Goal: Transaction & Acquisition: Purchase product/service

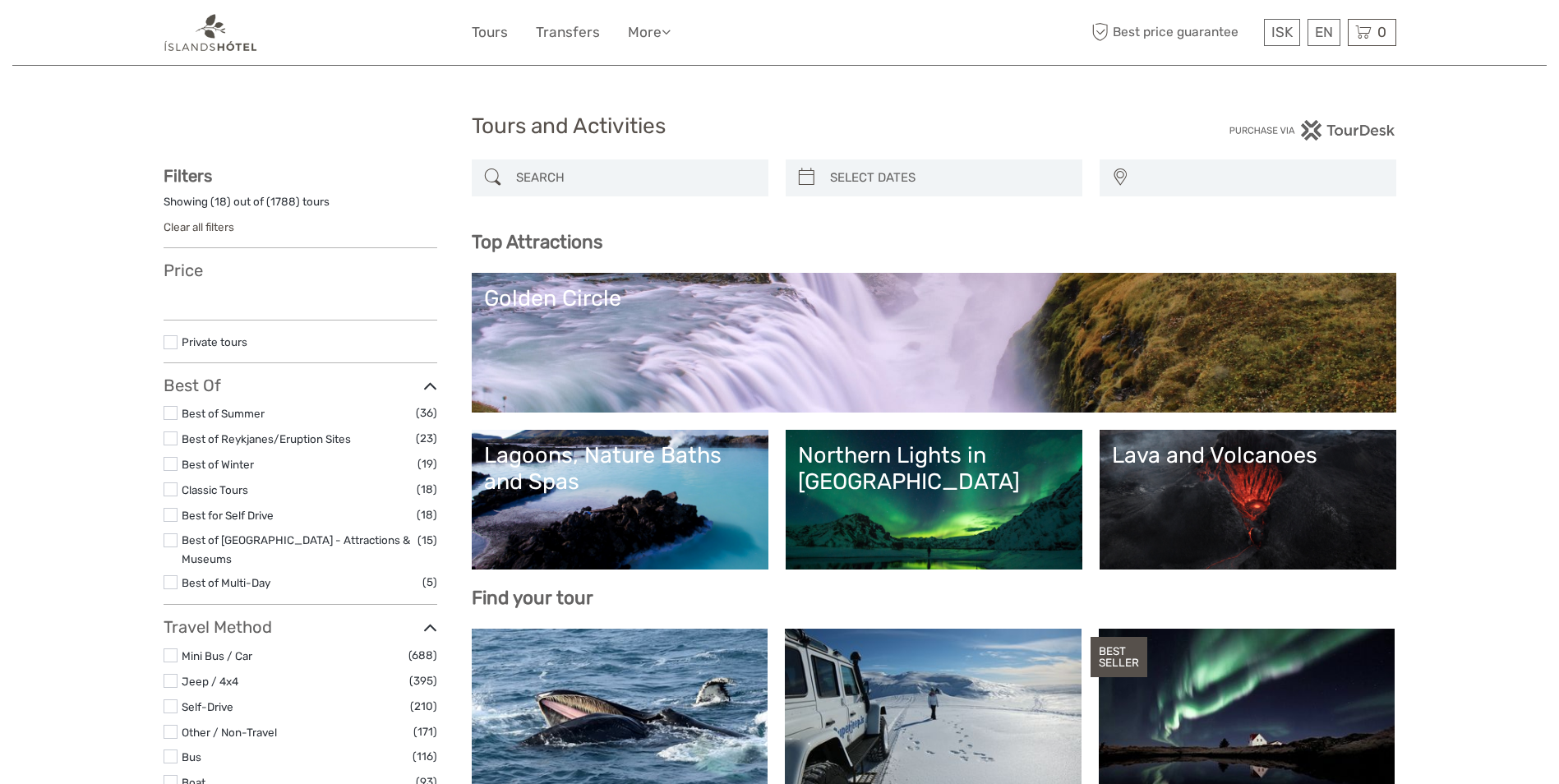
select select
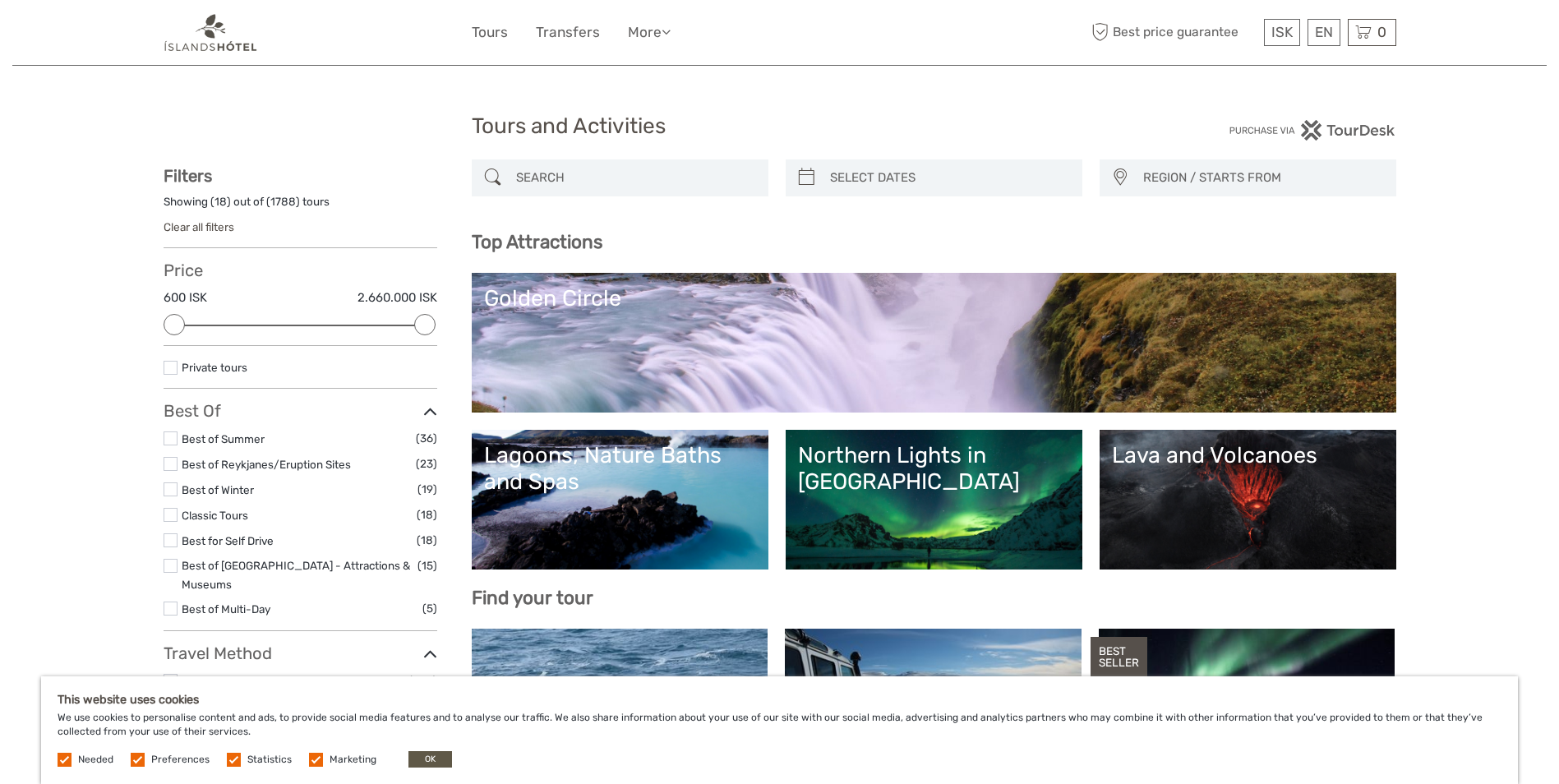
click at [662, 459] on div "Lagoons, Nature Baths and Spas" at bounding box center [620, 469] width 272 height 54
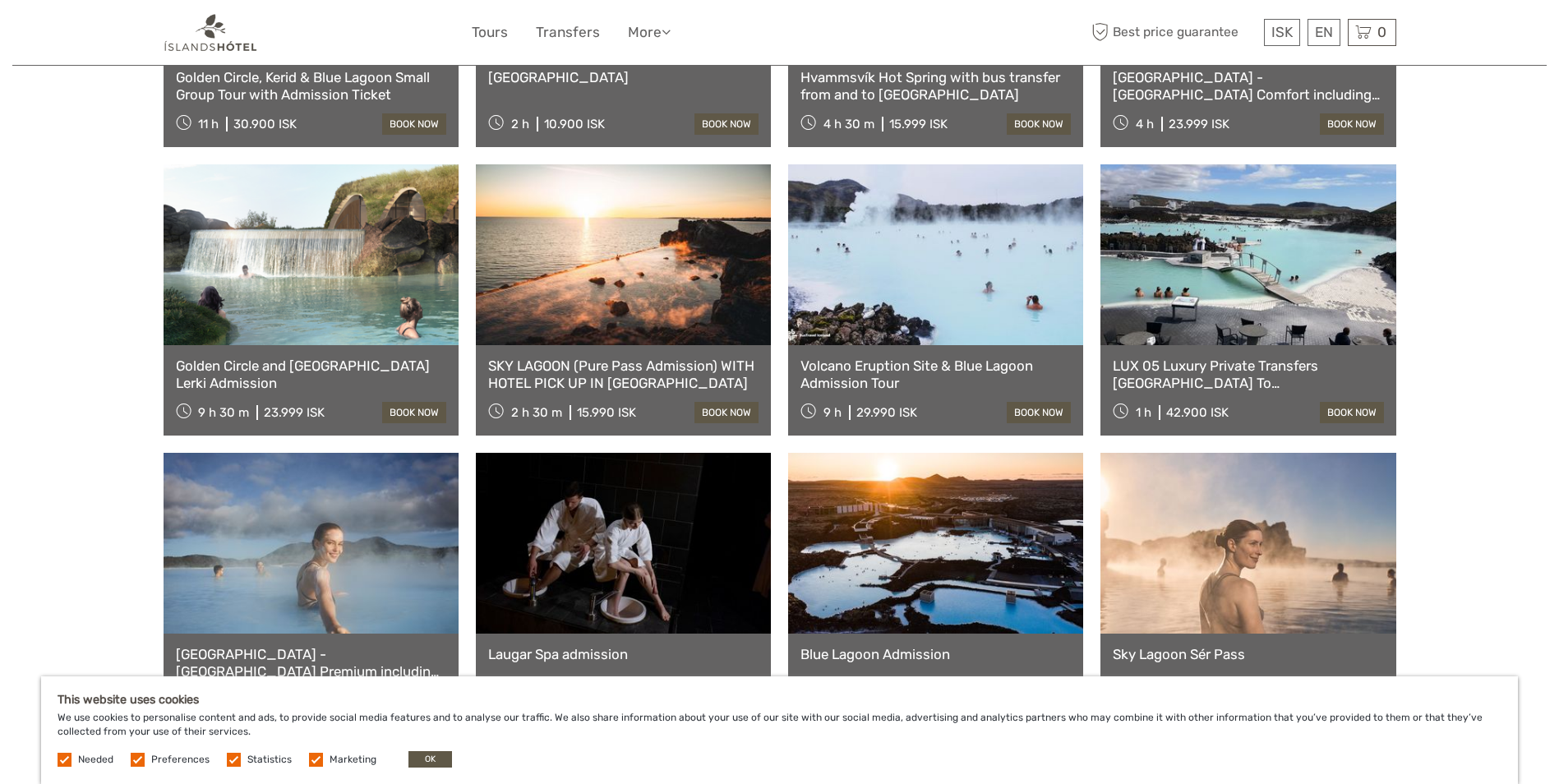
scroll to position [822, 0]
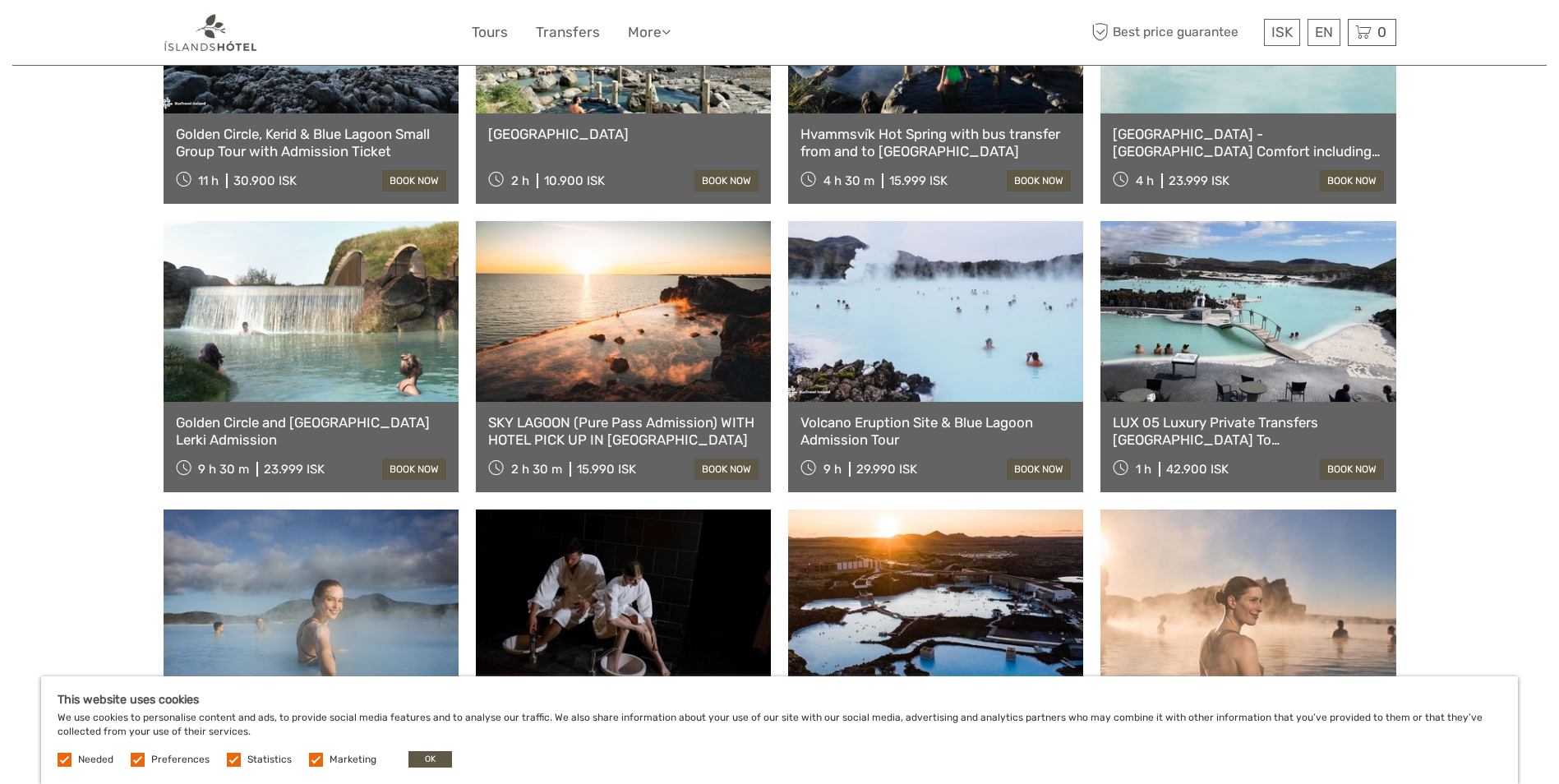
click at [1333, 467] on link "book now" at bounding box center [1352, 469] width 64 height 22
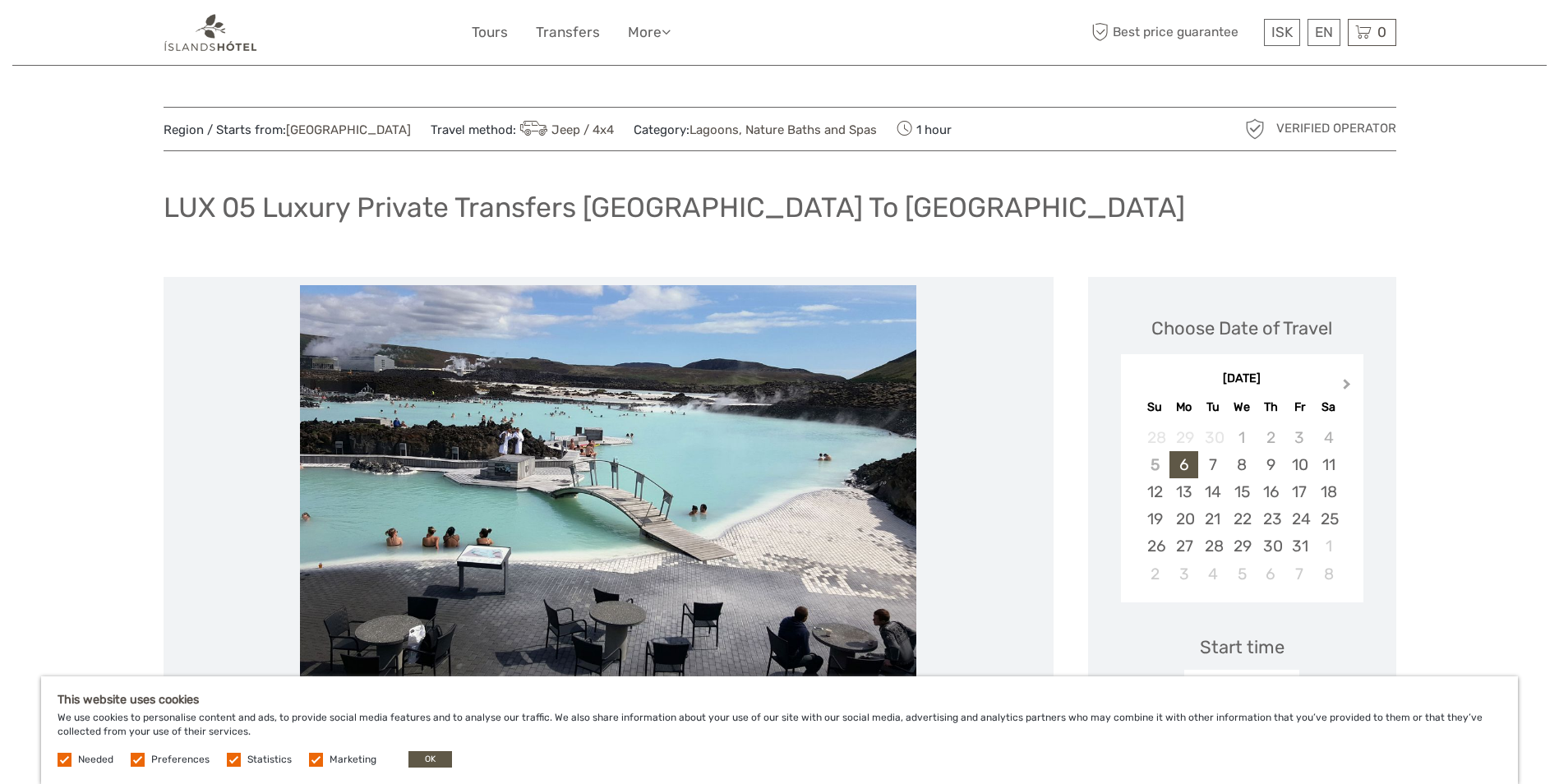
click at [1347, 383] on span "Next Month" at bounding box center [1347, 388] width 0 height 24
click at [1330, 437] on div "1" at bounding box center [1328, 437] width 29 height 27
click at [429, 757] on button "OK" at bounding box center [430, 759] width 43 height 16
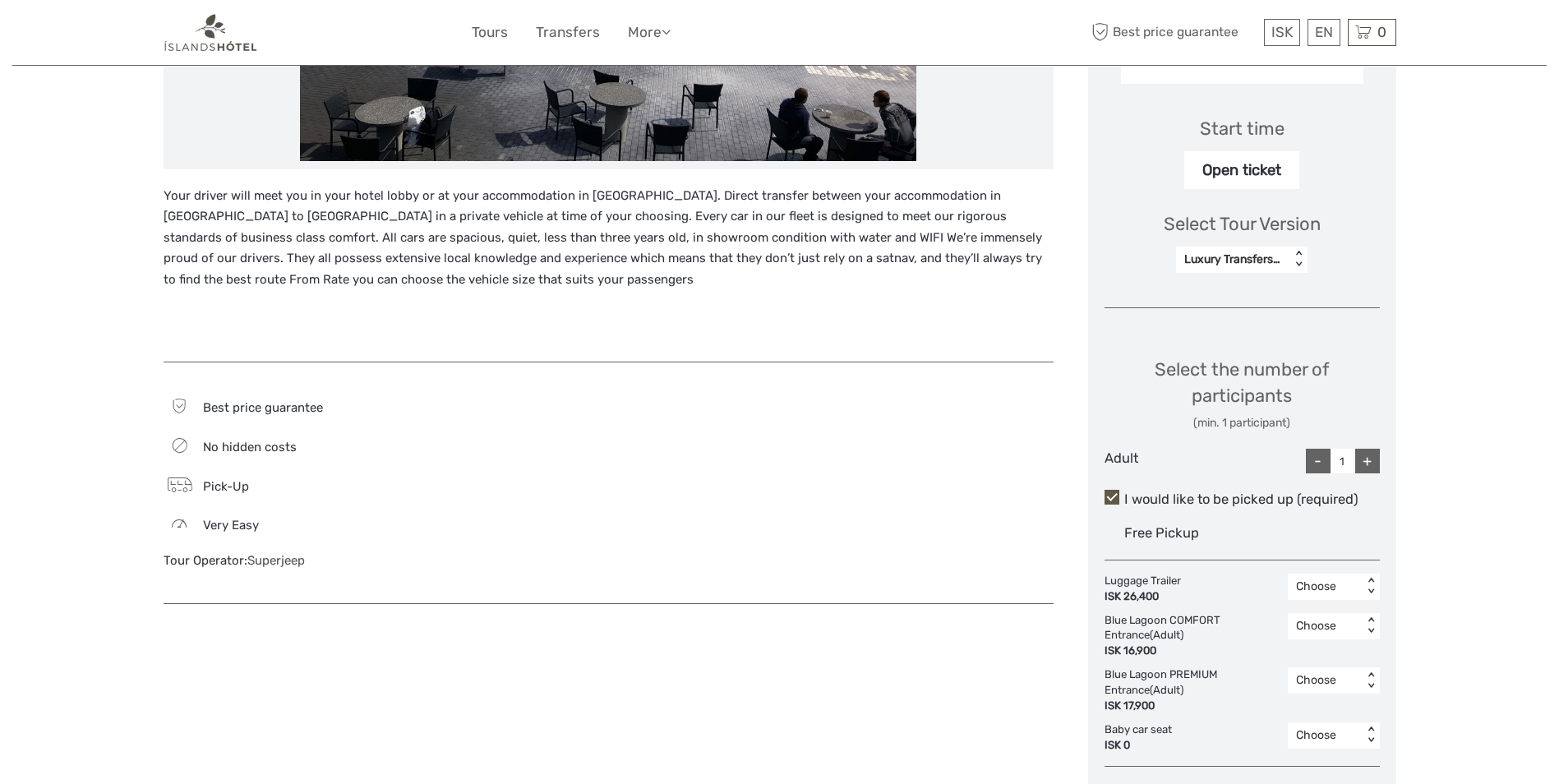
scroll to position [575, 0]
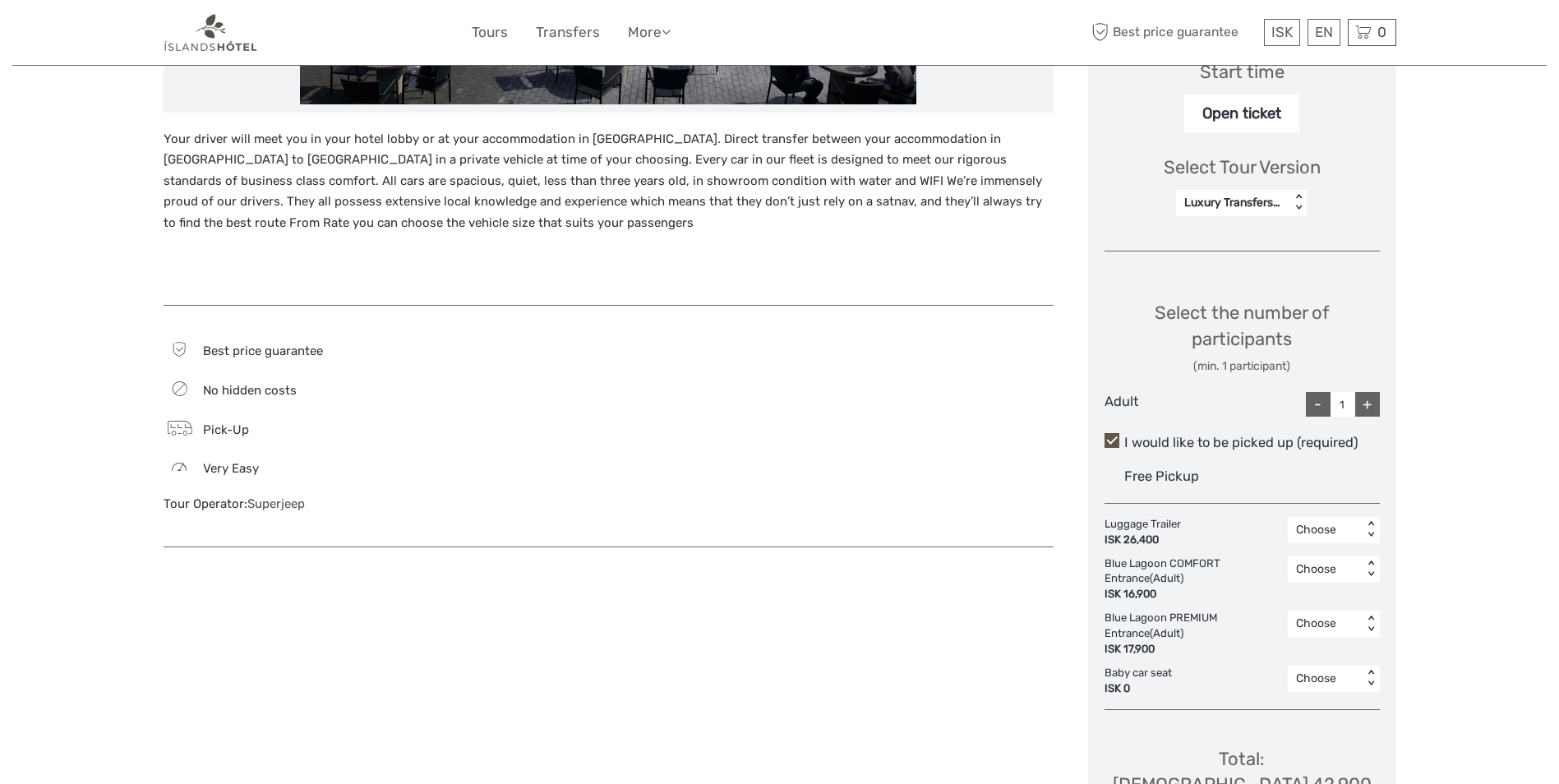
click at [1366, 405] on div "+" at bounding box center [1367, 404] width 25 height 25
type input "4"
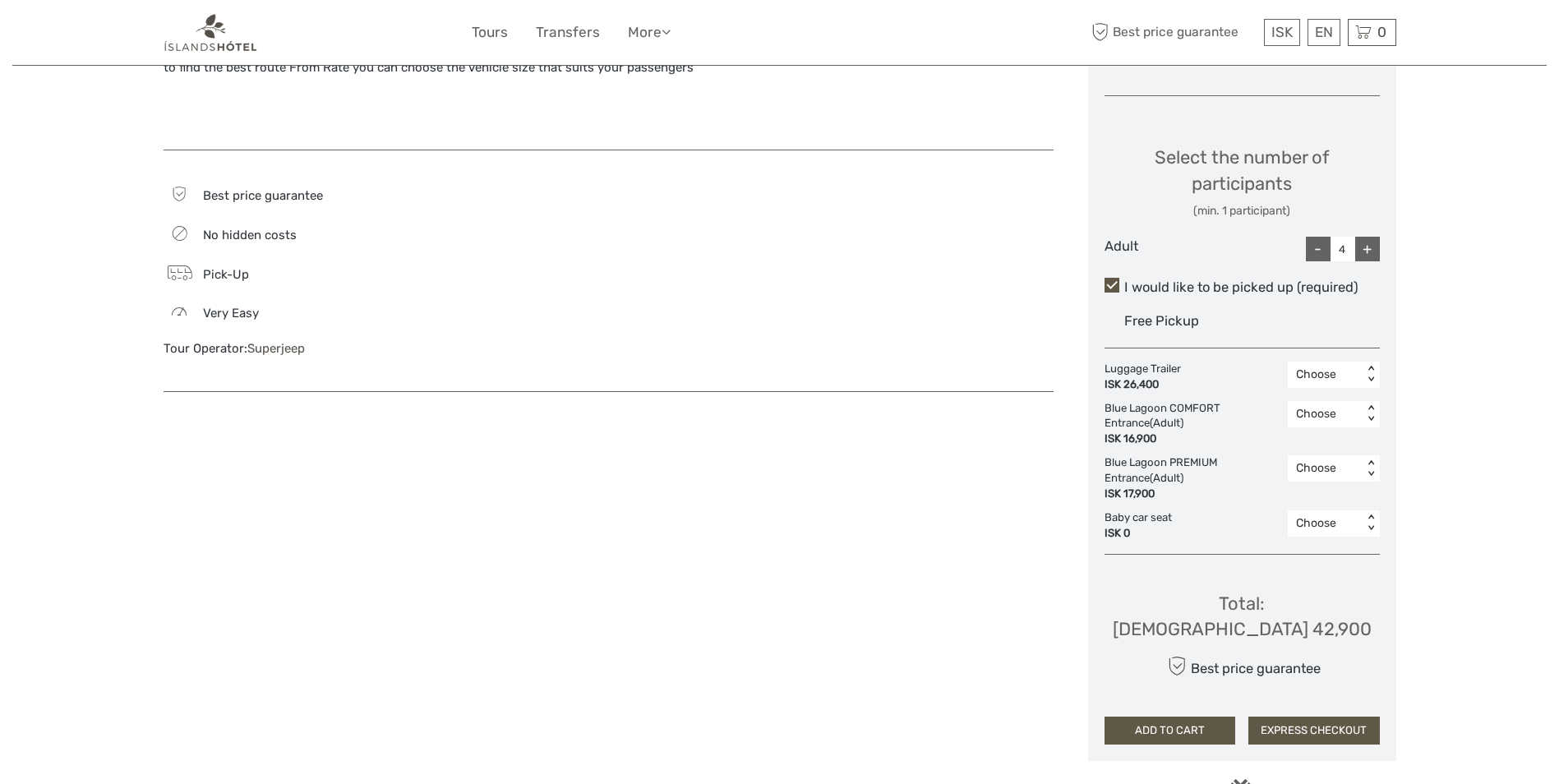
scroll to position [739, 0]
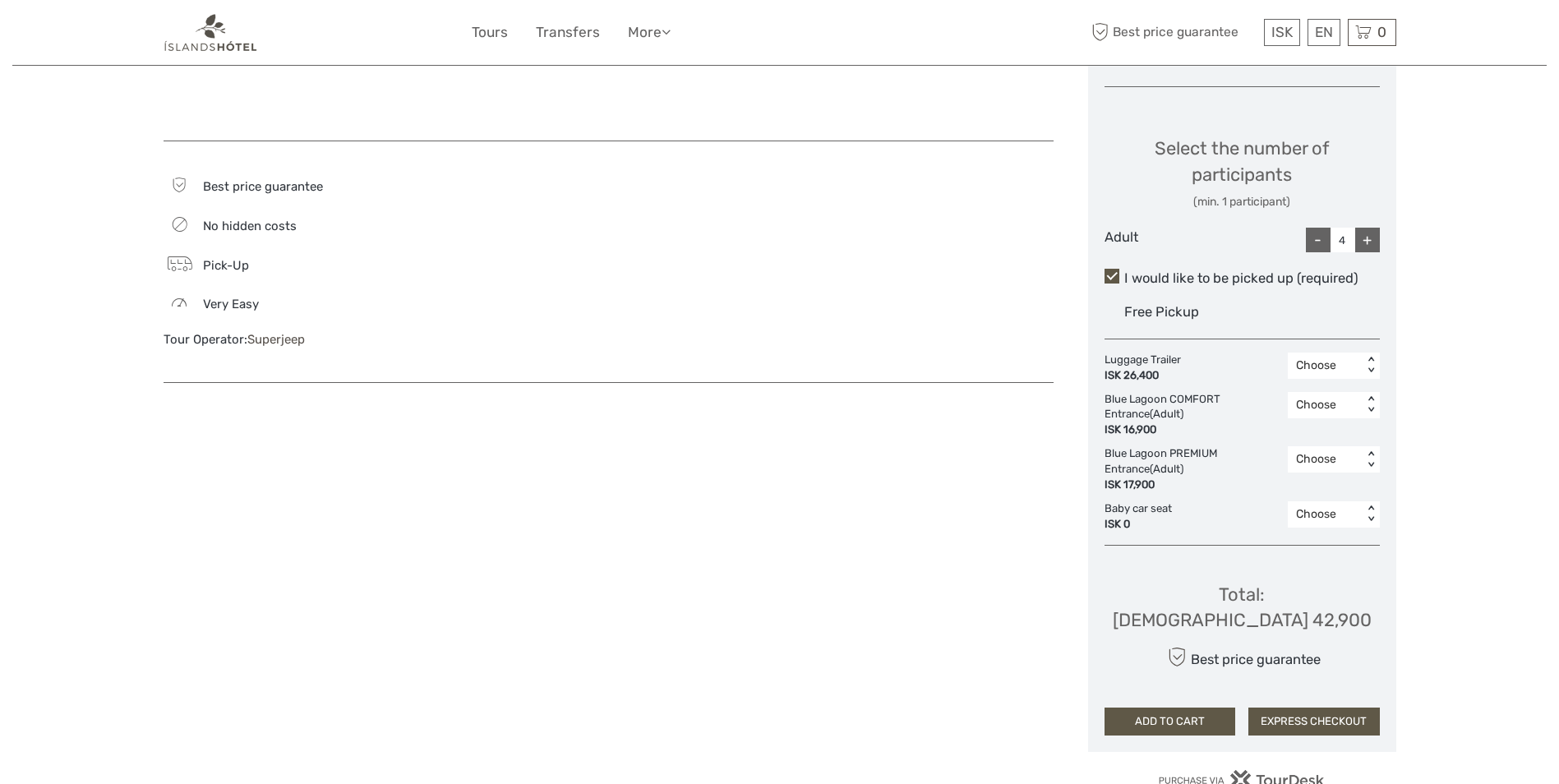
click at [1169, 707] on button "ADD TO CART" at bounding box center [1170, 721] width 131 height 28
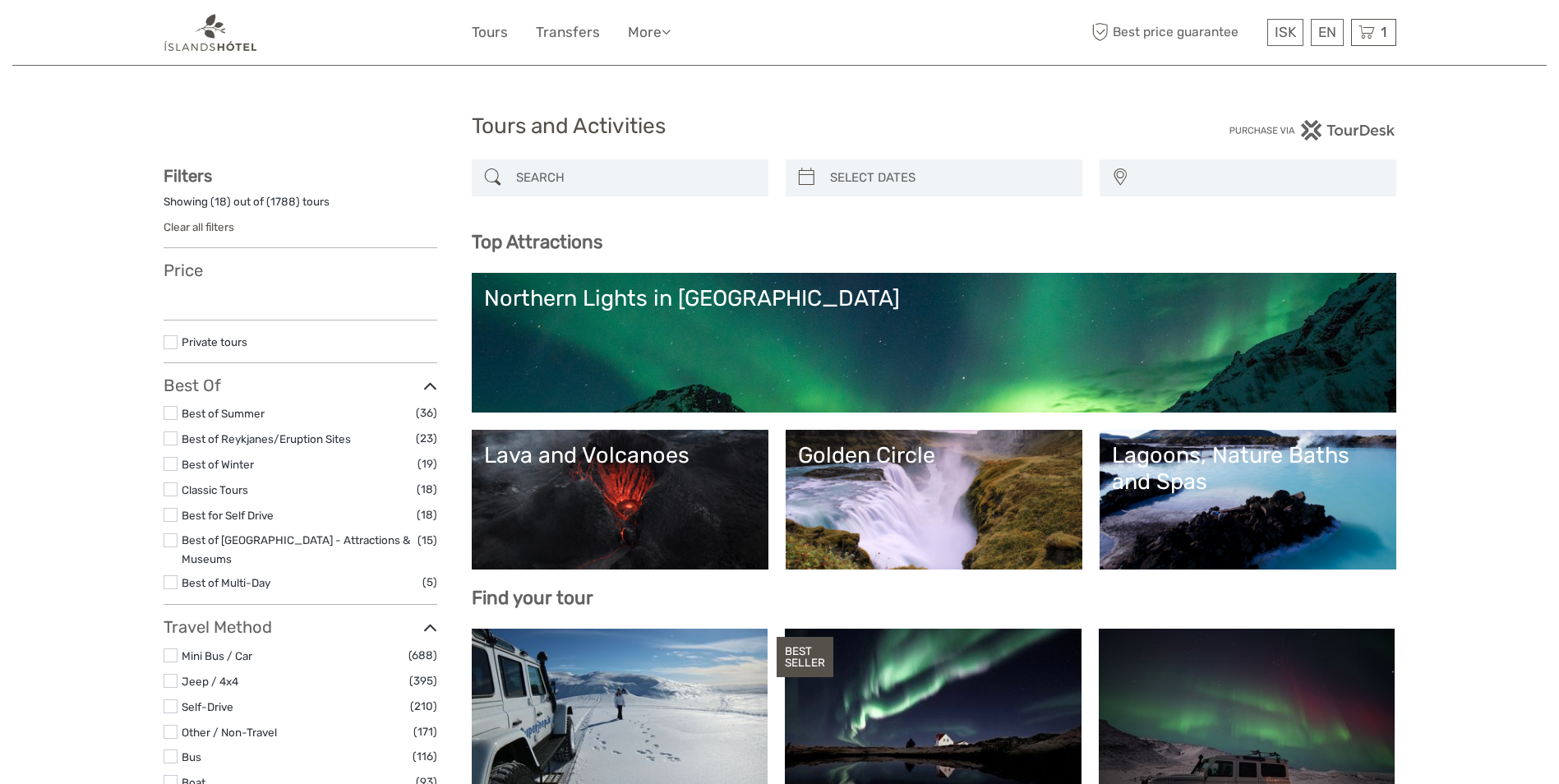
select select
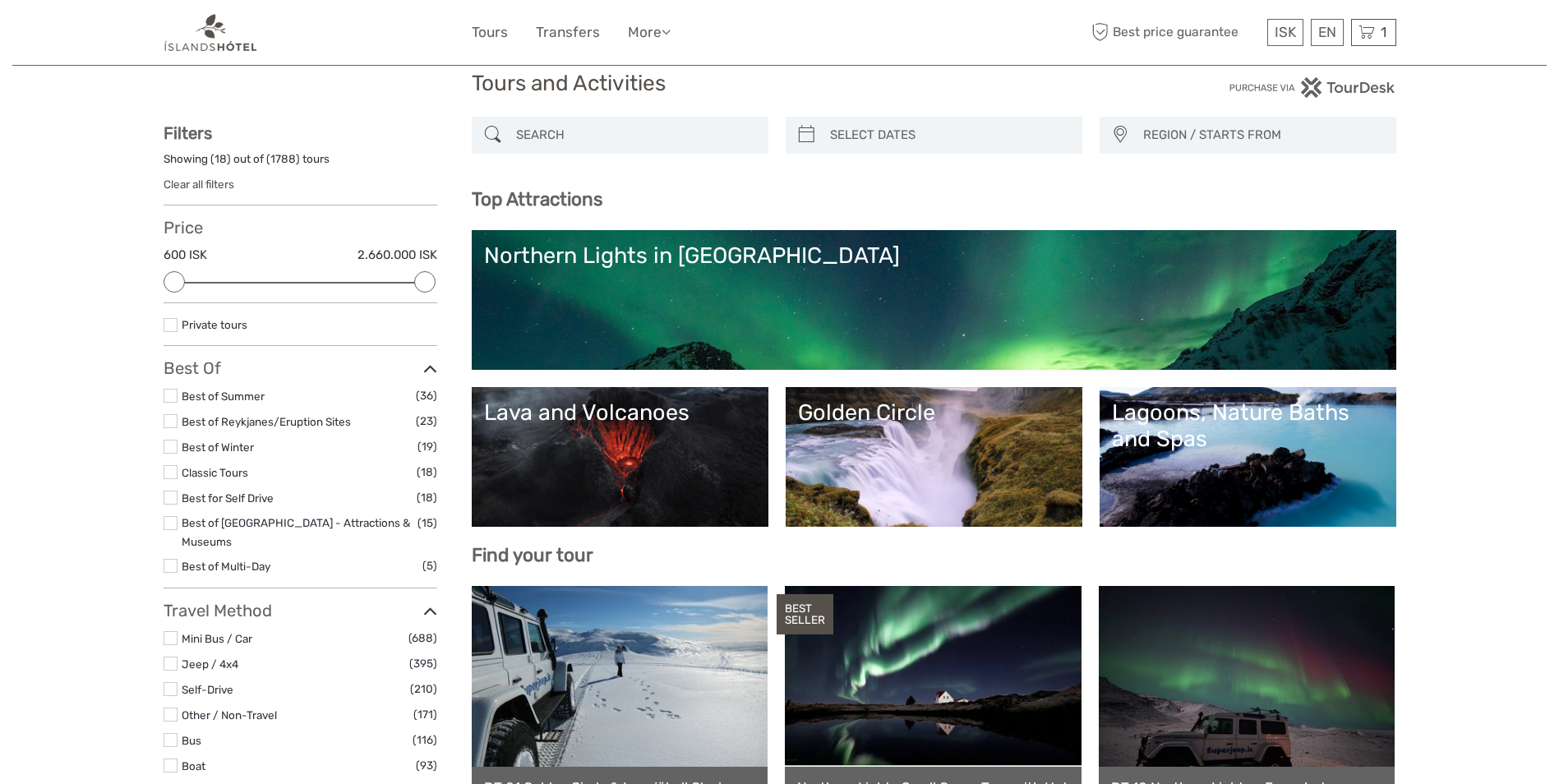
scroll to position [82, 0]
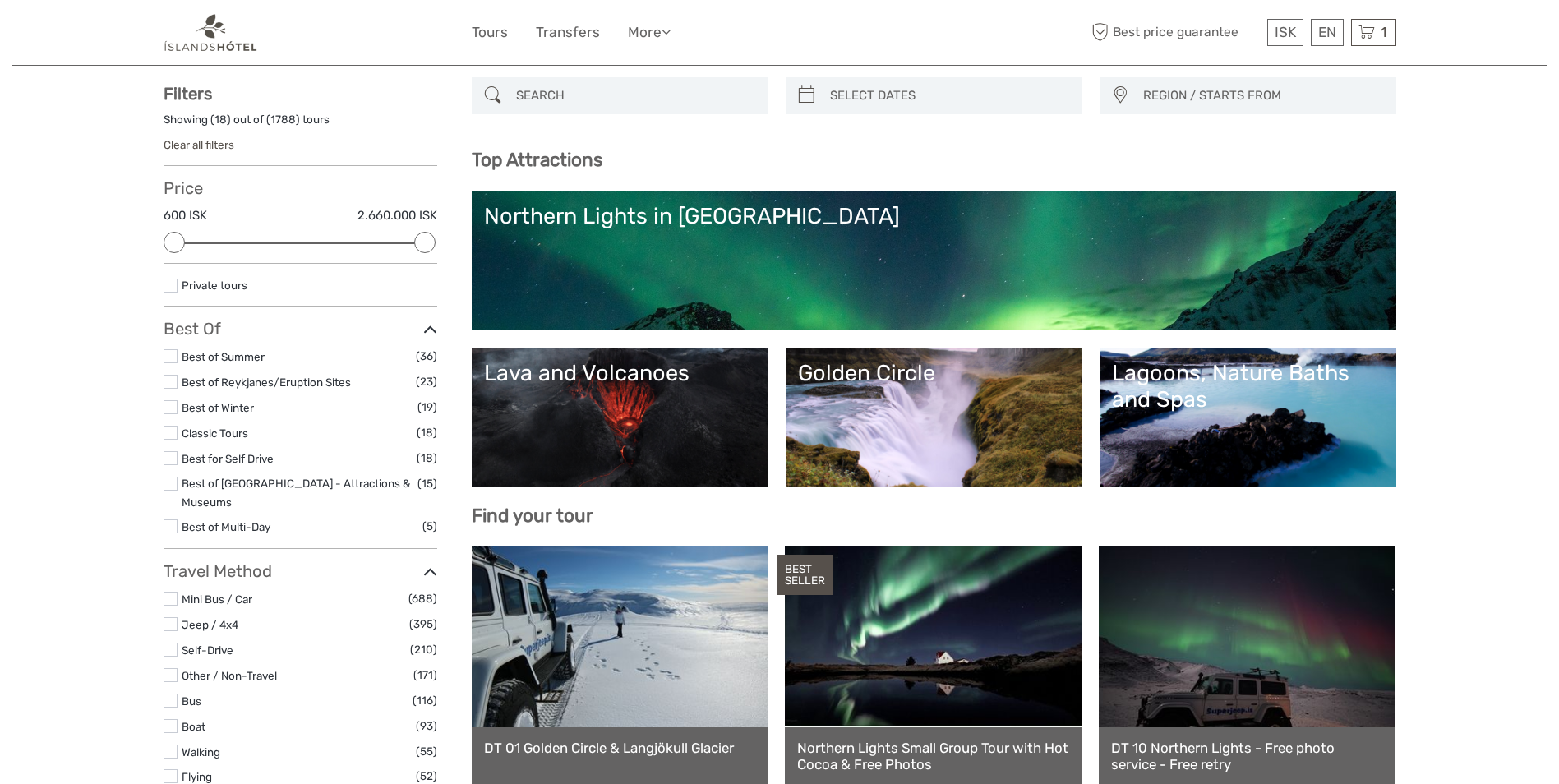
click at [1188, 433] on link "Lagoons, Nature Baths and Spas" at bounding box center [1248, 417] width 272 height 115
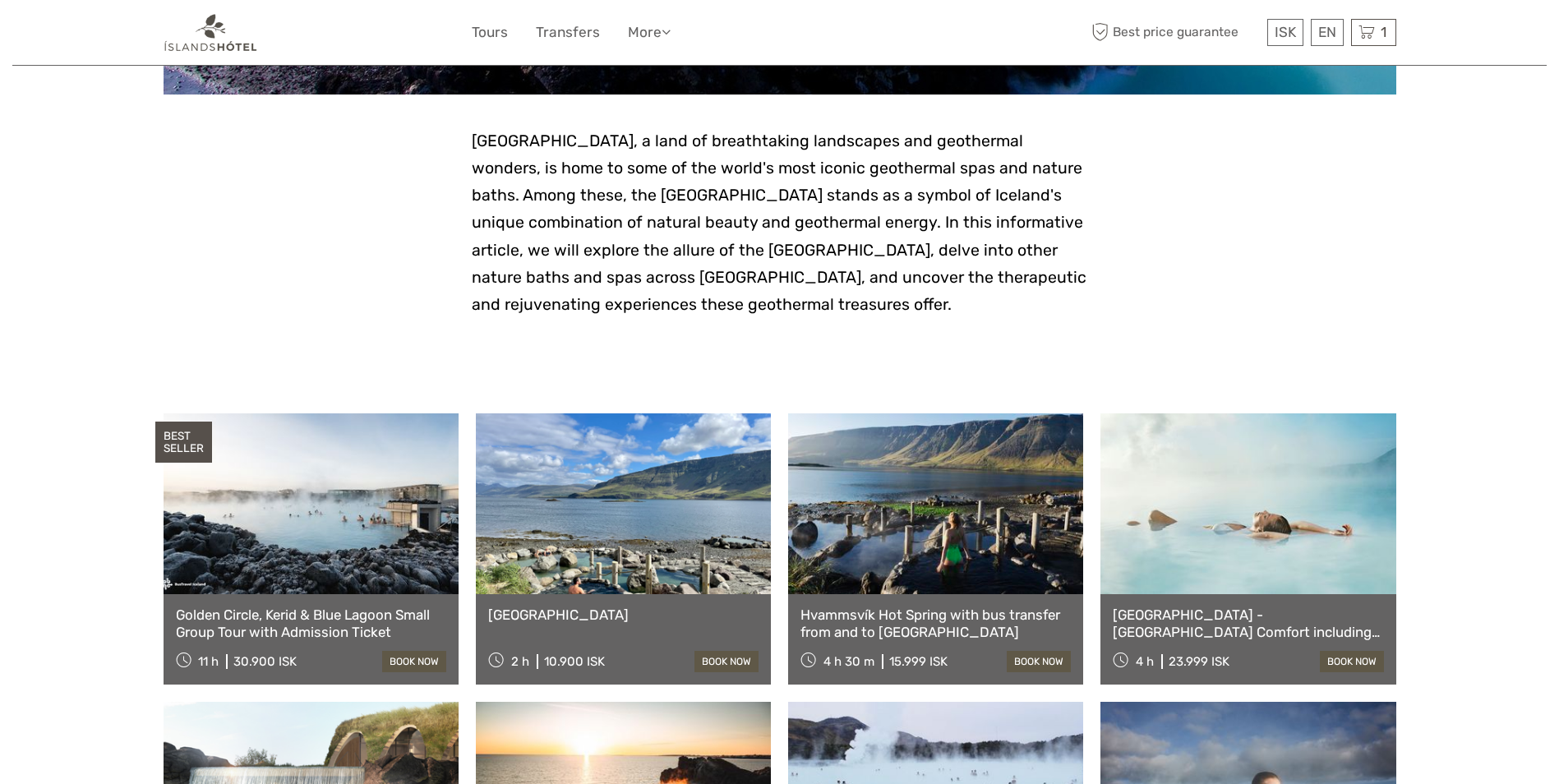
scroll to position [411, 0]
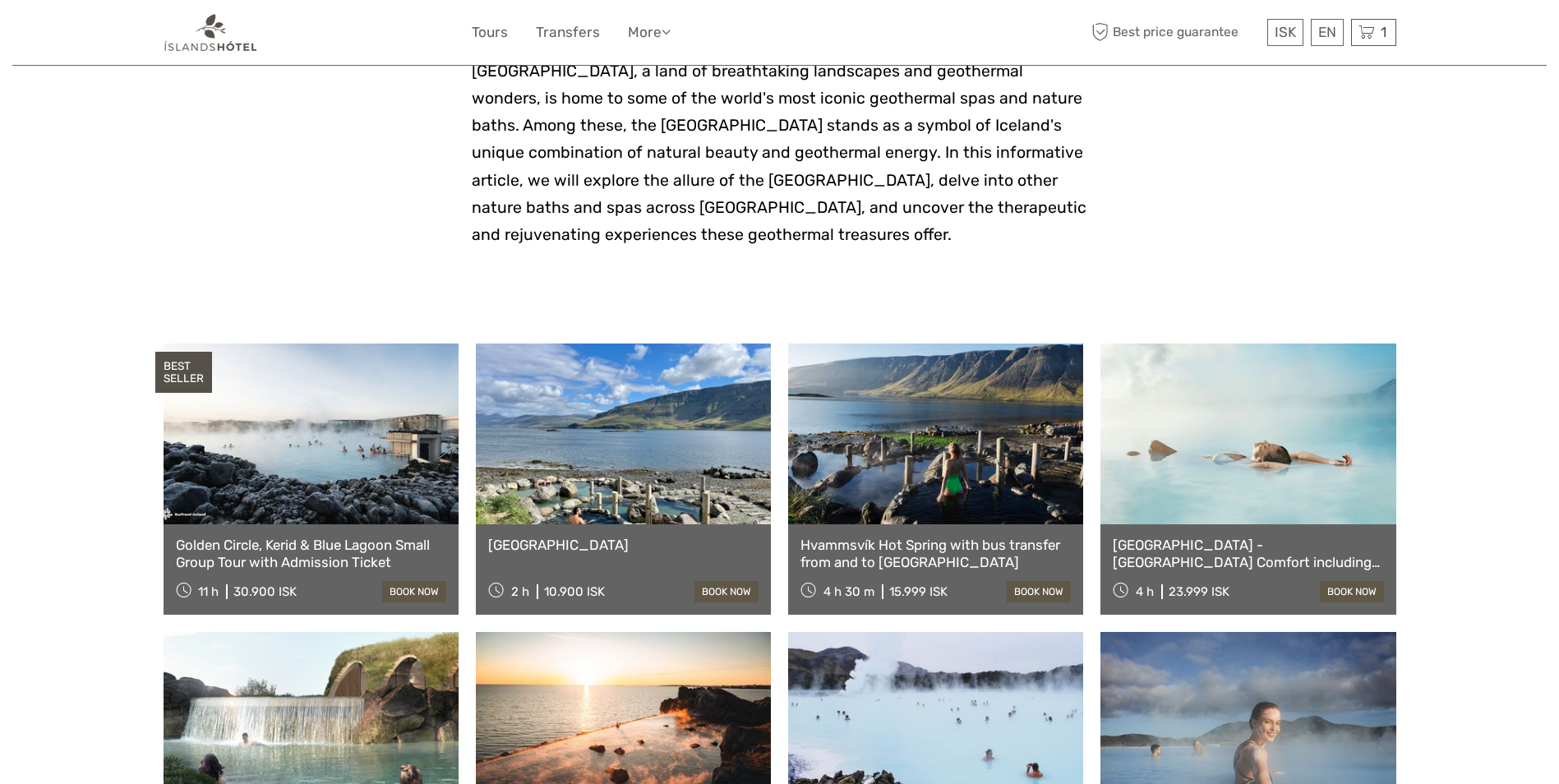
click at [342, 558] on link "Golden Circle, Kerid & Blue Lagoon Small Group Tour with Admission Ticket" at bounding box center [311, 553] width 270 height 34
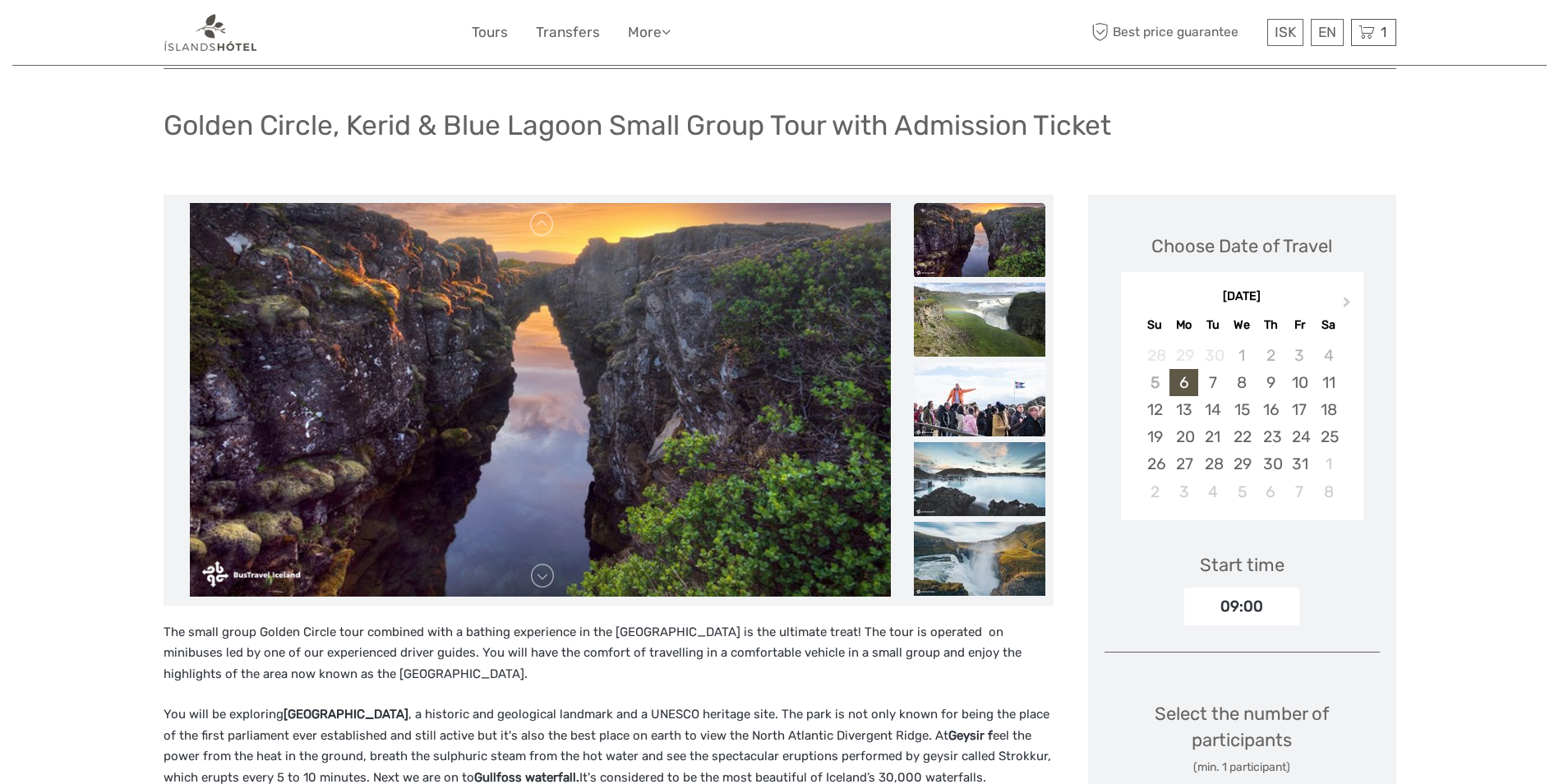
scroll to position [164, 0]
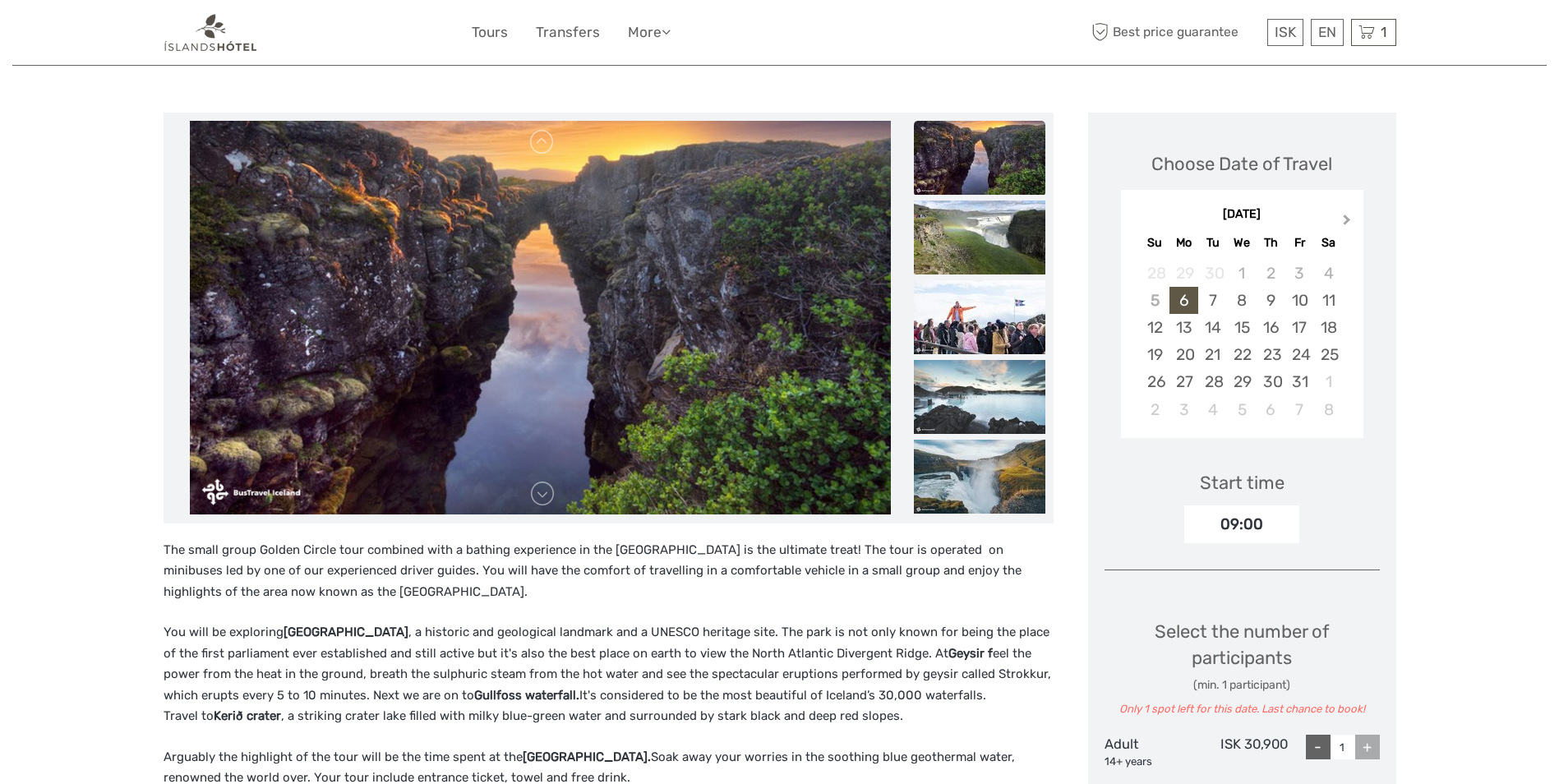
click at [1347, 221] on span "Next Month" at bounding box center [1347, 224] width 0 height 24
click at [1336, 280] on div "1" at bounding box center [1328, 273] width 29 height 27
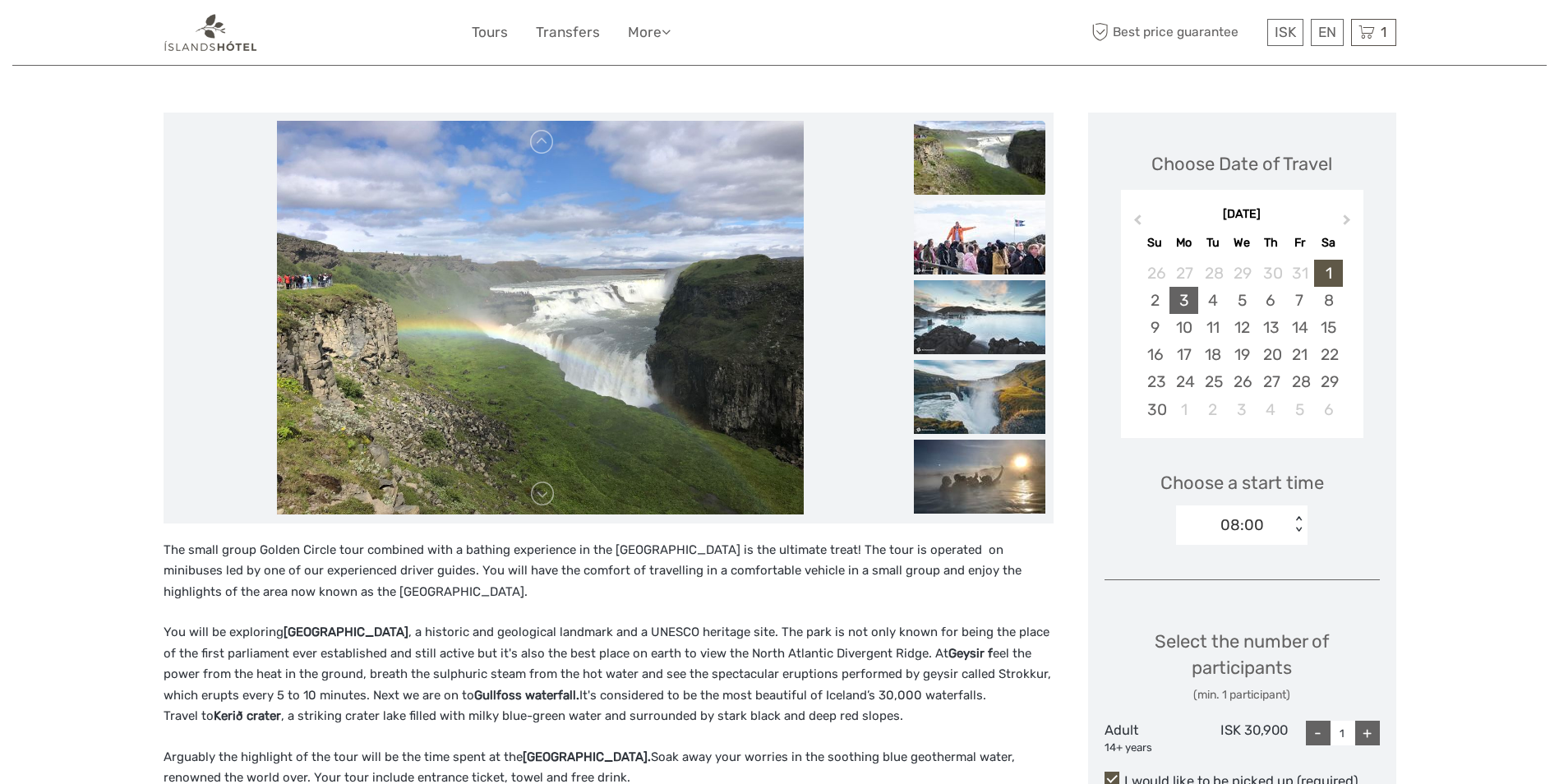
click at [1181, 304] on div "3" at bounding box center [1183, 300] width 29 height 27
click at [1325, 262] on div "1" at bounding box center [1328, 273] width 29 height 27
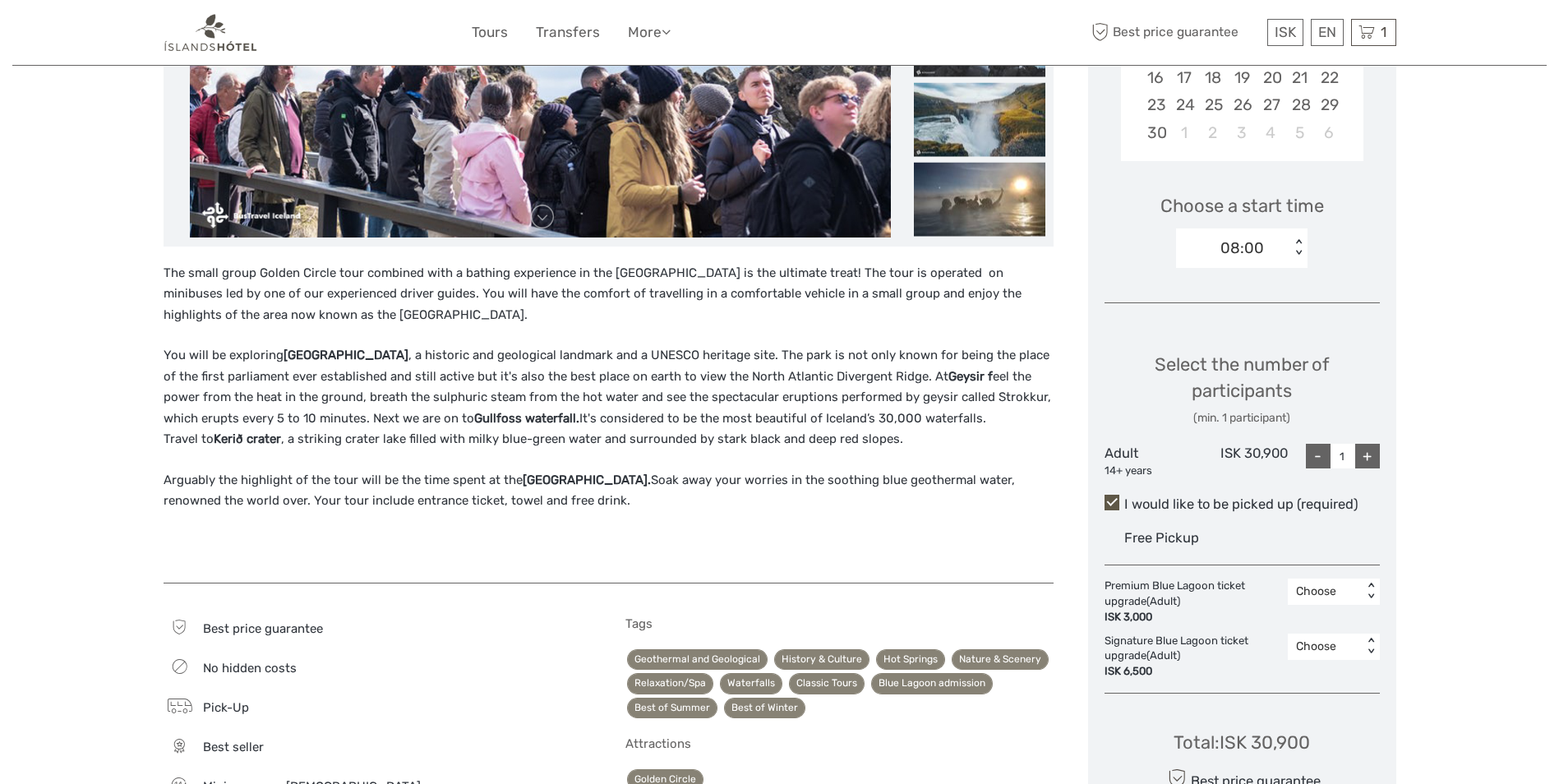
scroll to position [493, 0]
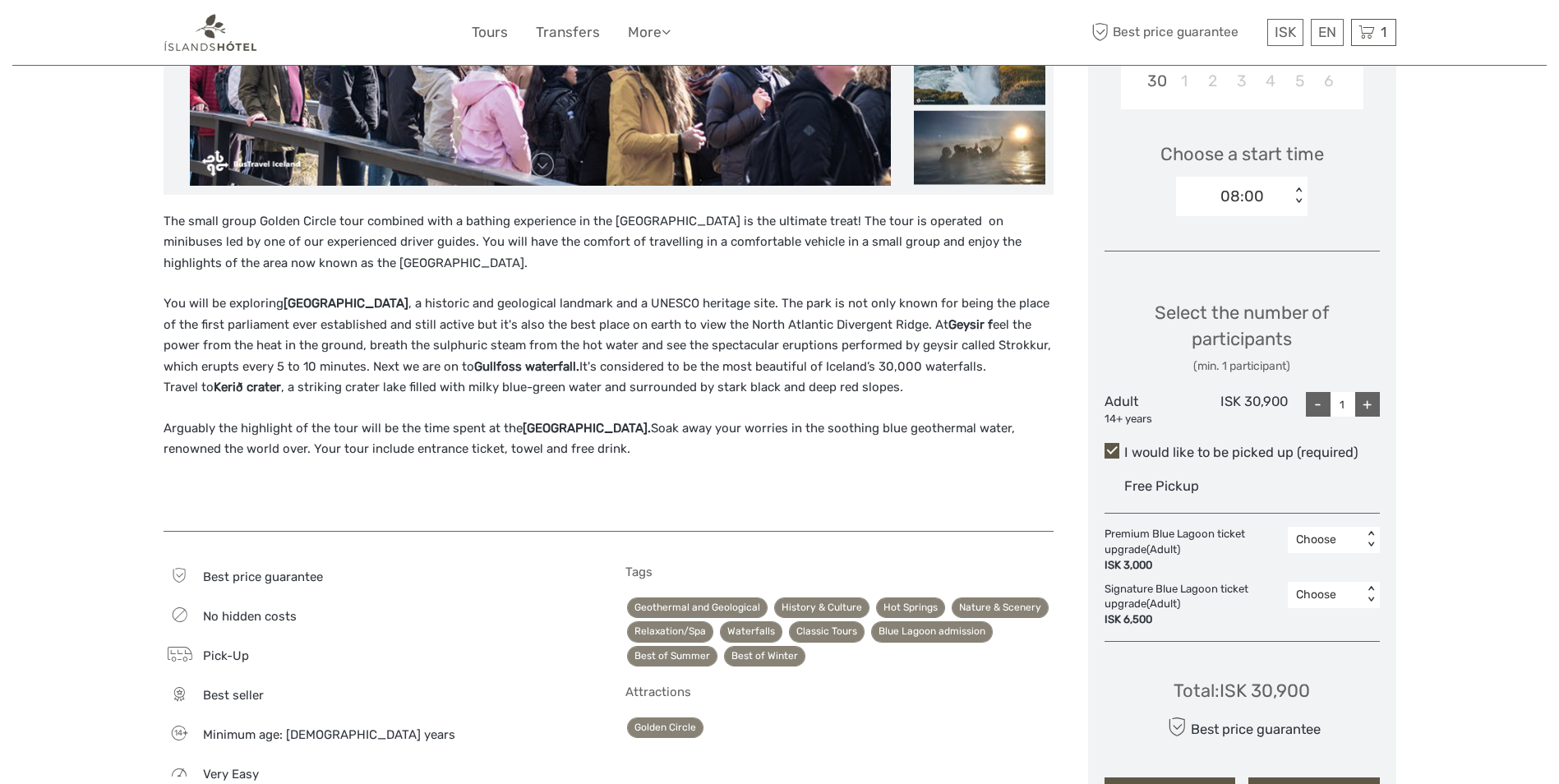
click at [1373, 405] on div "+" at bounding box center [1367, 404] width 25 height 25
type input "4"
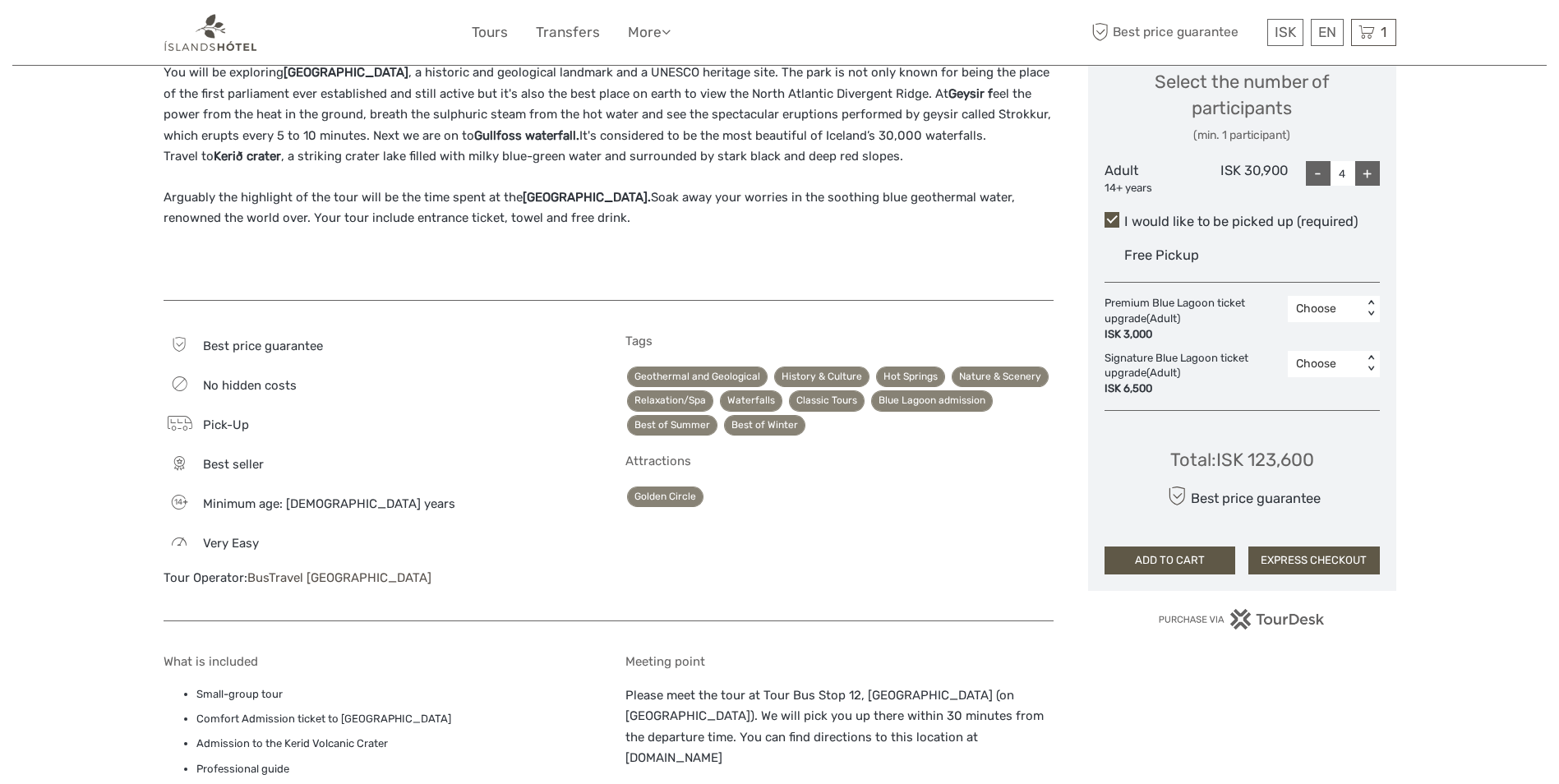
scroll to position [739, 0]
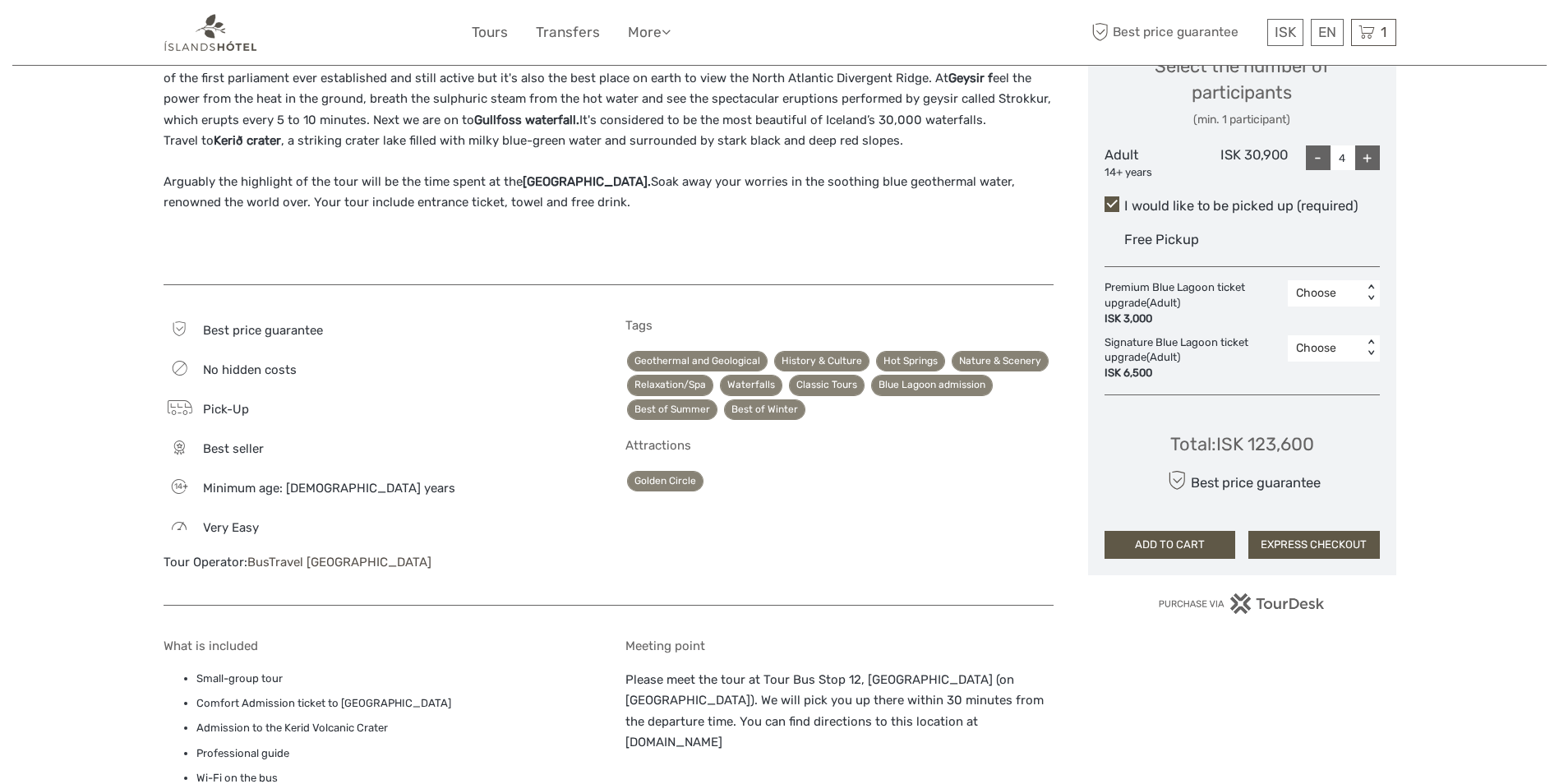
click at [1182, 541] on button "ADD TO CART" at bounding box center [1170, 545] width 131 height 28
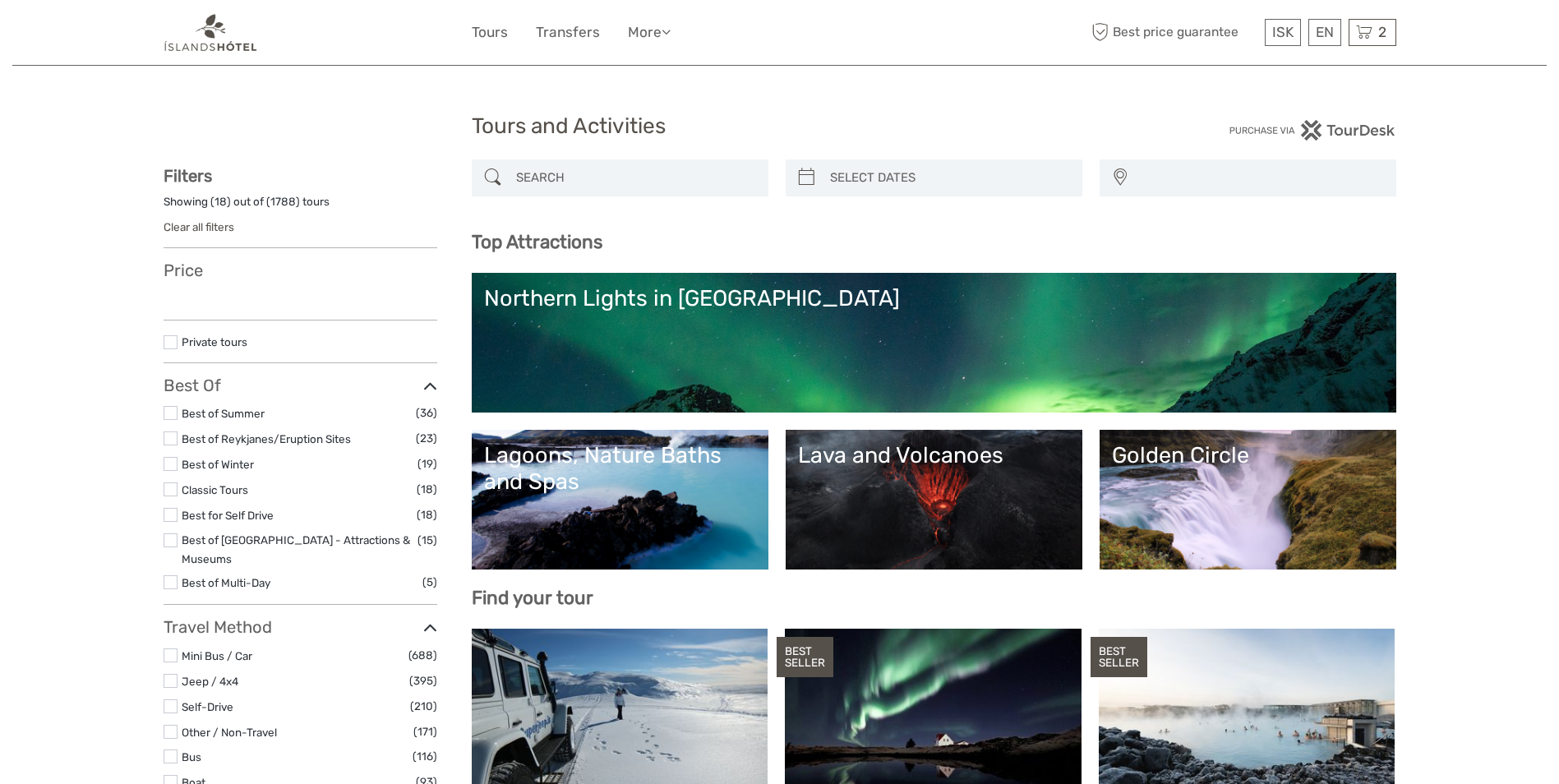
select select
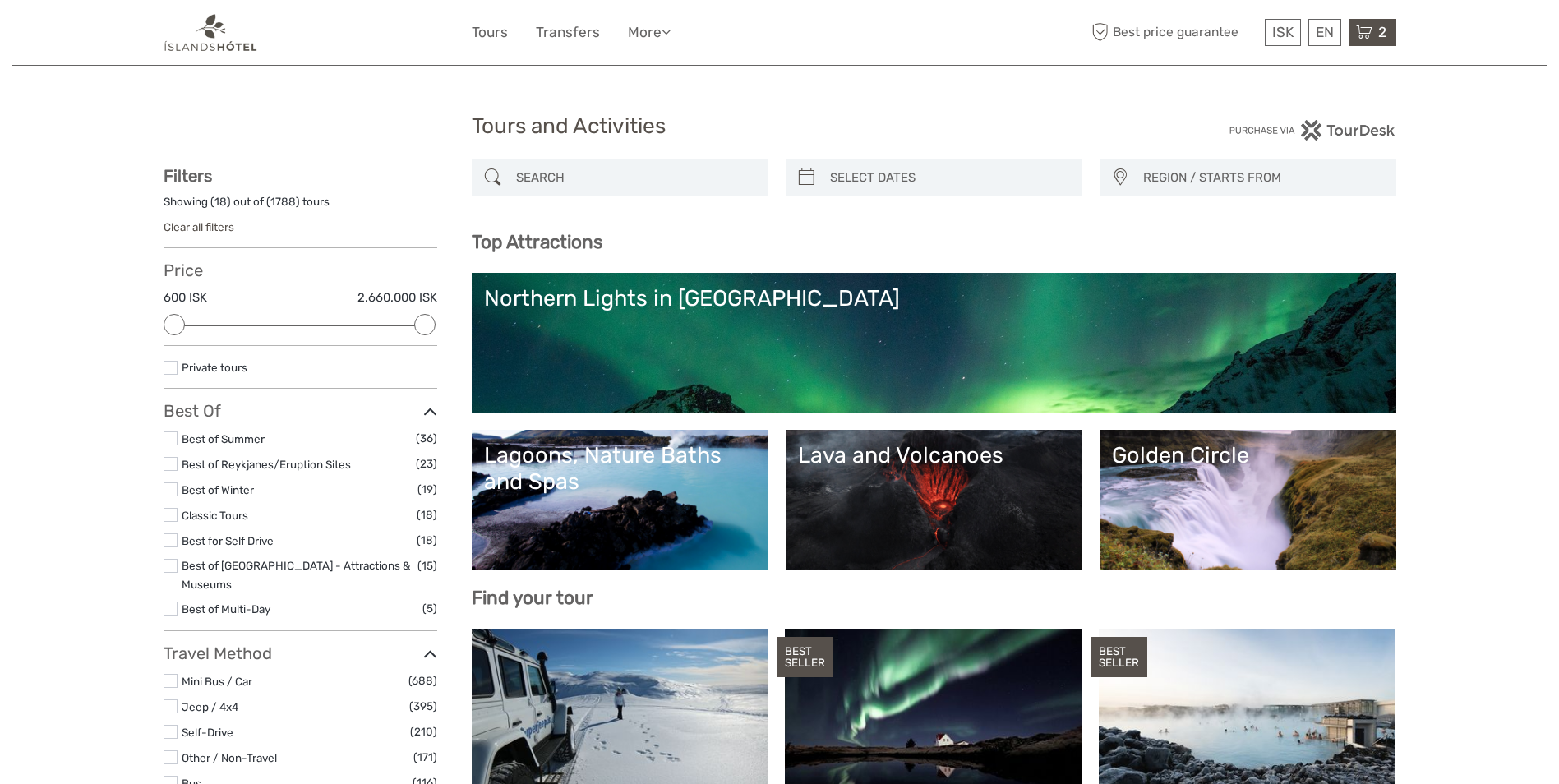
click at [1366, 36] on icon at bounding box center [1364, 33] width 16 height 21
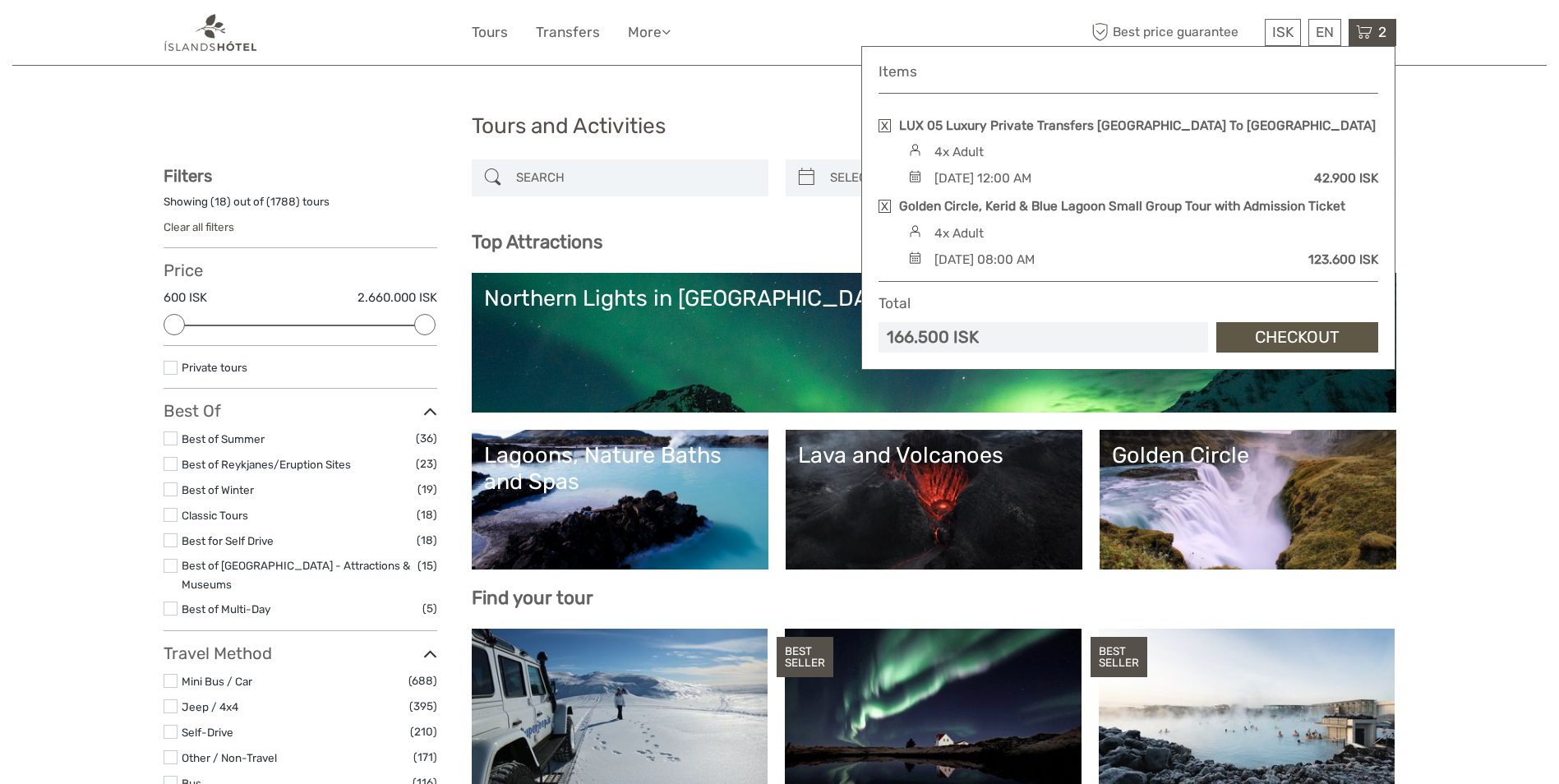
click at [885, 129] on link at bounding box center [884, 125] width 12 height 13
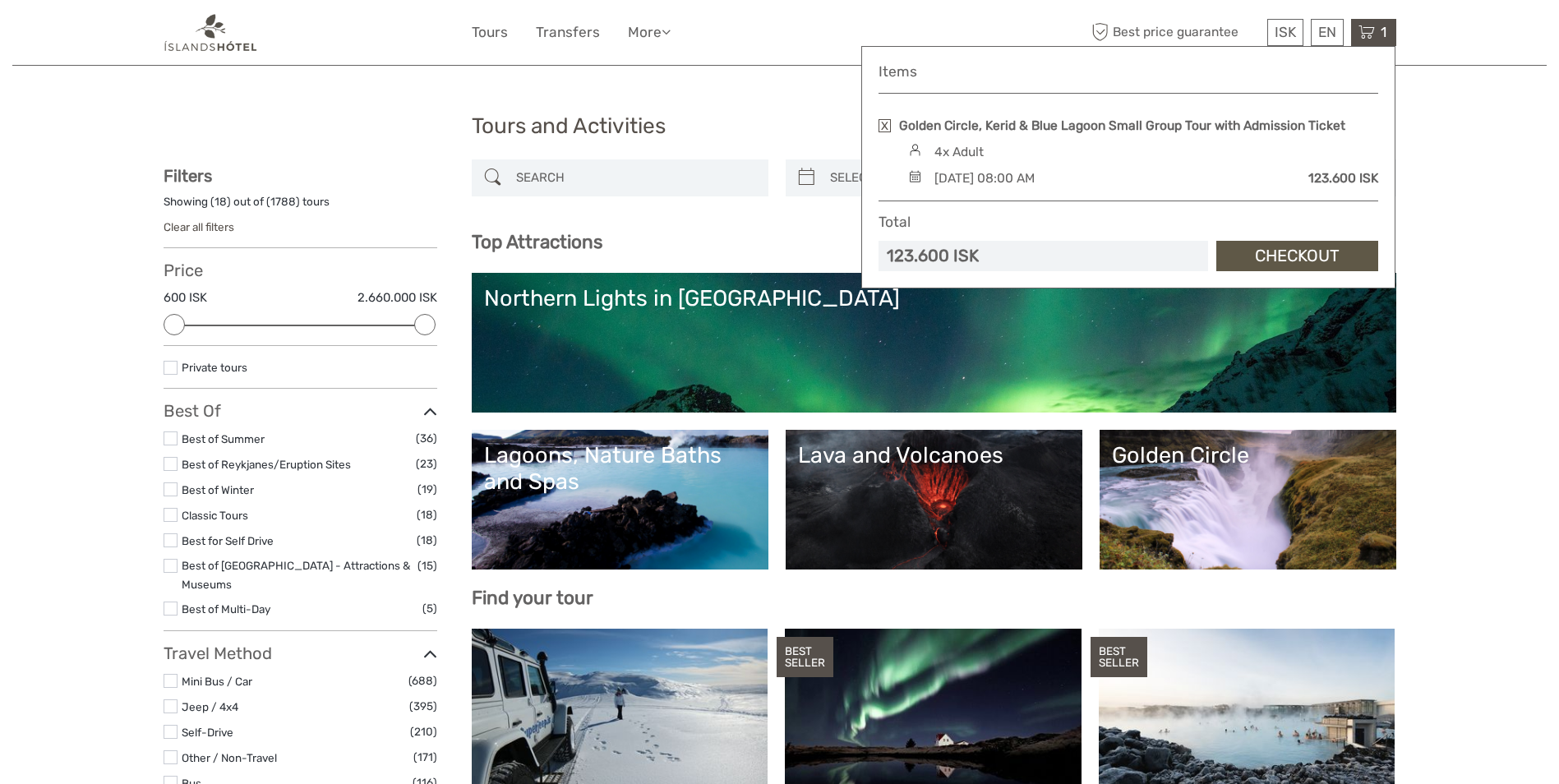
click at [814, 125] on h1 "Tours and Activities" at bounding box center [780, 126] width 617 height 26
click at [818, 125] on h1 "Tours and Activities" at bounding box center [780, 126] width 617 height 26
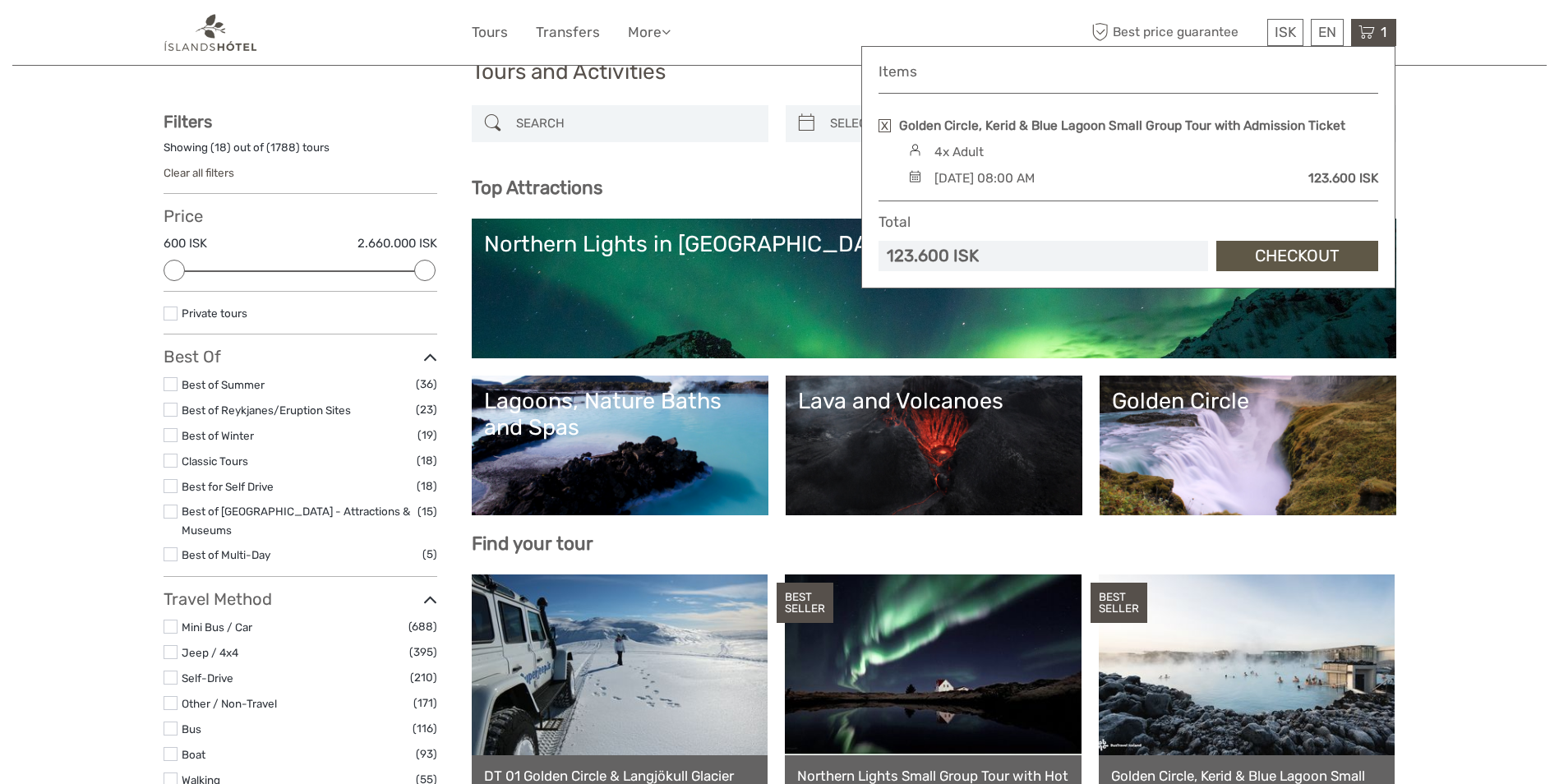
scroll to position [82, 0]
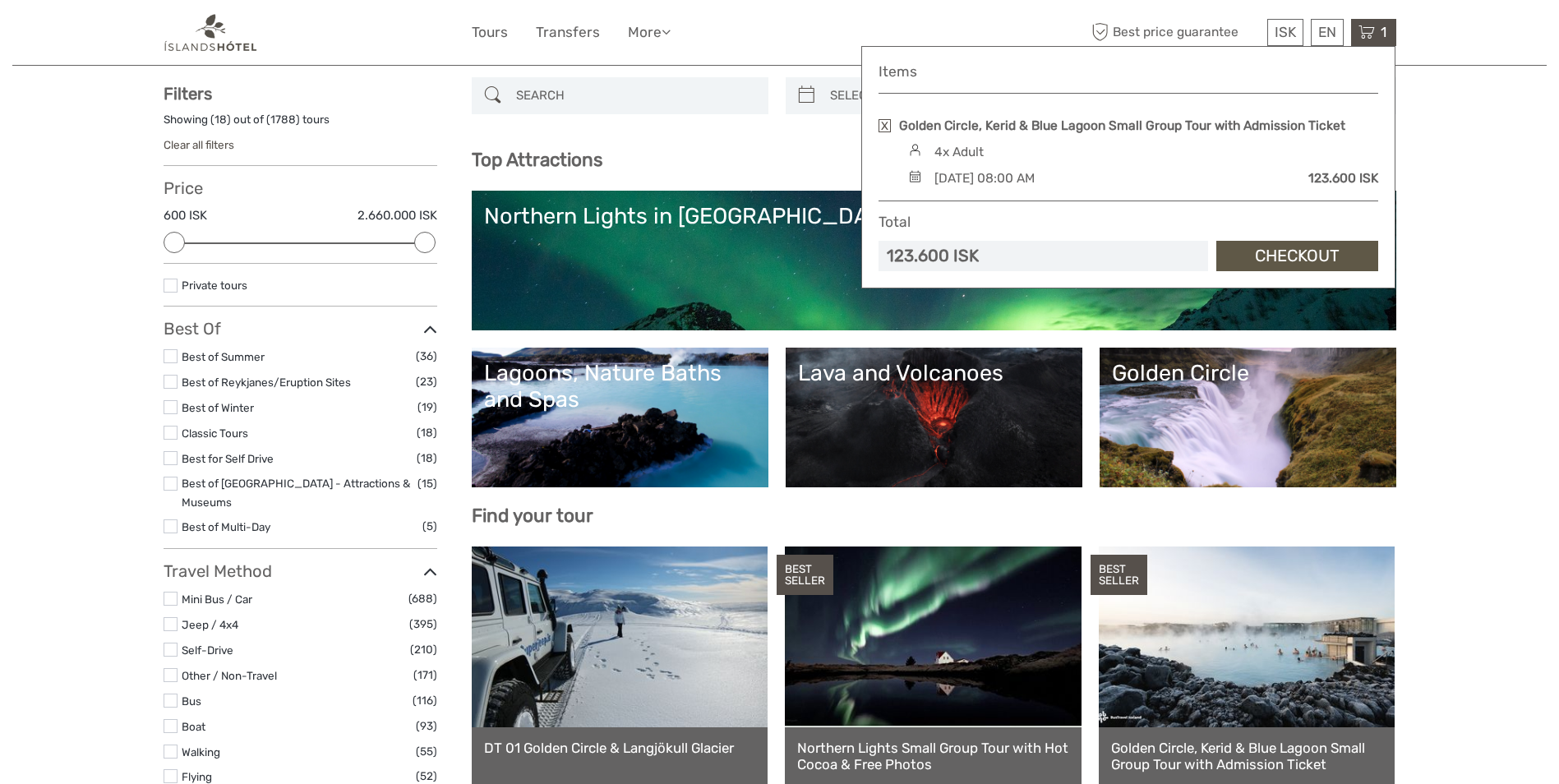
click at [542, 369] on div "Lagoons, Nature Baths and Spas" at bounding box center [620, 387] width 272 height 54
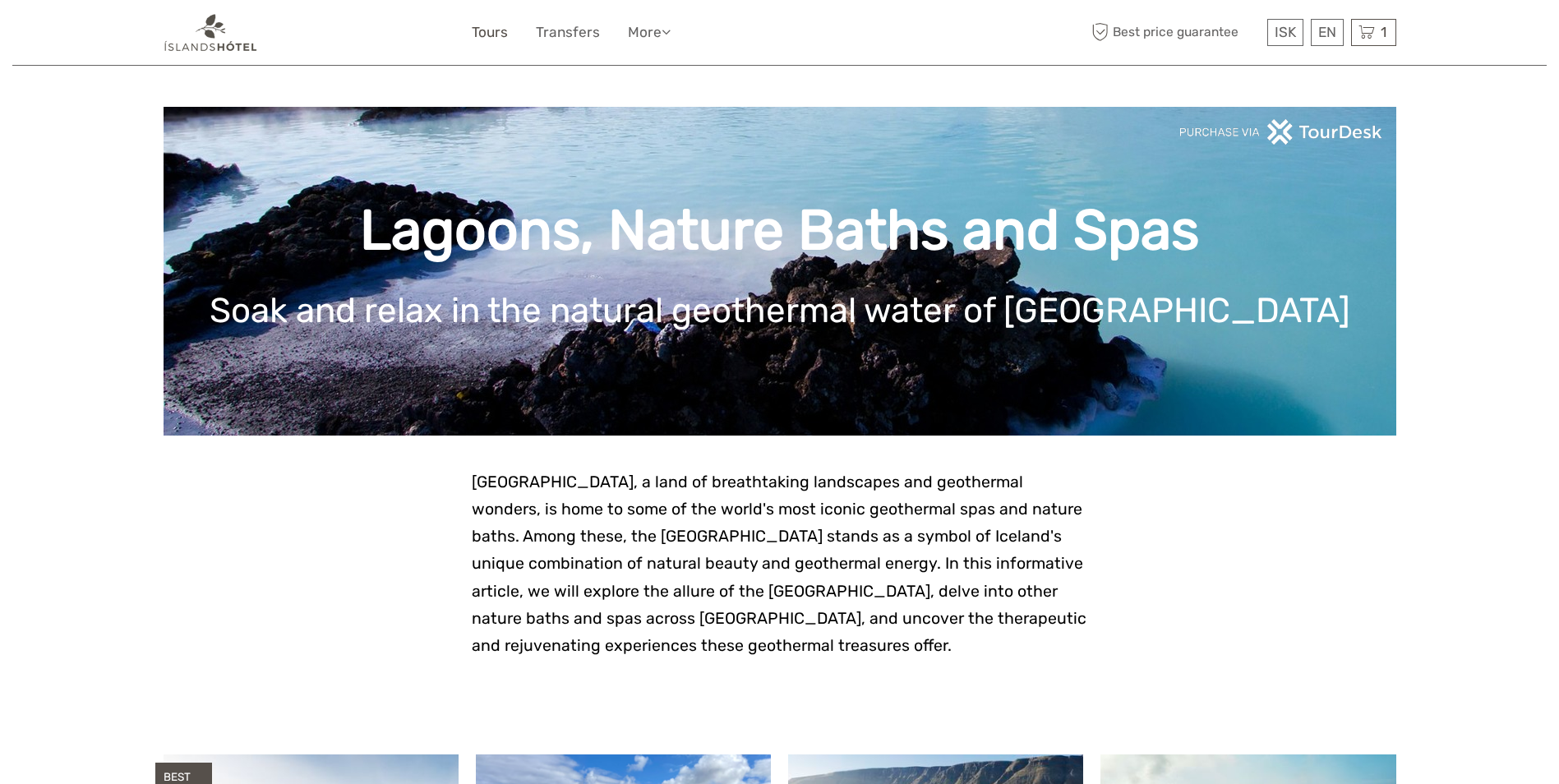
click at [485, 34] on link "Tours" at bounding box center [490, 33] width 36 height 24
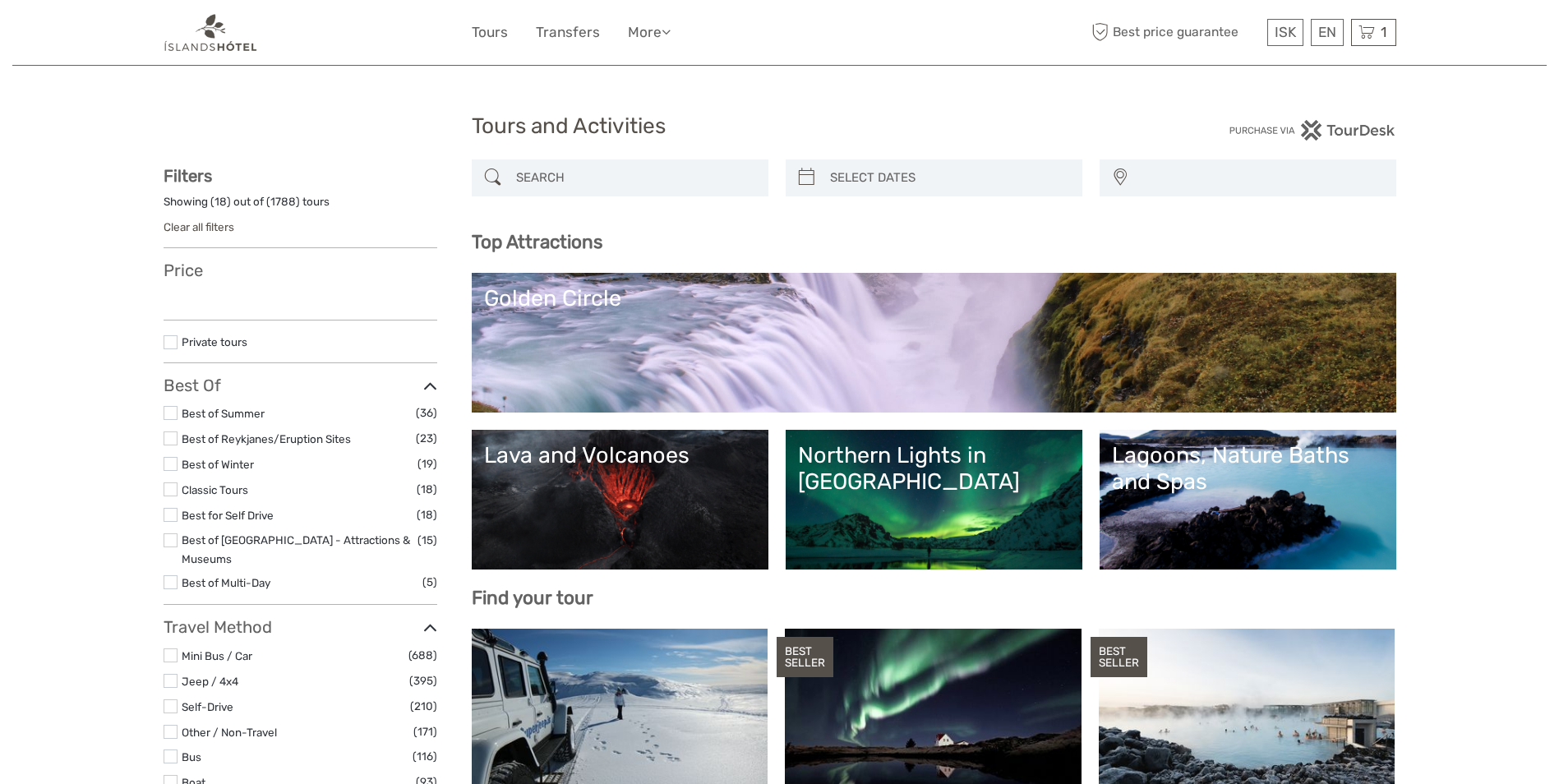
select select
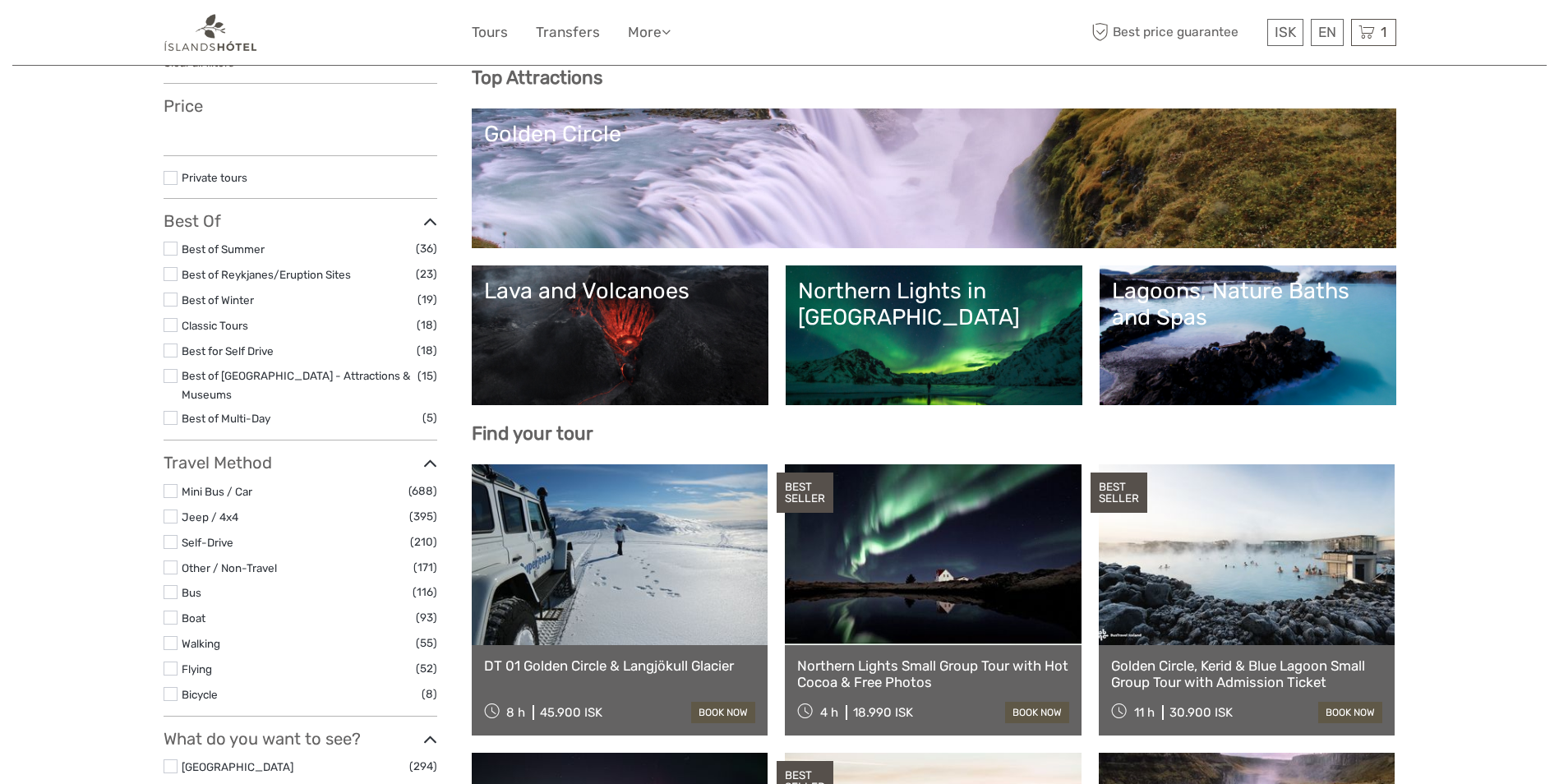
select select
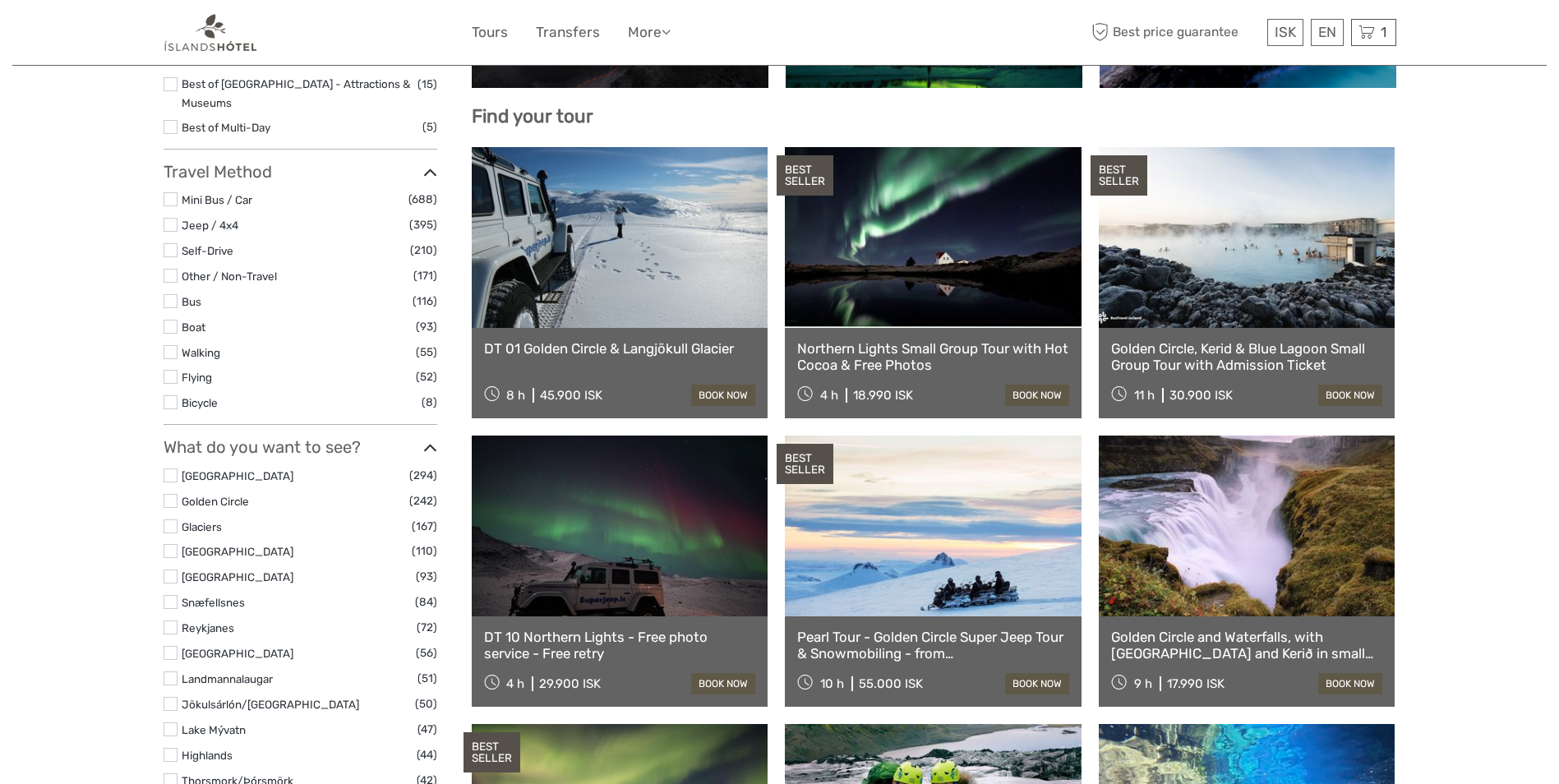
scroll to position [411, 0]
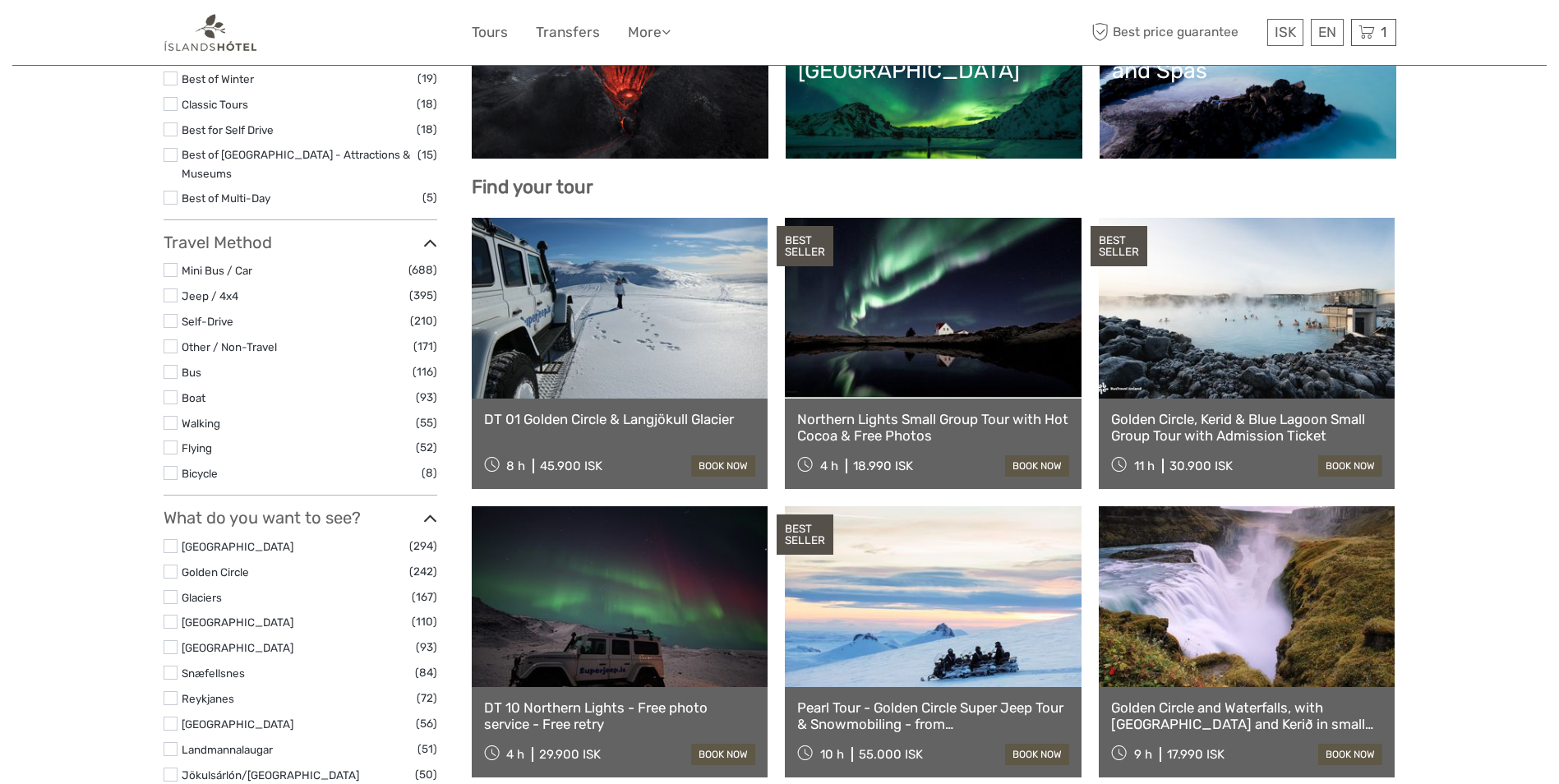
click at [1221, 425] on link "Golden Circle, Kerid & Blue Lagoon Small Group Tour with Admission Ticket" at bounding box center [1247, 427] width 272 height 34
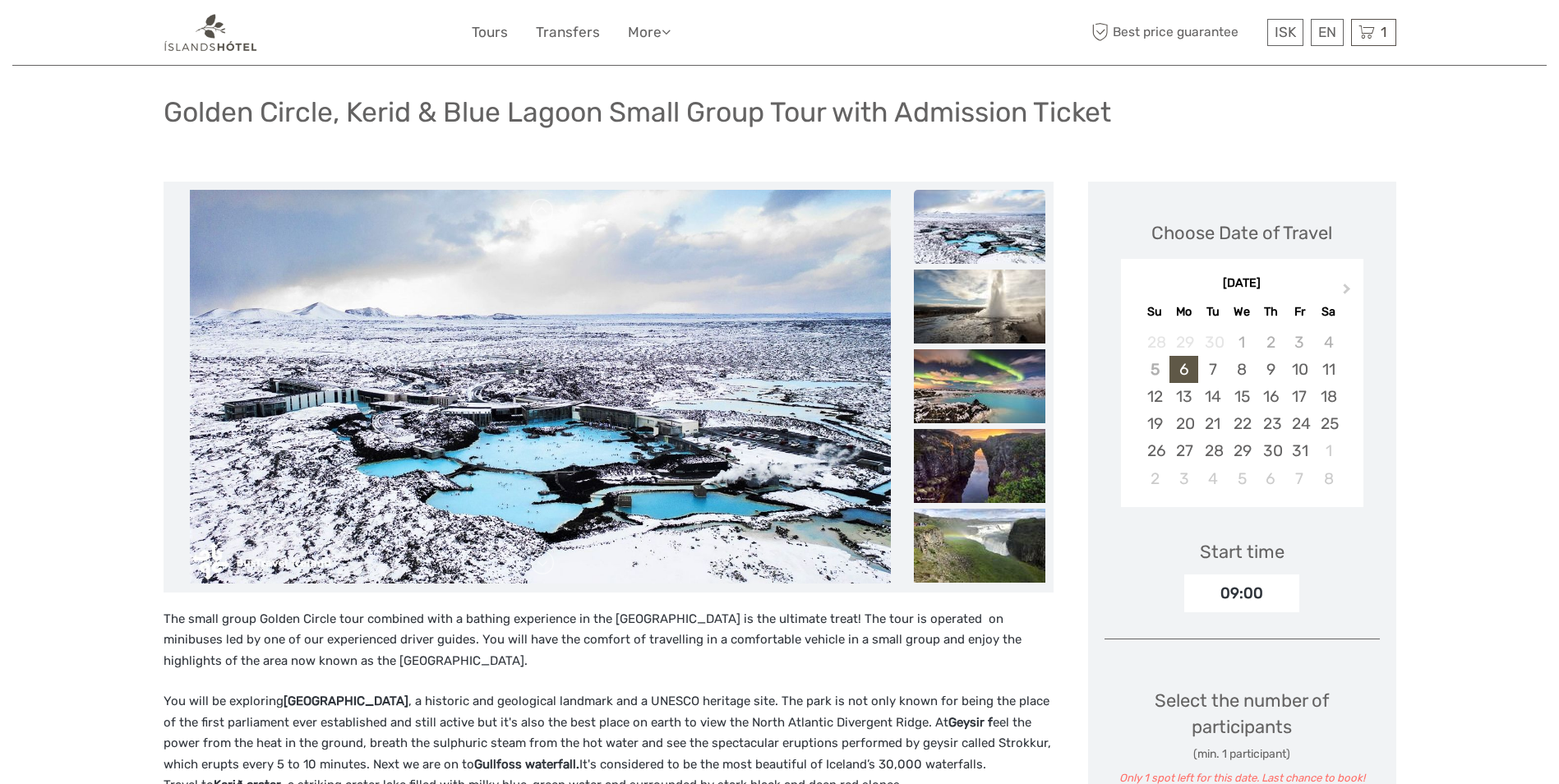
scroll to position [82, 0]
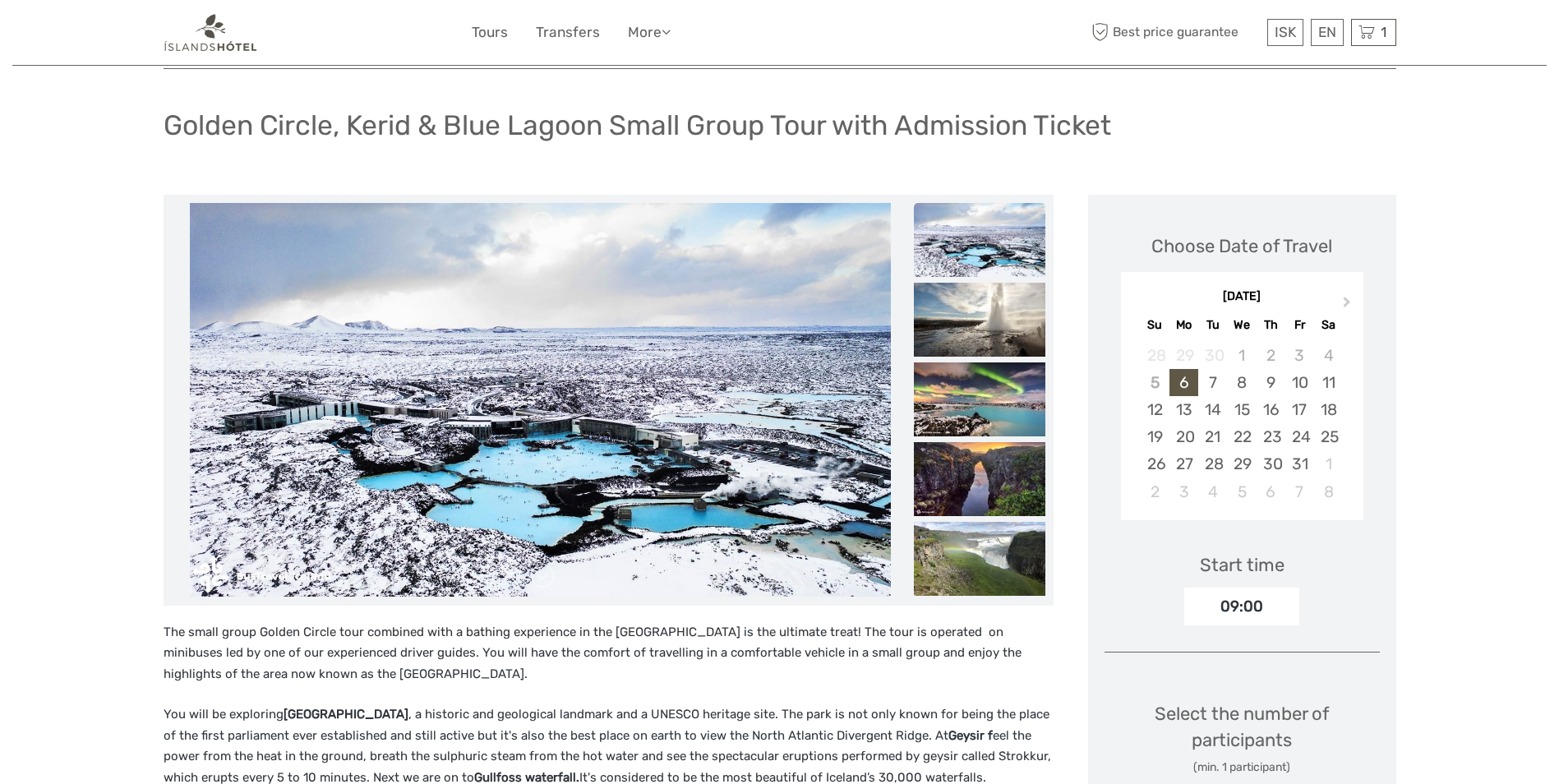
click at [979, 234] on img at bounding box center [979, 240] width 131 height 74
click at [966, 299] on img at bounding box center [979, 319] width 131 height 74
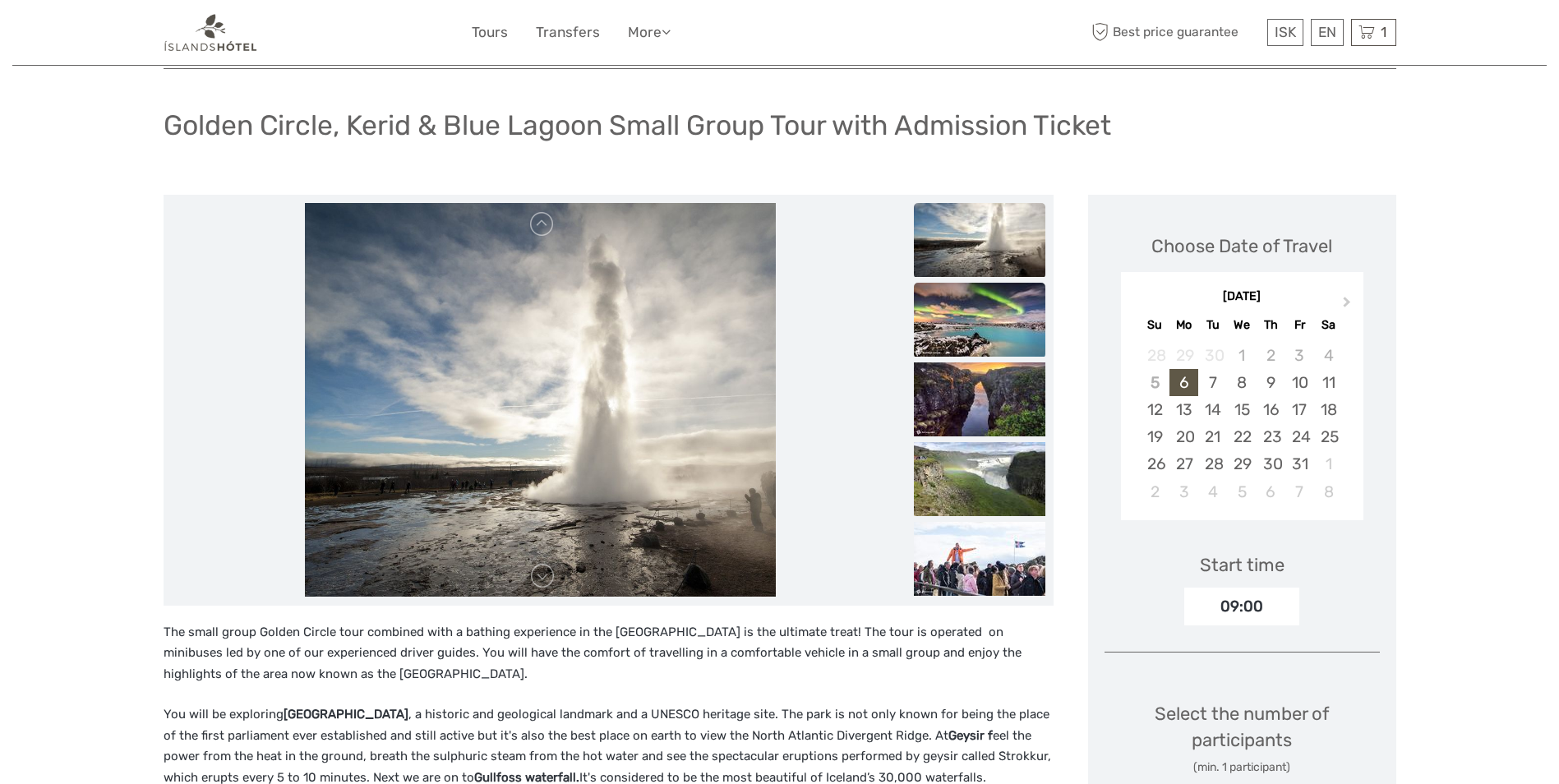
click at [967, 350] on img at bounding box center [979, 319] width 131 height 74
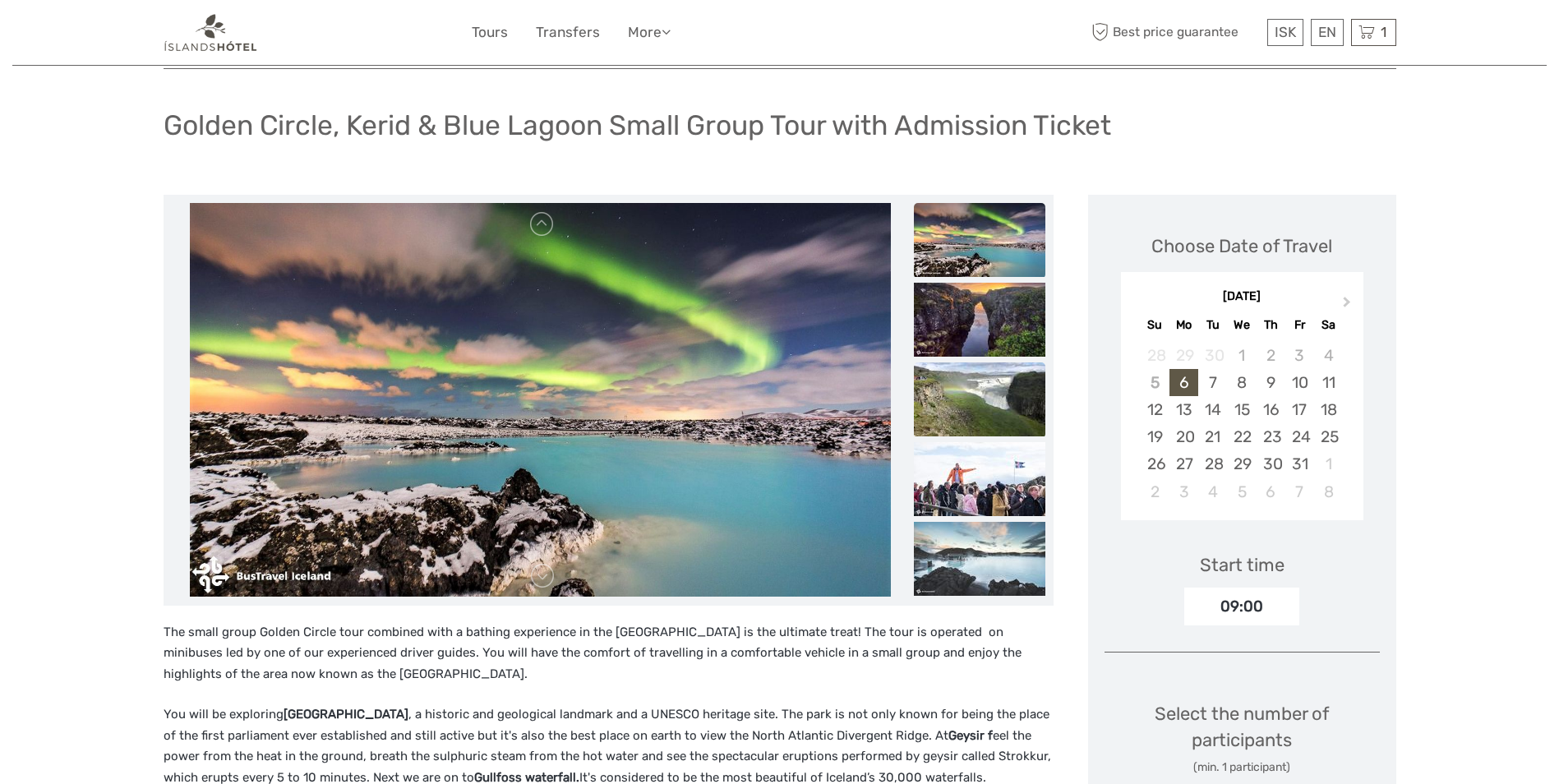
click at [975, 370] on img at bounding box center [979, 400] width 131 height 74
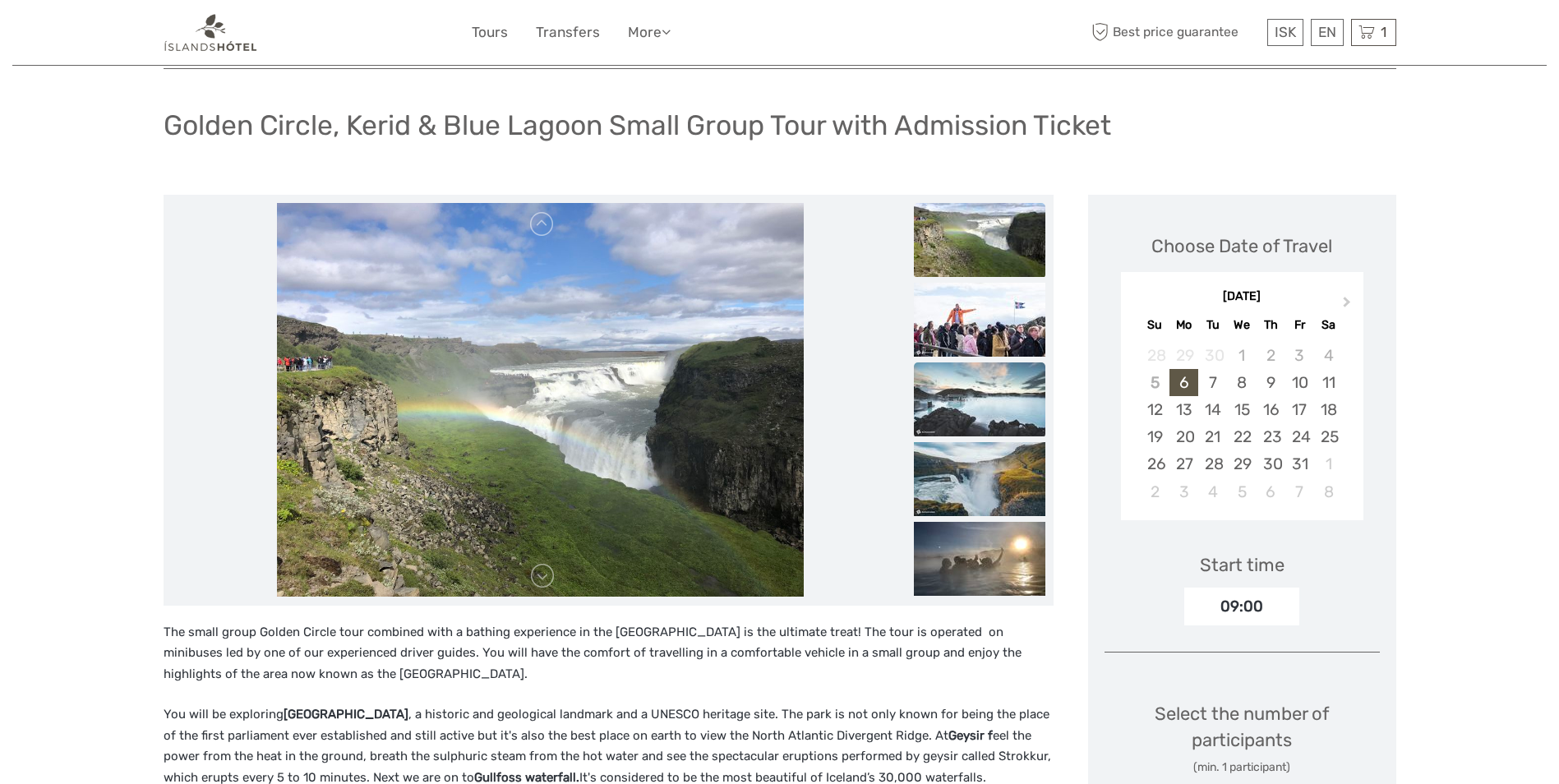
click at [977, 391] on img at bounding box center [979, 400] width 131 height 74
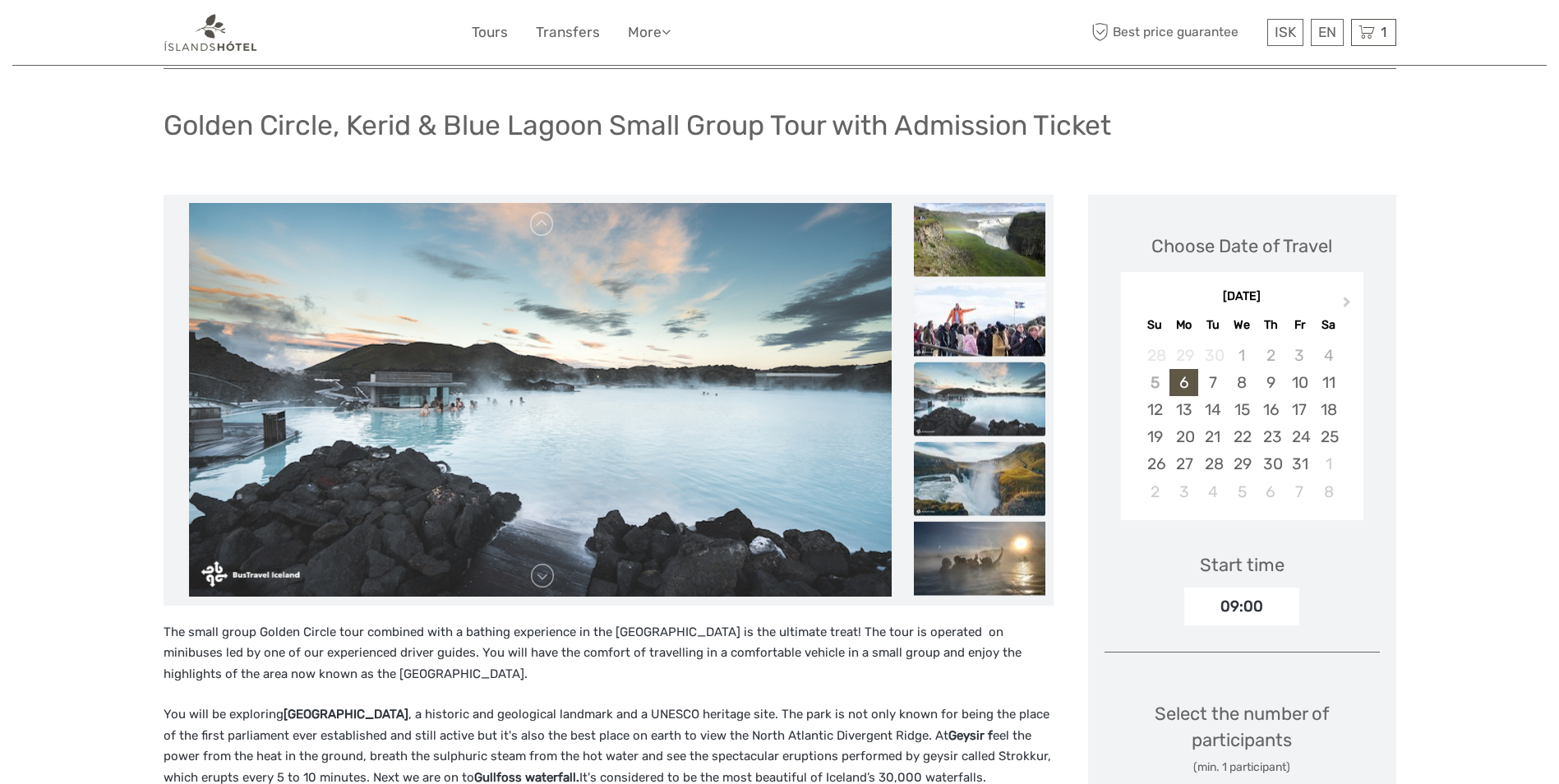
click at [965, 450] on img at bounding box center [979, 478] width 131 height 74
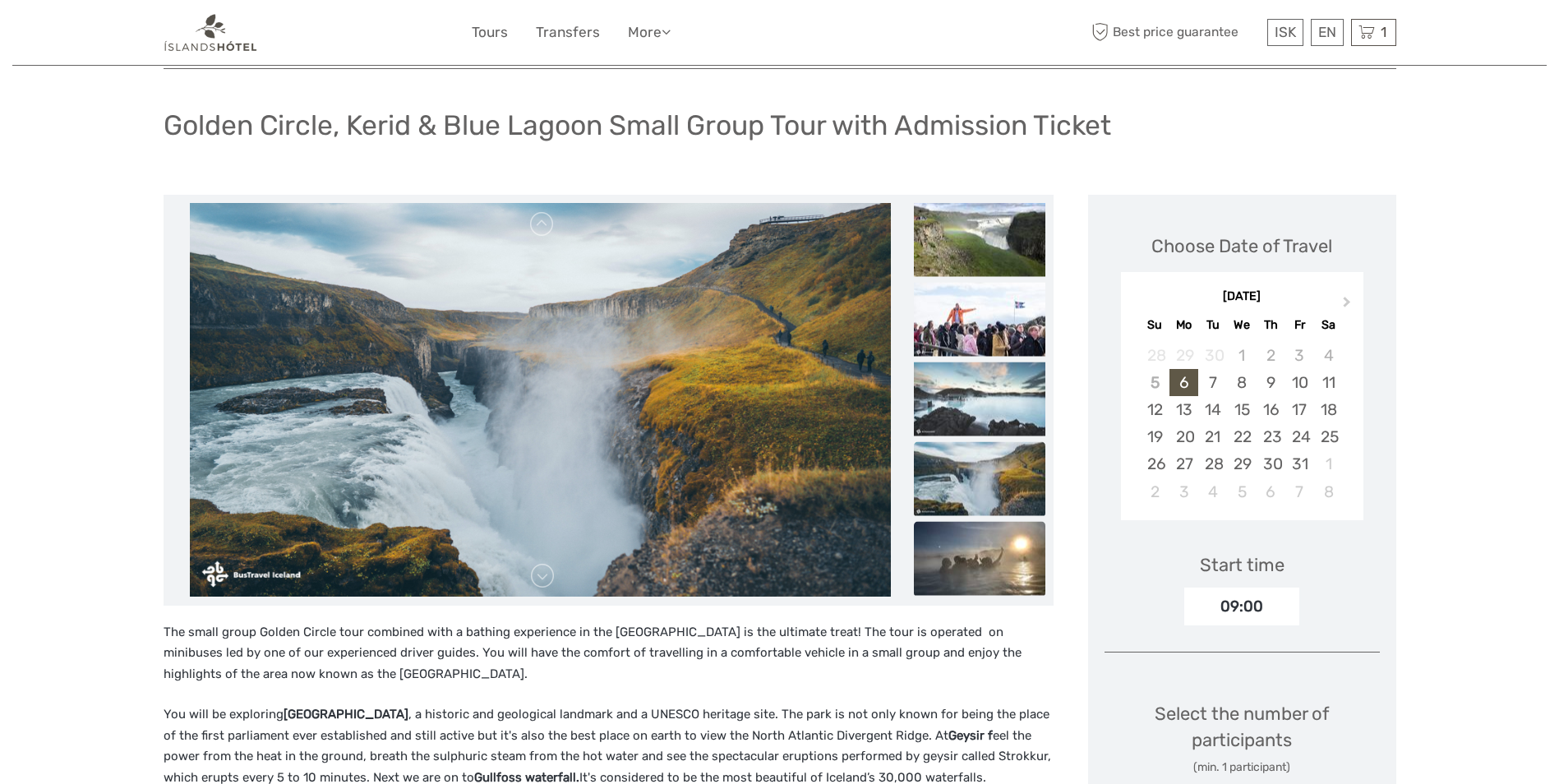
click at [973, 531] on img at bounding box center [979, 558] width 131 height 74
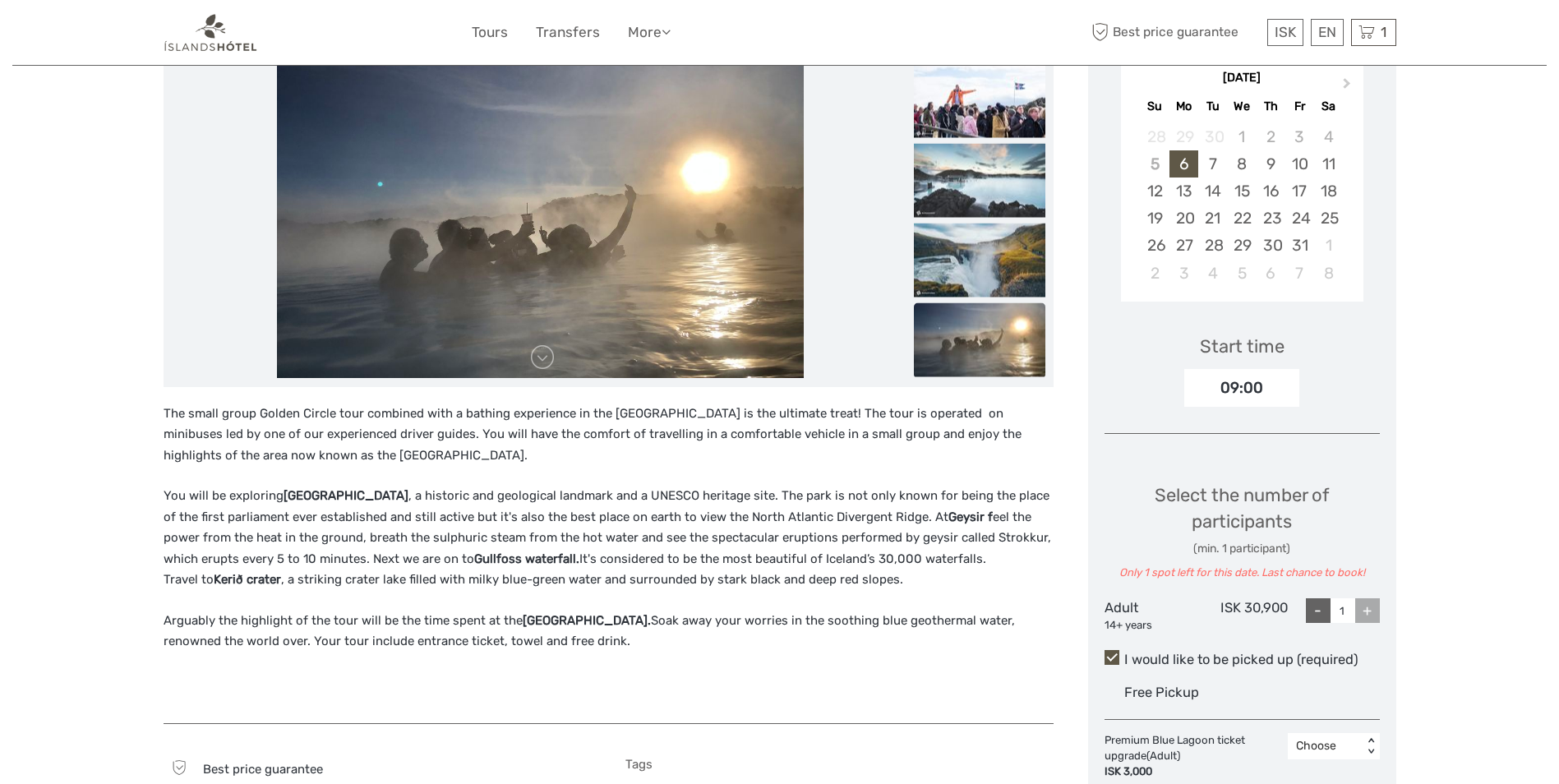
scroll to position [329, 0]
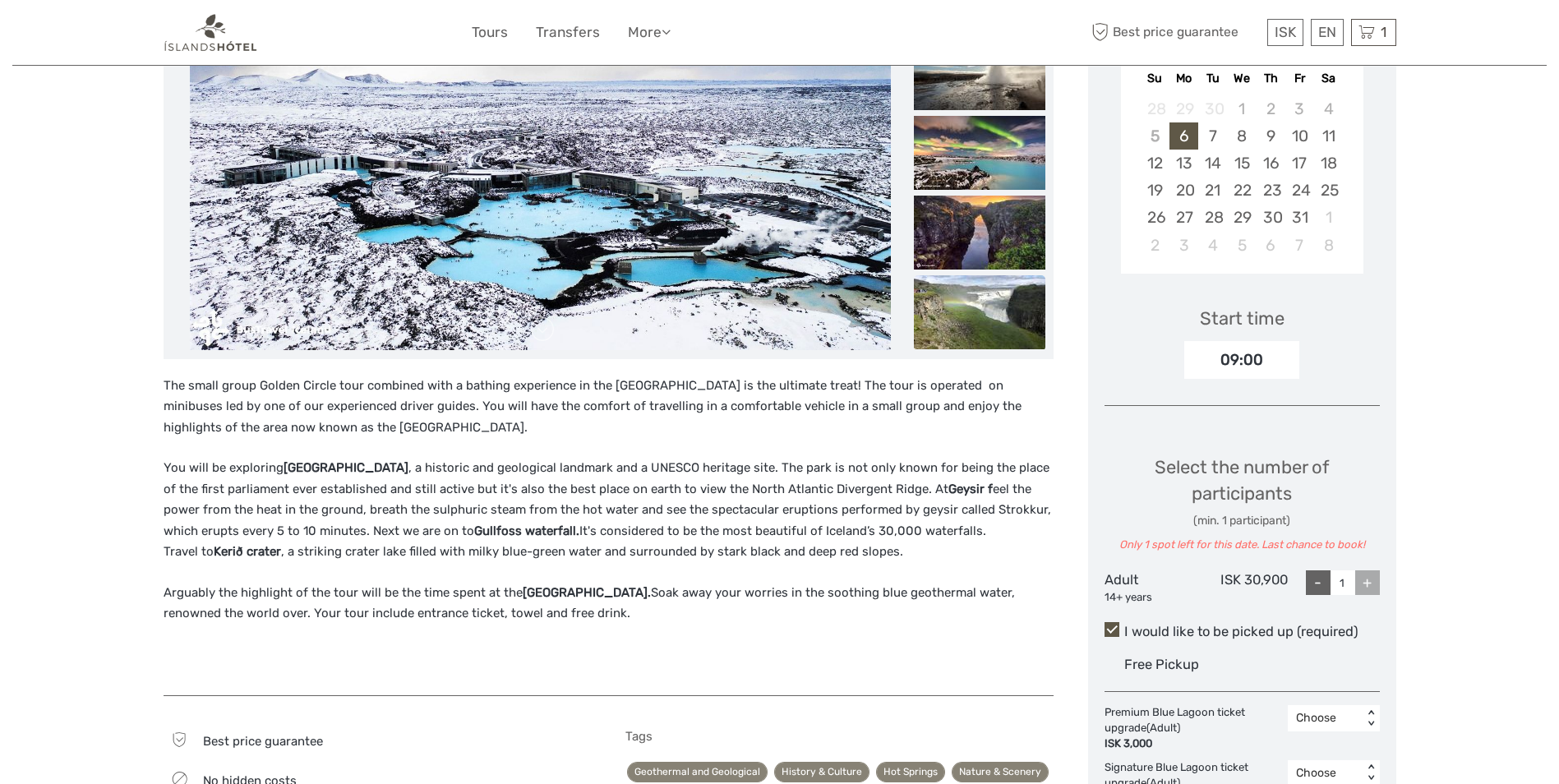
click at [944, 307] on img at bounding box center [979, 313] width 131 height 74
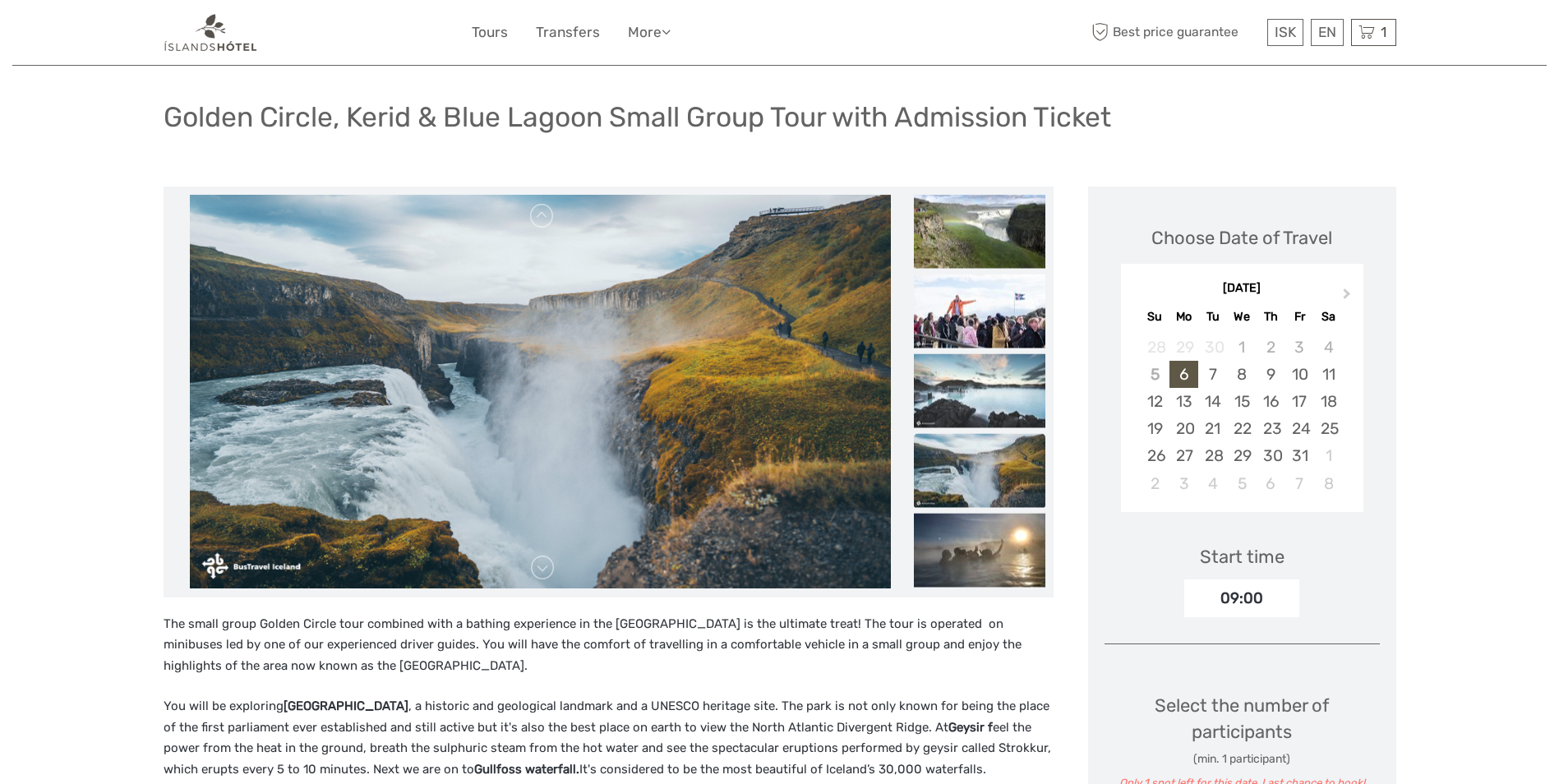
scroll to position [82, 0]
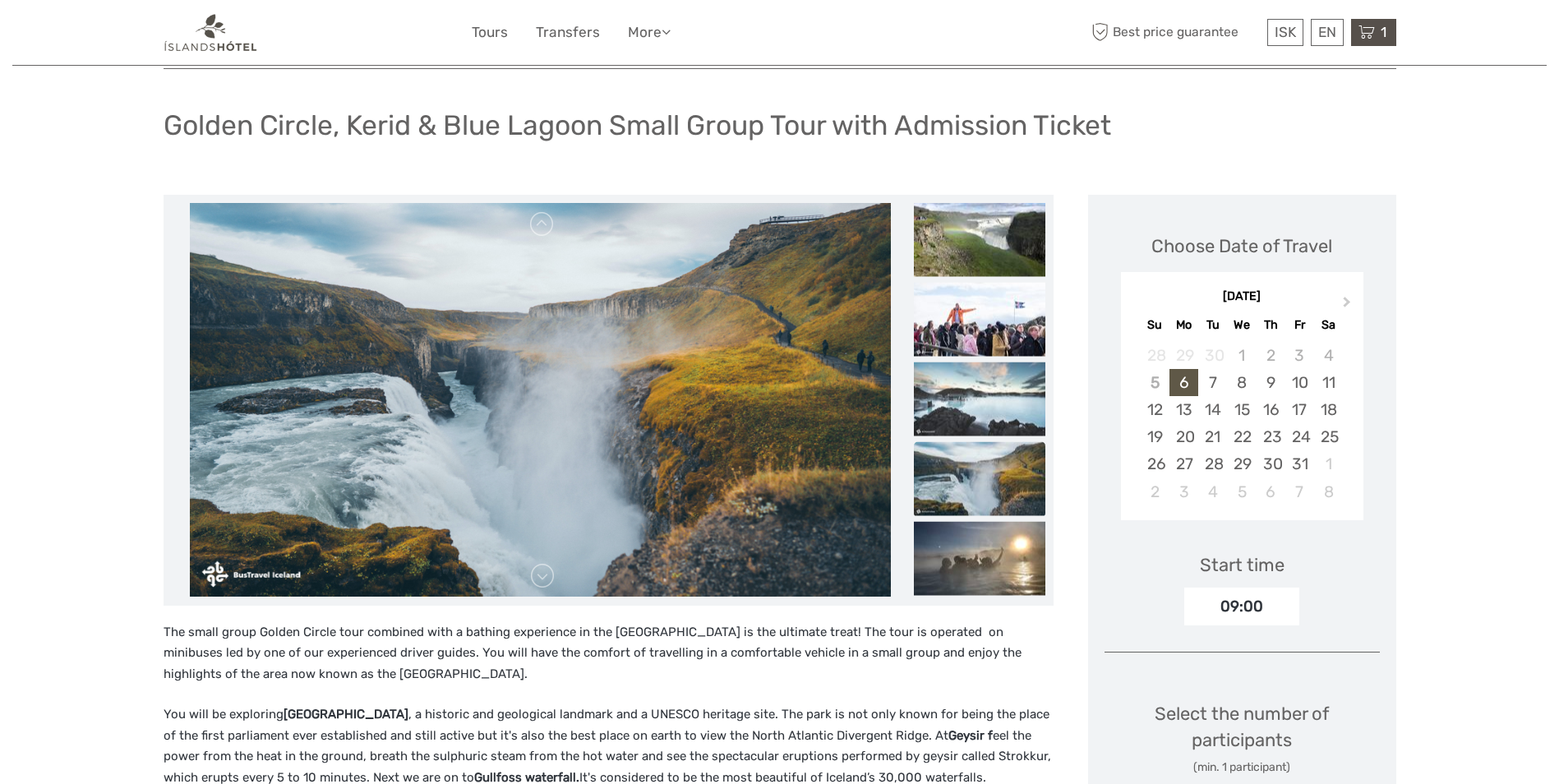
click at [1367, 34] on icon at bounding box center [1366, 33] width 16 height 21
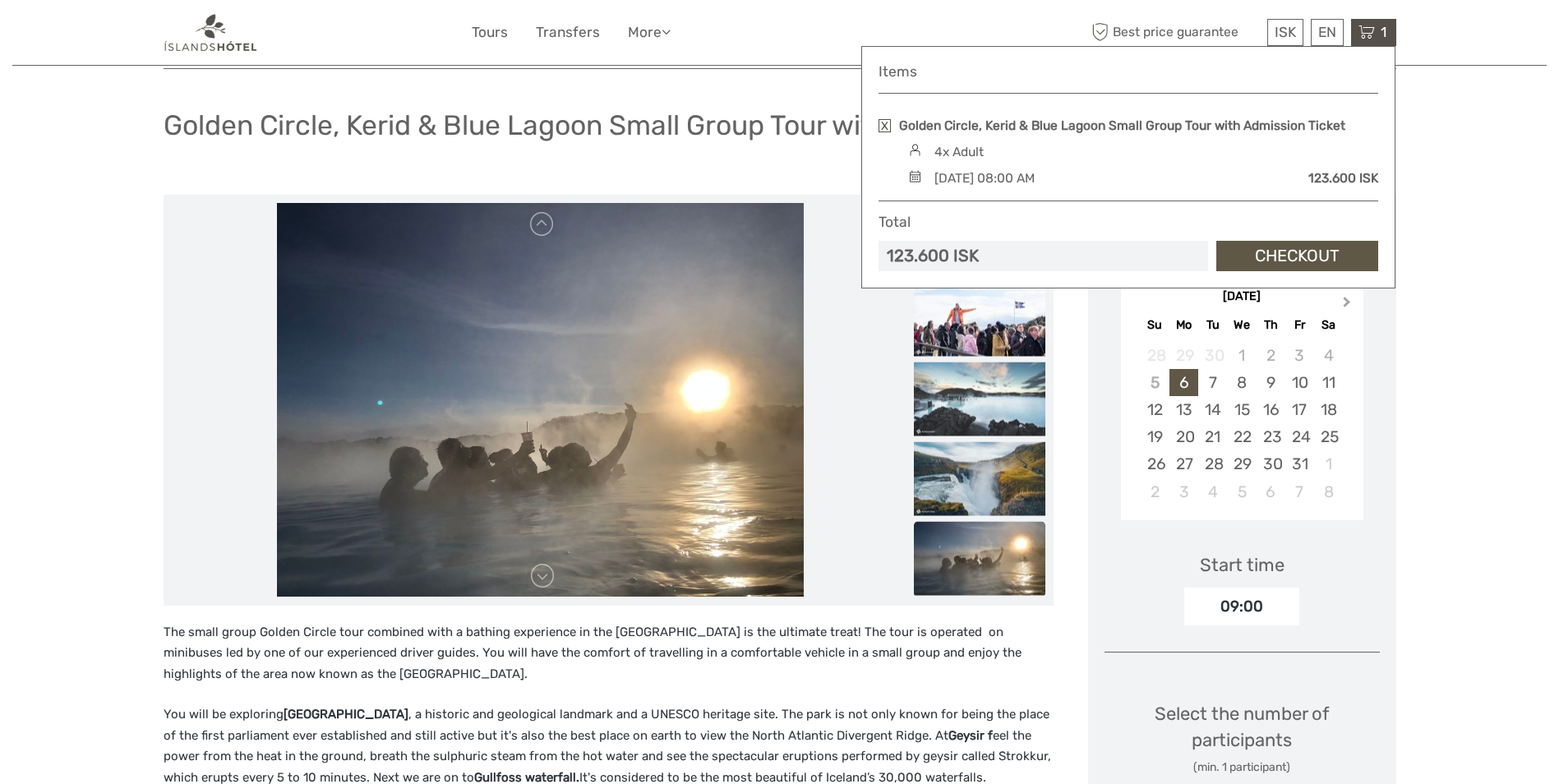
click at [1347, 299] on span "Next Month" at bounding box center [1347, 306] width 0 height 24
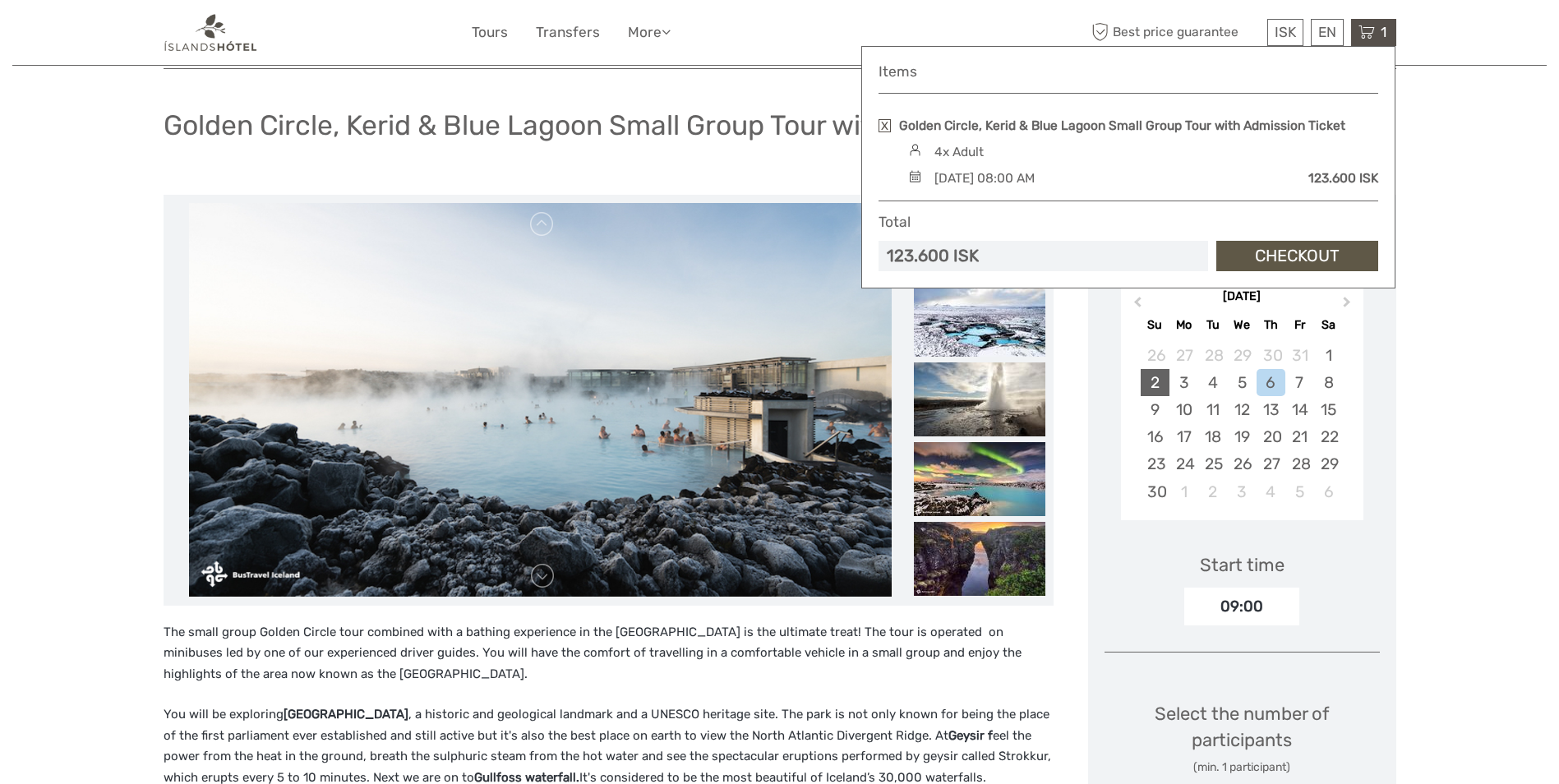
click at [1163, 382] on div "2" at bounding box center [1155, 382] width 29 height 27
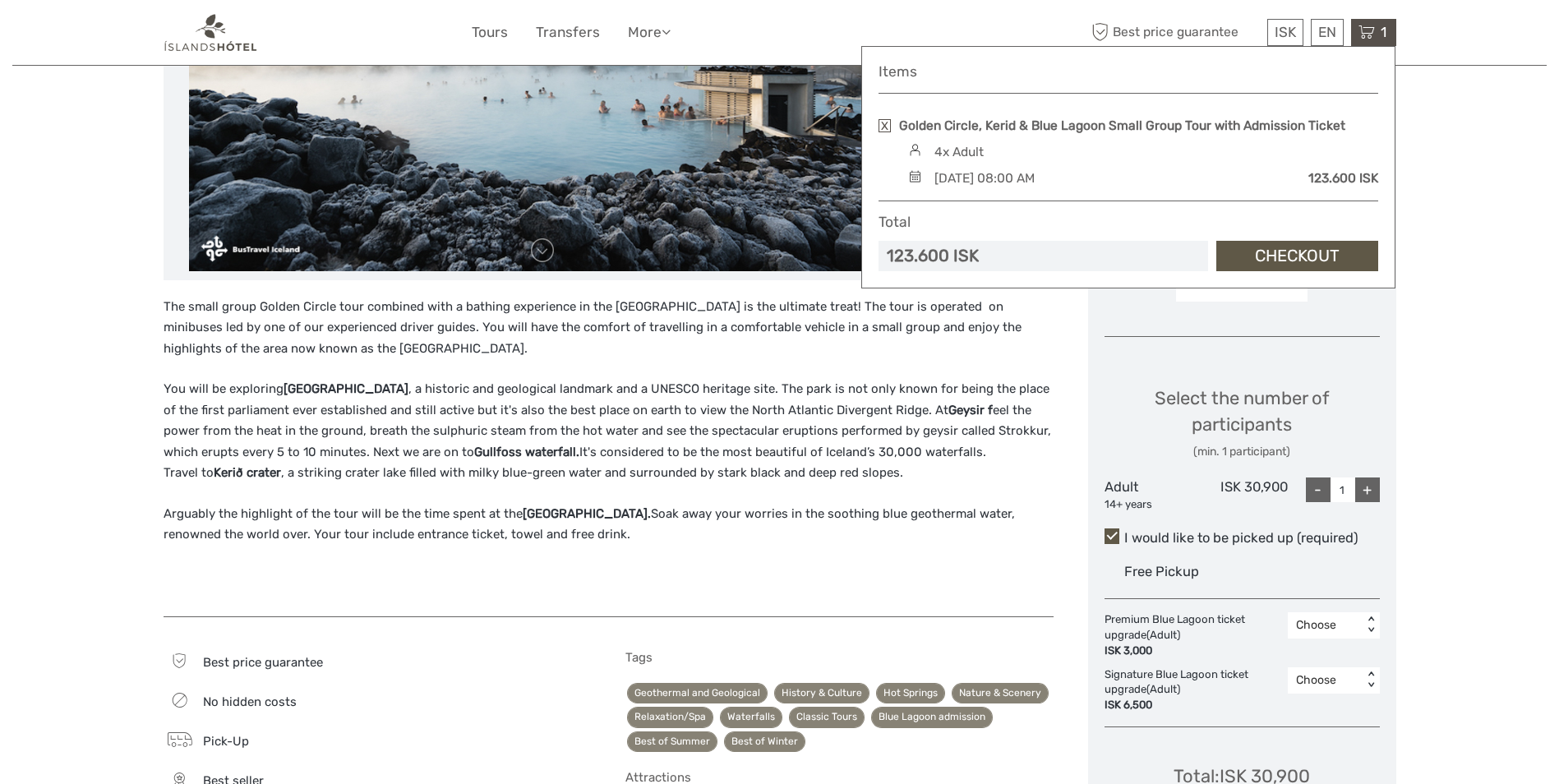
scroll to position [493, 0]
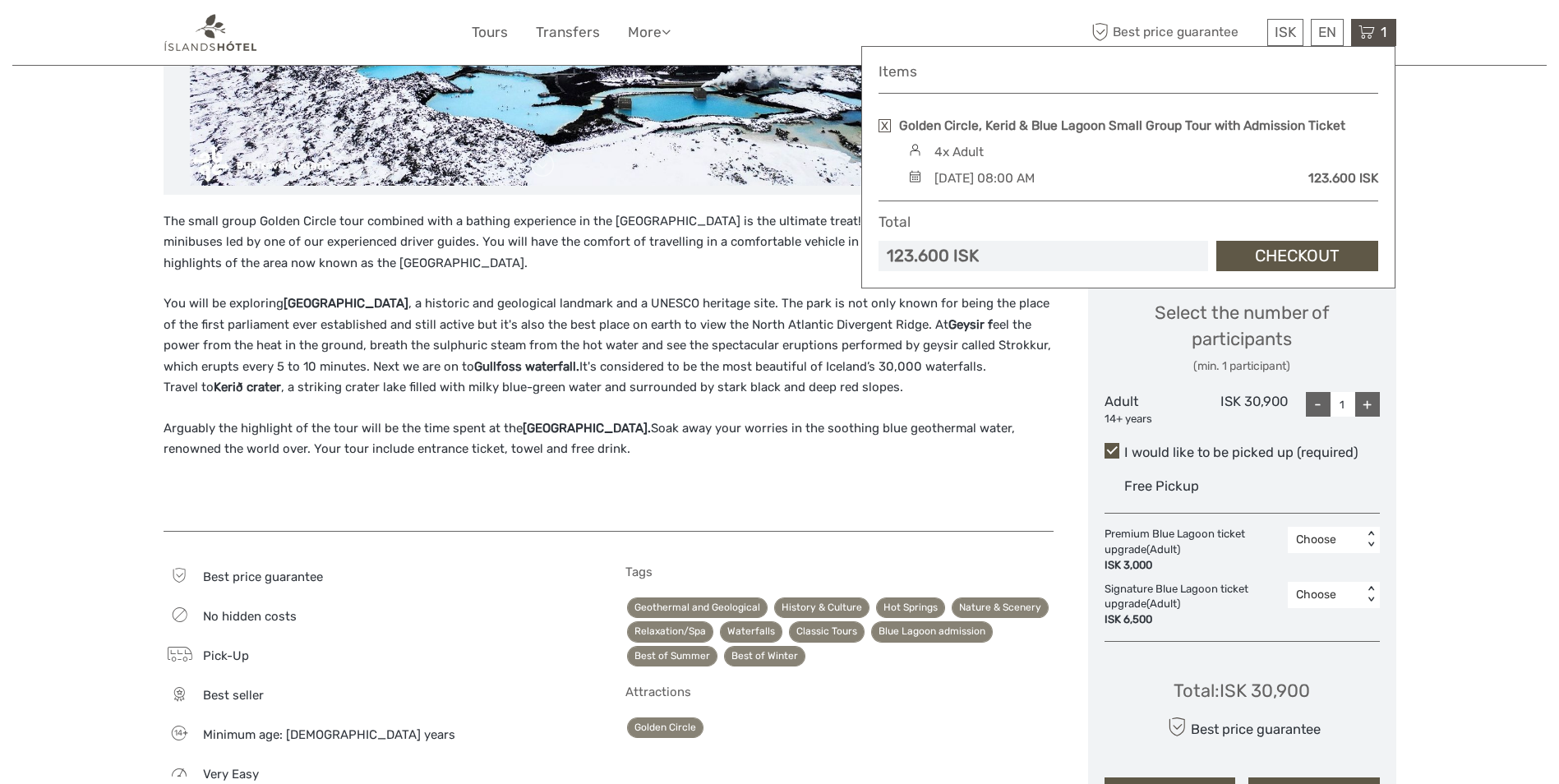
click at [1363, 409] on div "+" at bounding box center [1367, 404] width 25 height 25
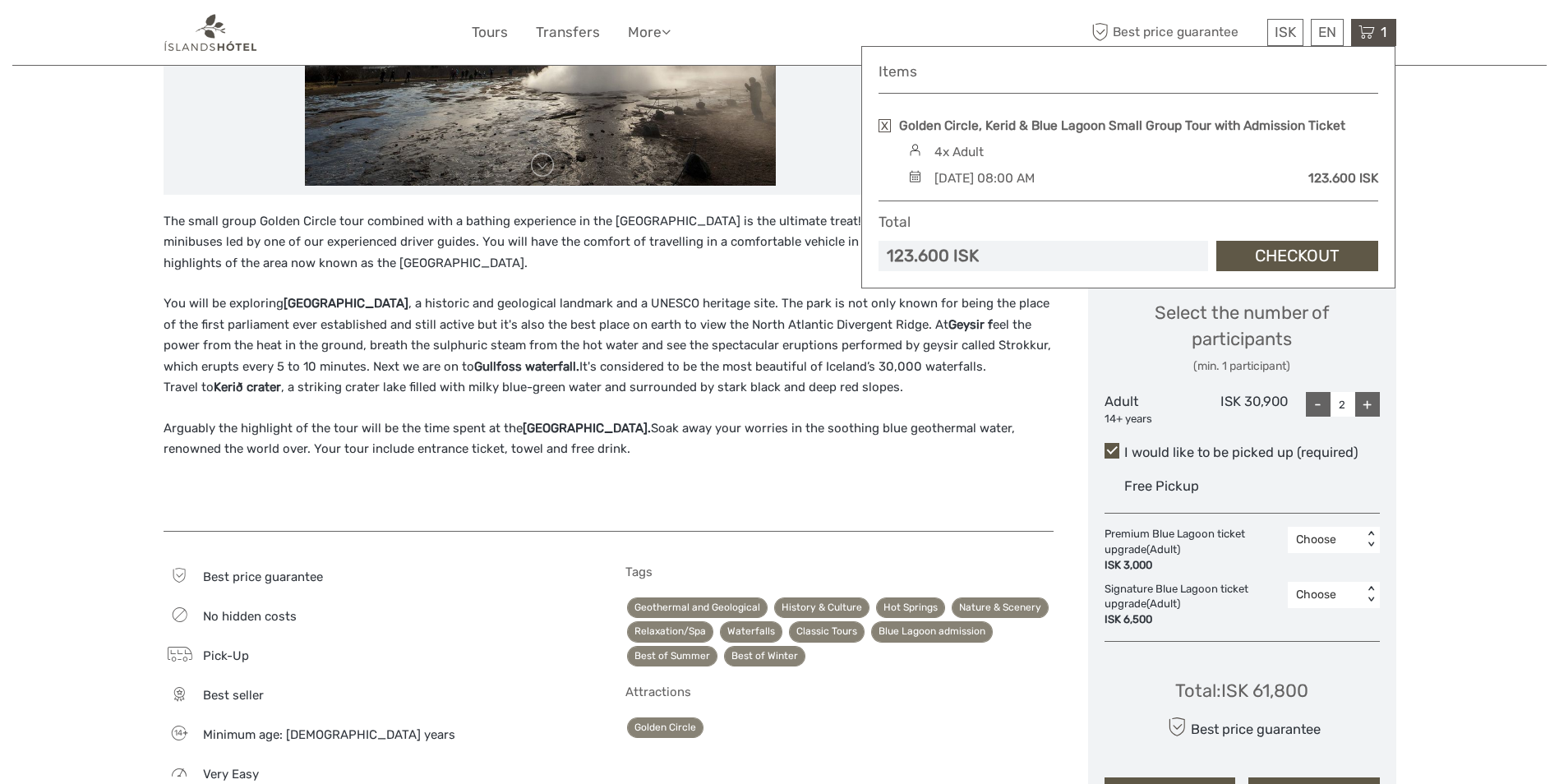
click at [1363, 409] on div "+" at bounding box center [1367, 404] width 25 height 25
type input "4"
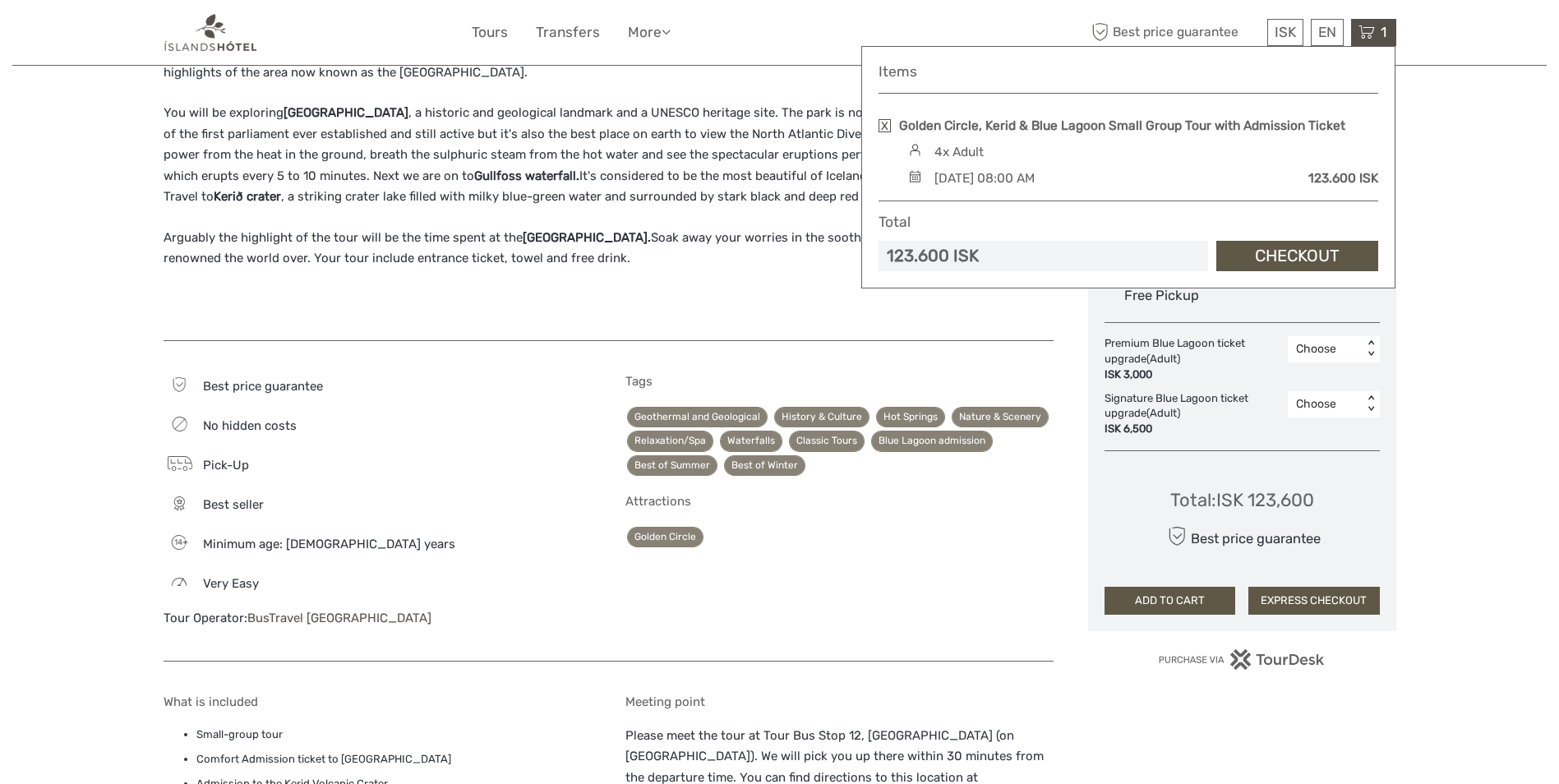
scroll to position [739, 0]
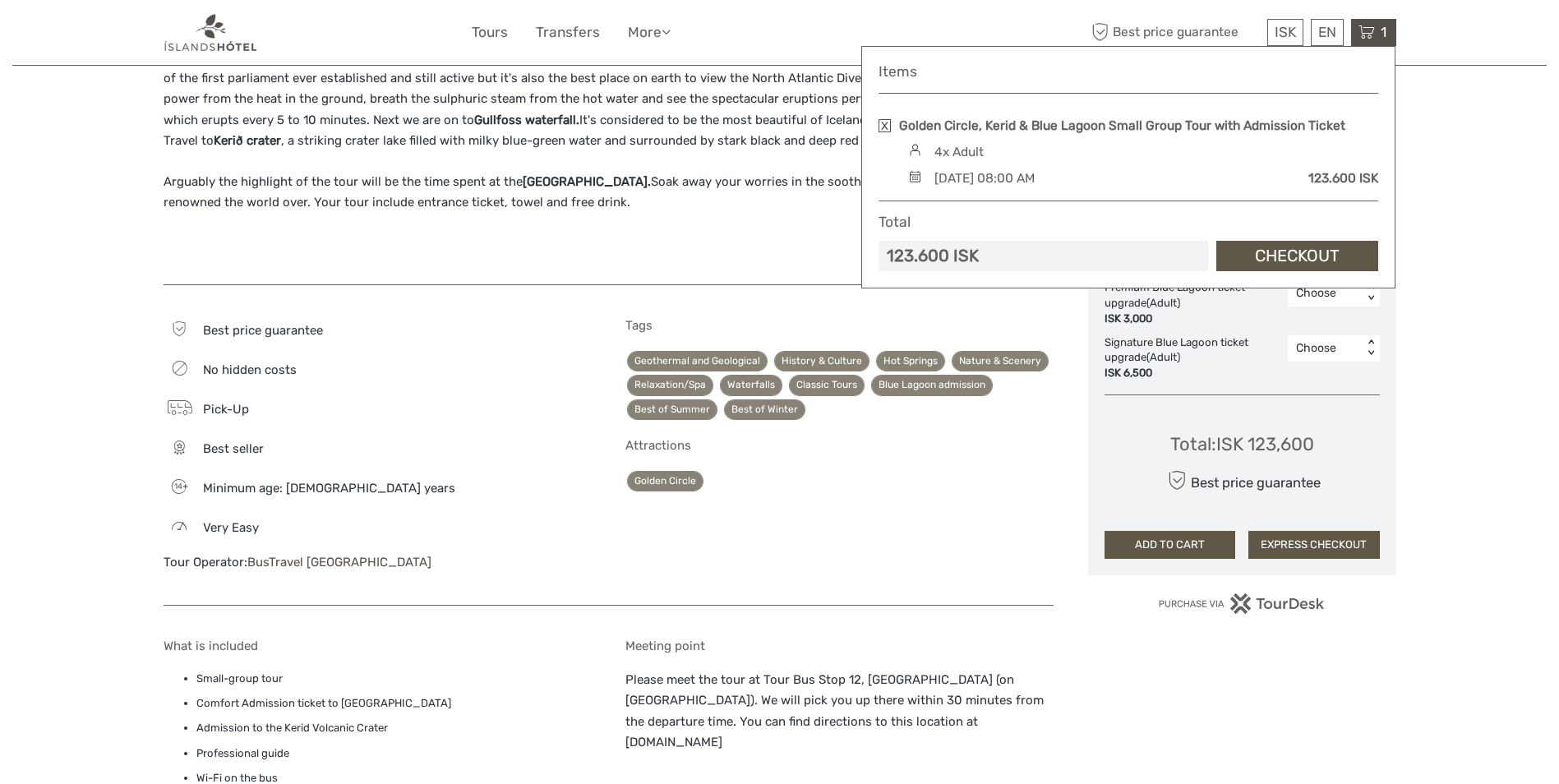
click at [1198, 545] on button "ADD TO CART" at bounding box center [1170, 545] width 131 height 28
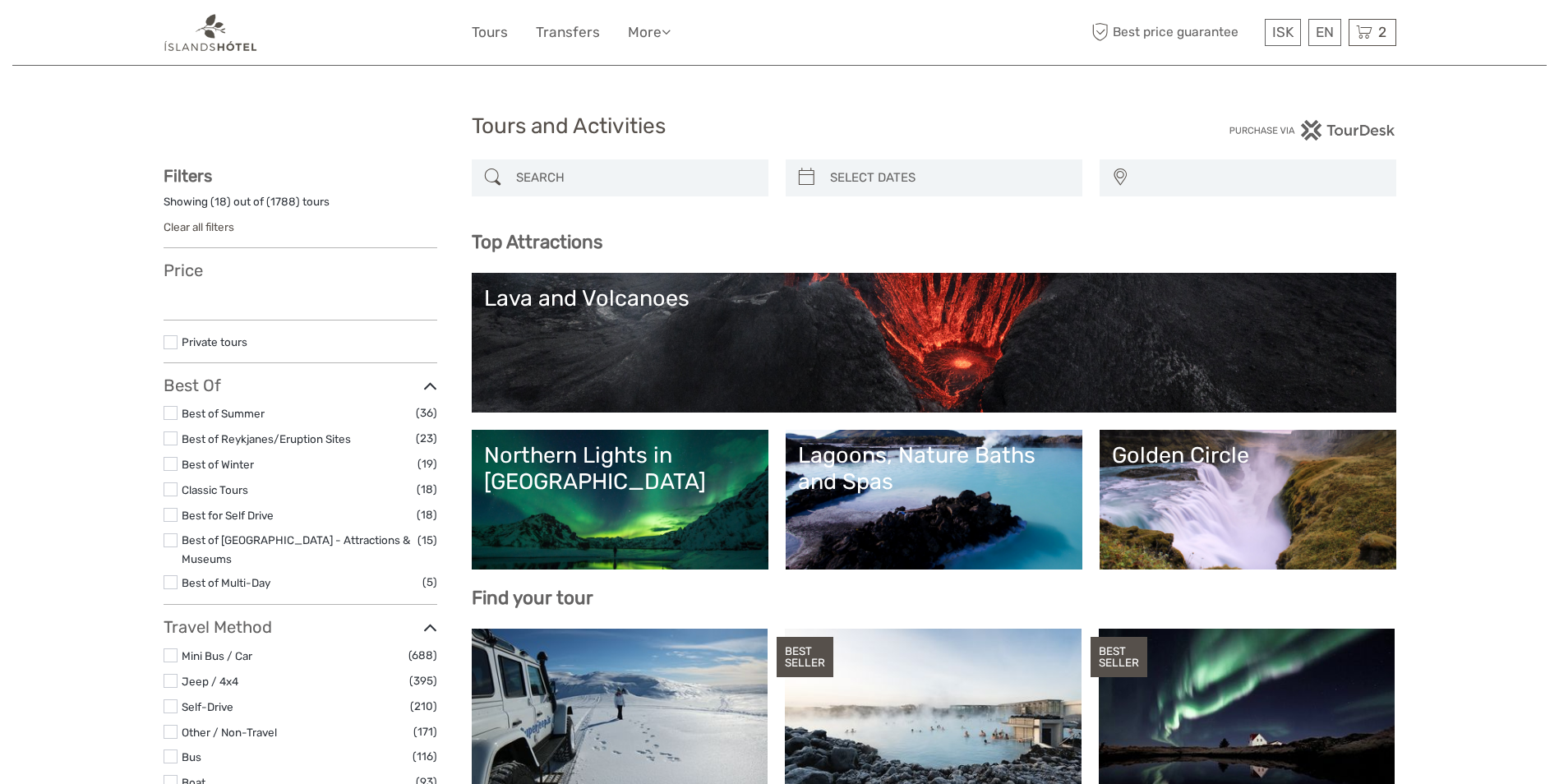
select select
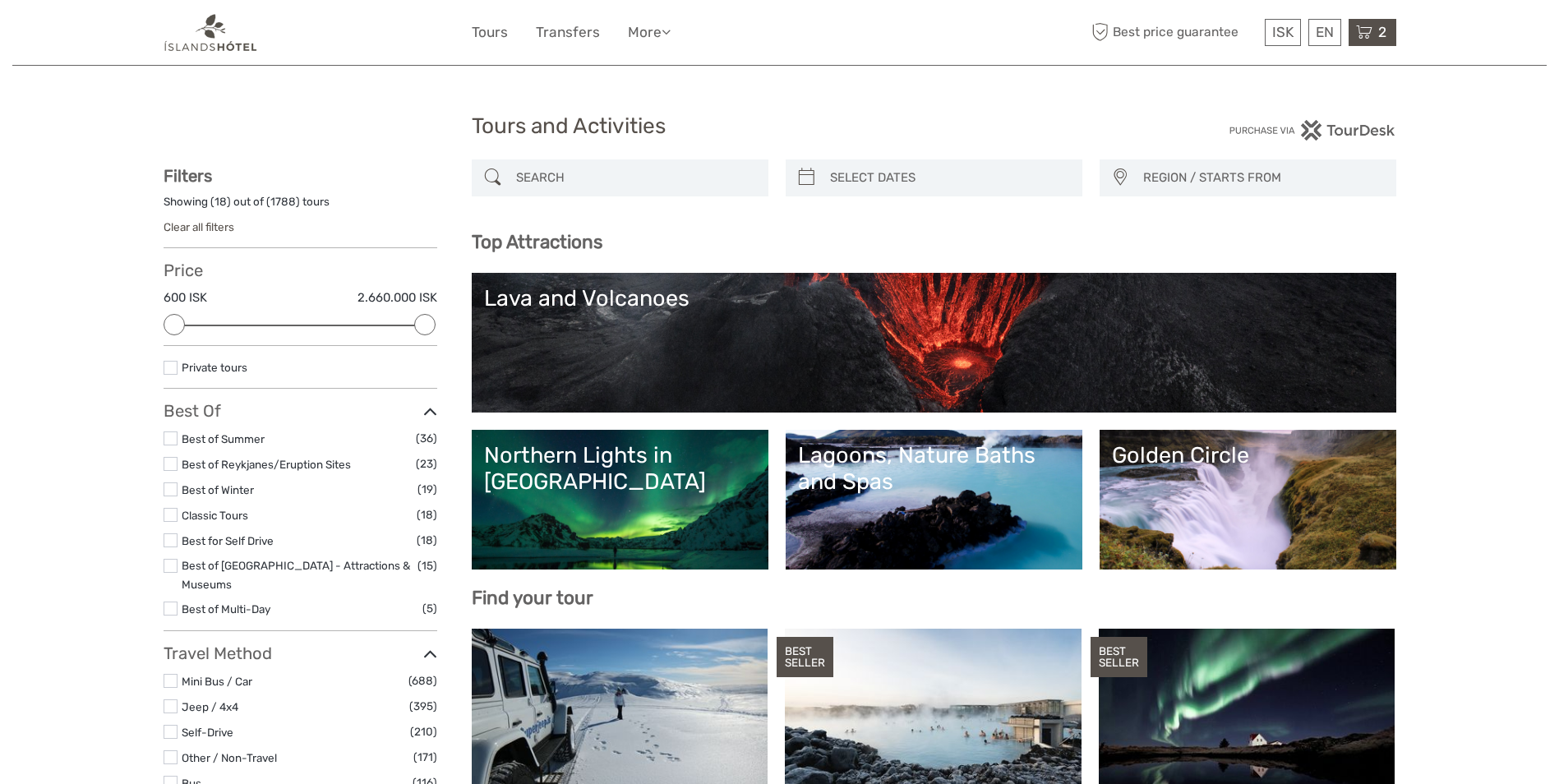
click at [1352, 35] on div "2 Items Golden Circle, Kerid & Blue Lagoon Small Group Tour with Admission Tick…" at bounding box center [1372, 32] width 48 height 27
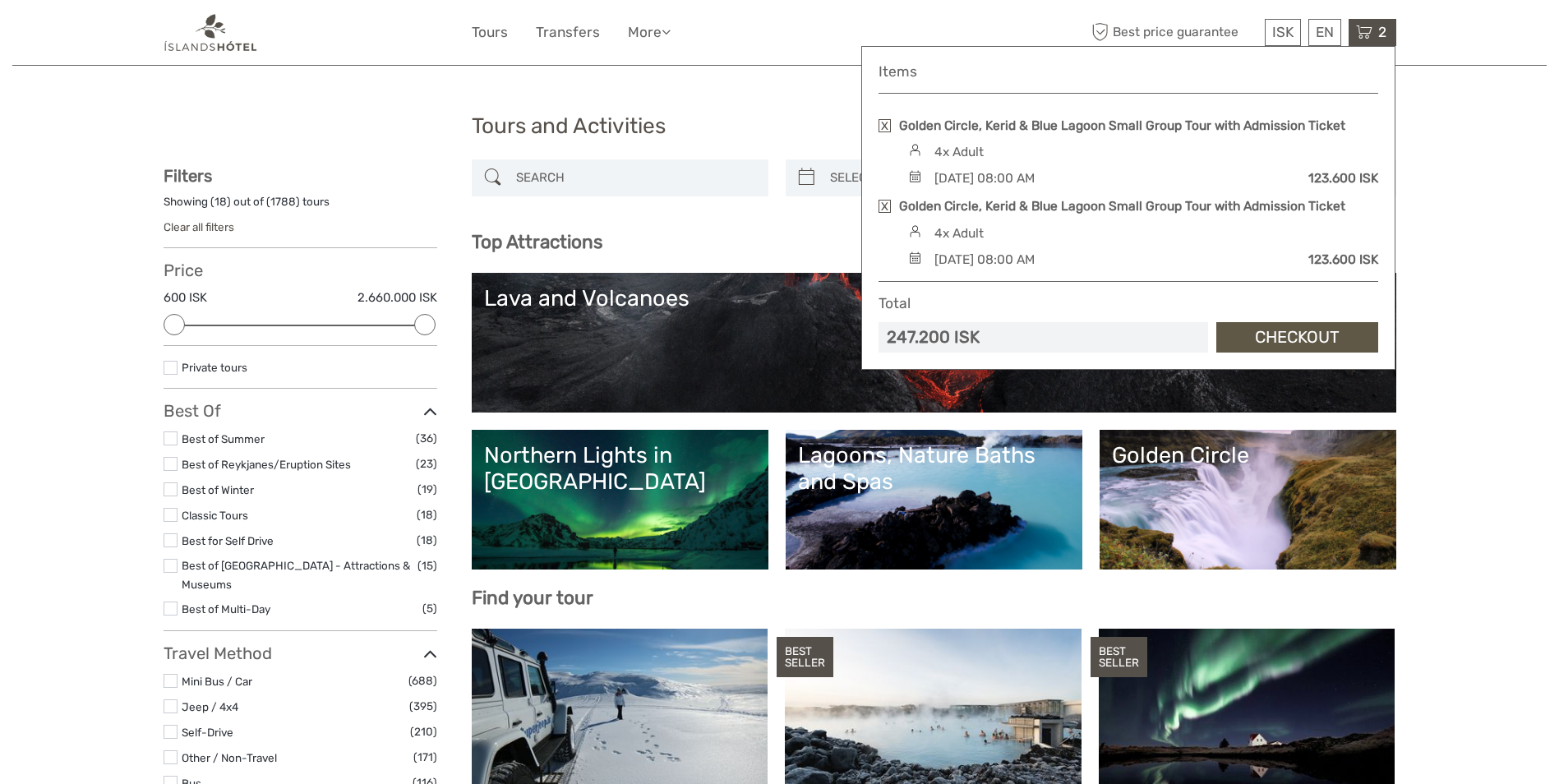
click at [868, 128] on div "Items Golden Circle, Kerid & Blue Lagoon Small Group Tour with Admission Ticket…" at bounding box center [1128, 207] width 535 height 324
click at [882, 127] on link at bounding box center [884, 125] width 12 height 13
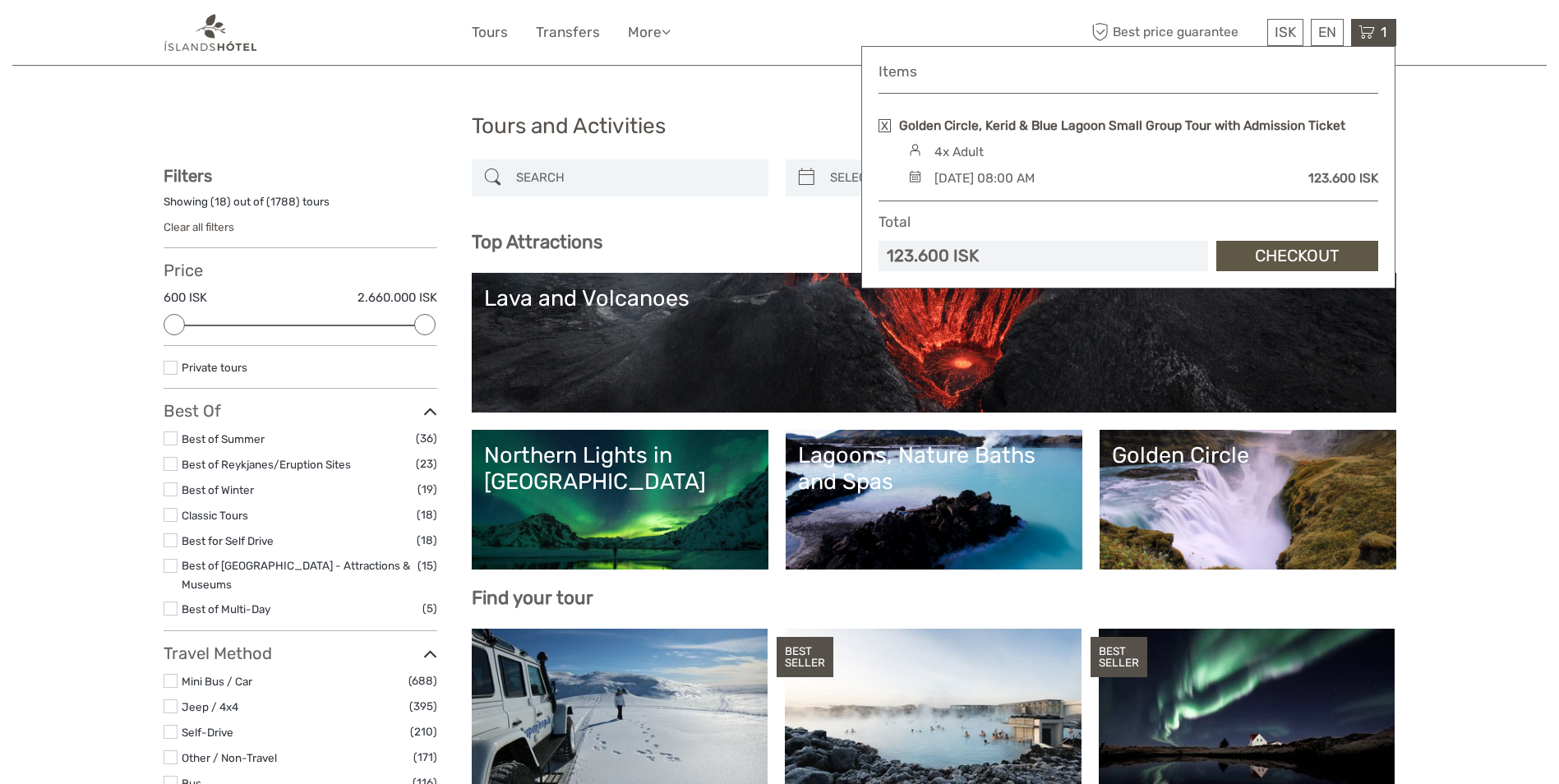
click at [1028, 123] on link "Golden Circle, Kerid & Blue Lagoon Small Group Tour with Admission Ticket" at bounding box center [1122, 125] width 447 height 18
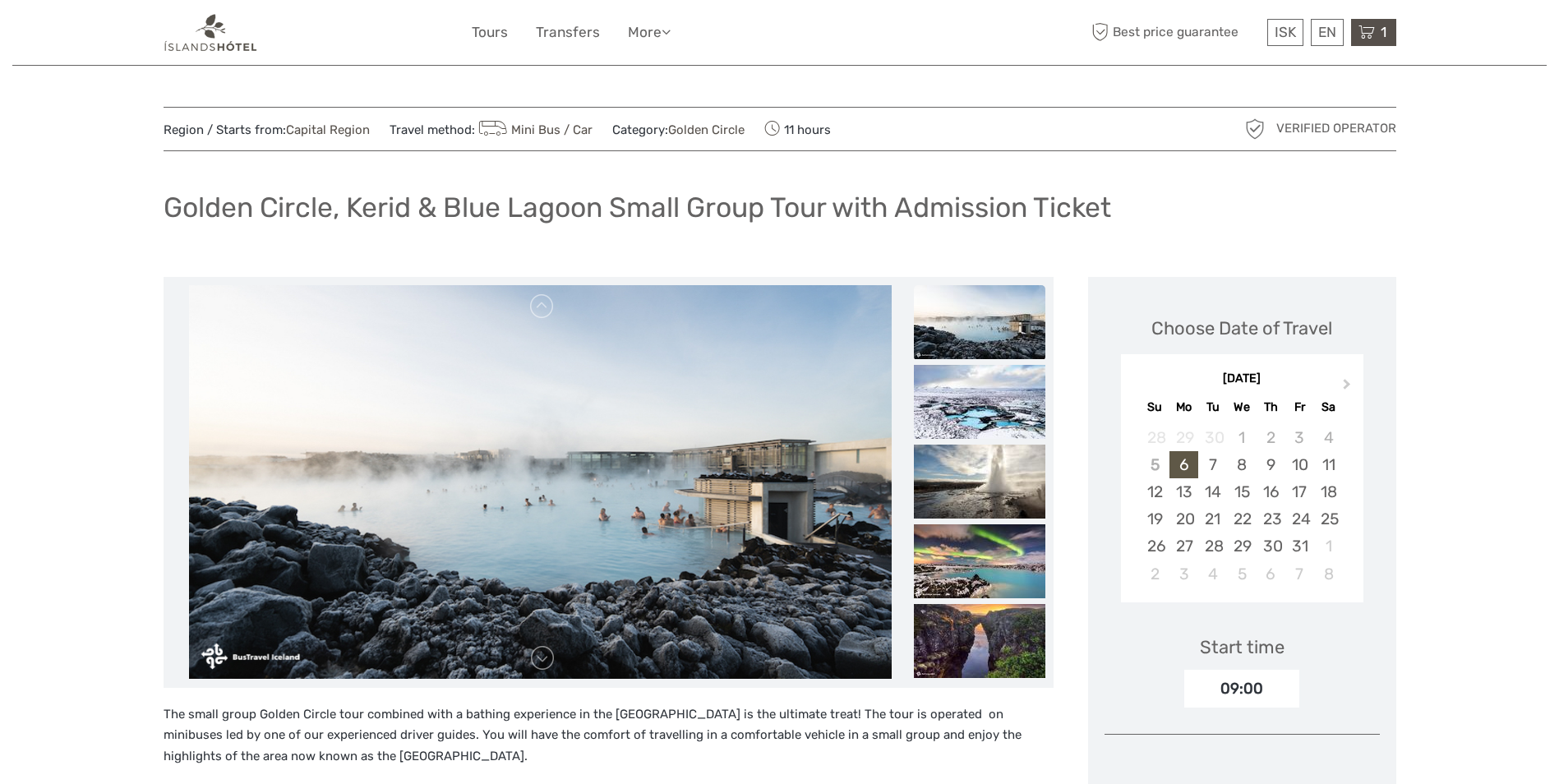
click at [1368, 34] on icon at bounding box center [1366, 33] width 16 height 21
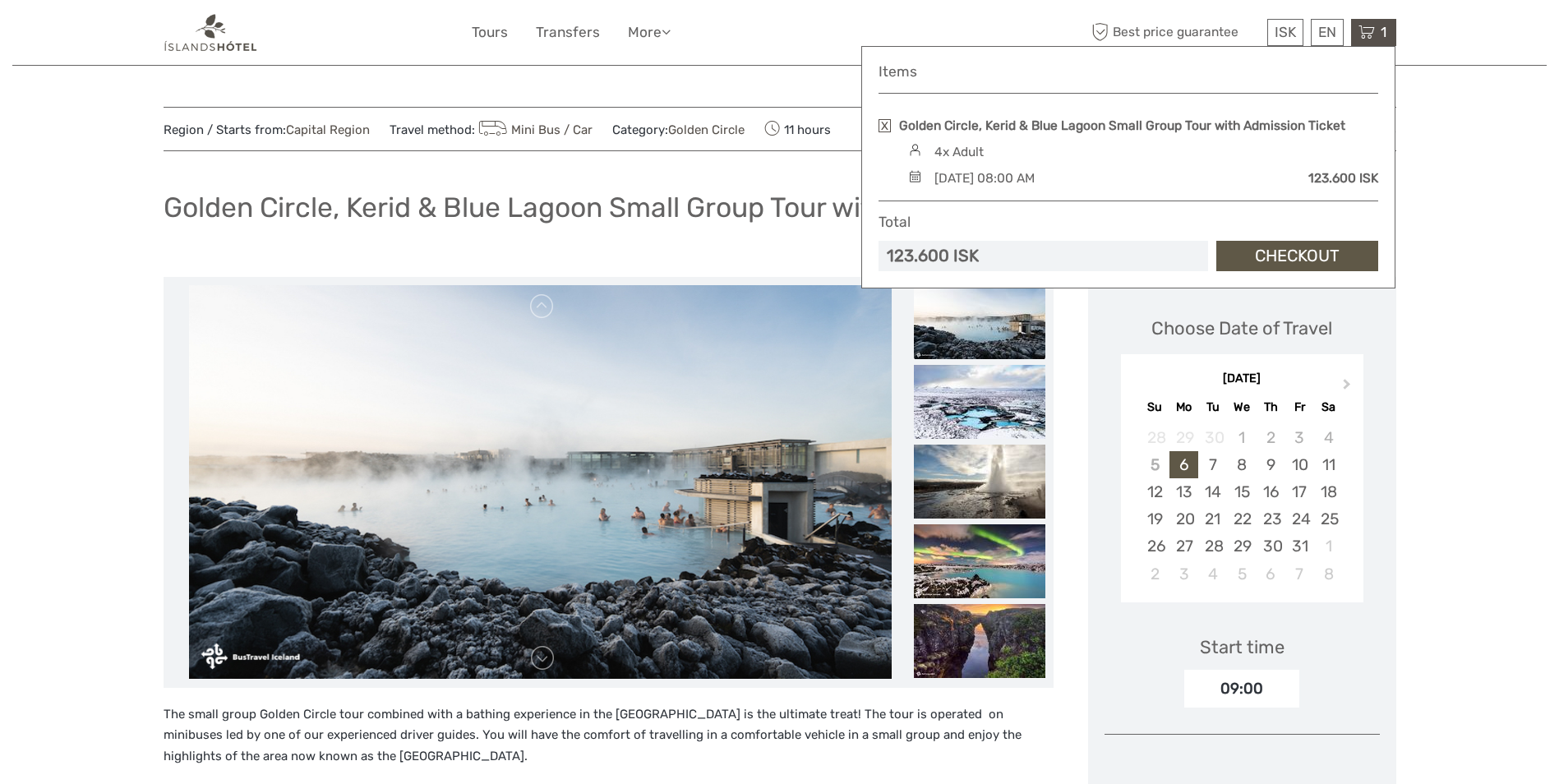
click at [1253, 255] on link "Checkout" at bounding box center [1296, 256] width 162 height 30
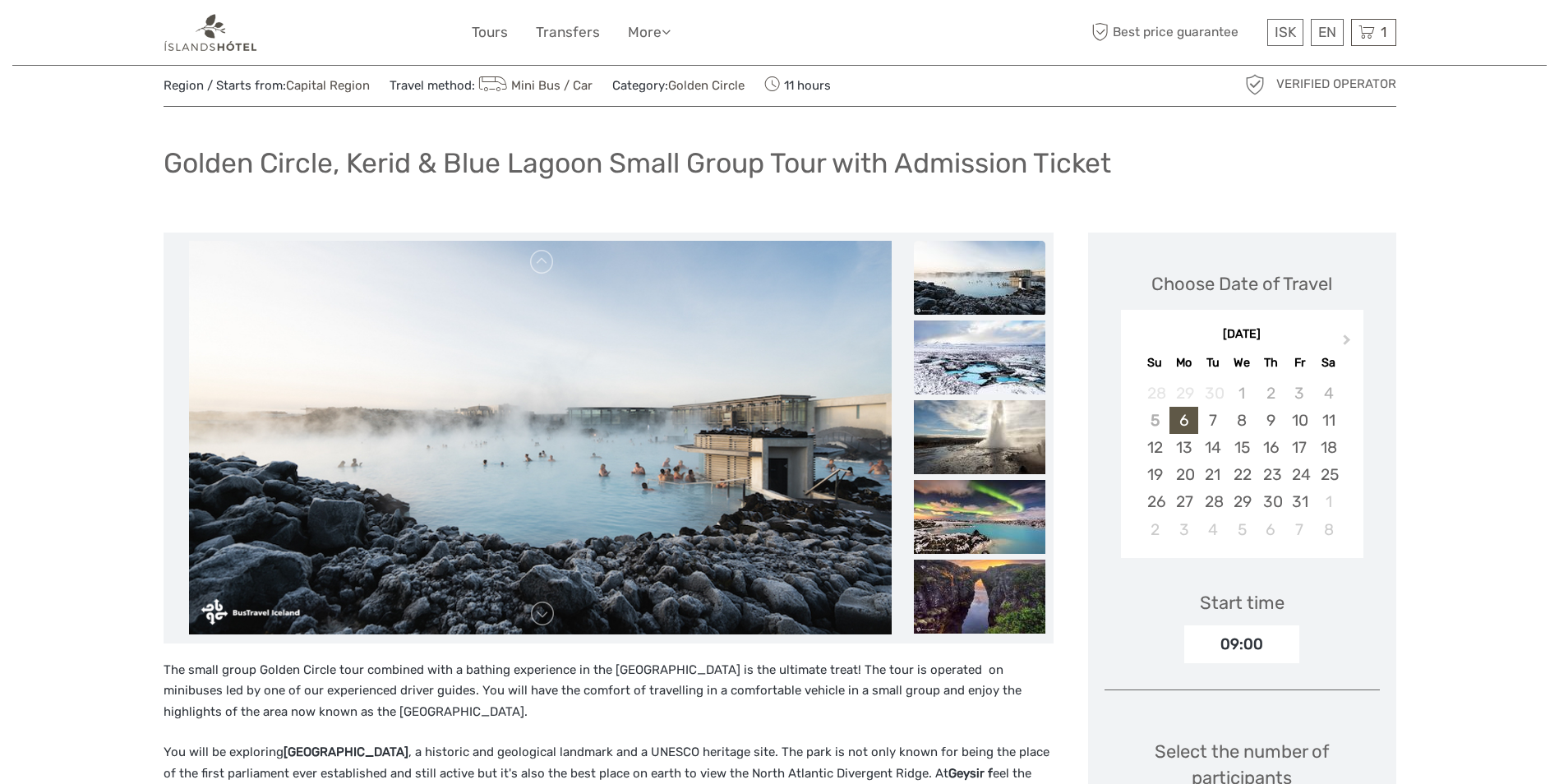
scroll to position [82, 0]
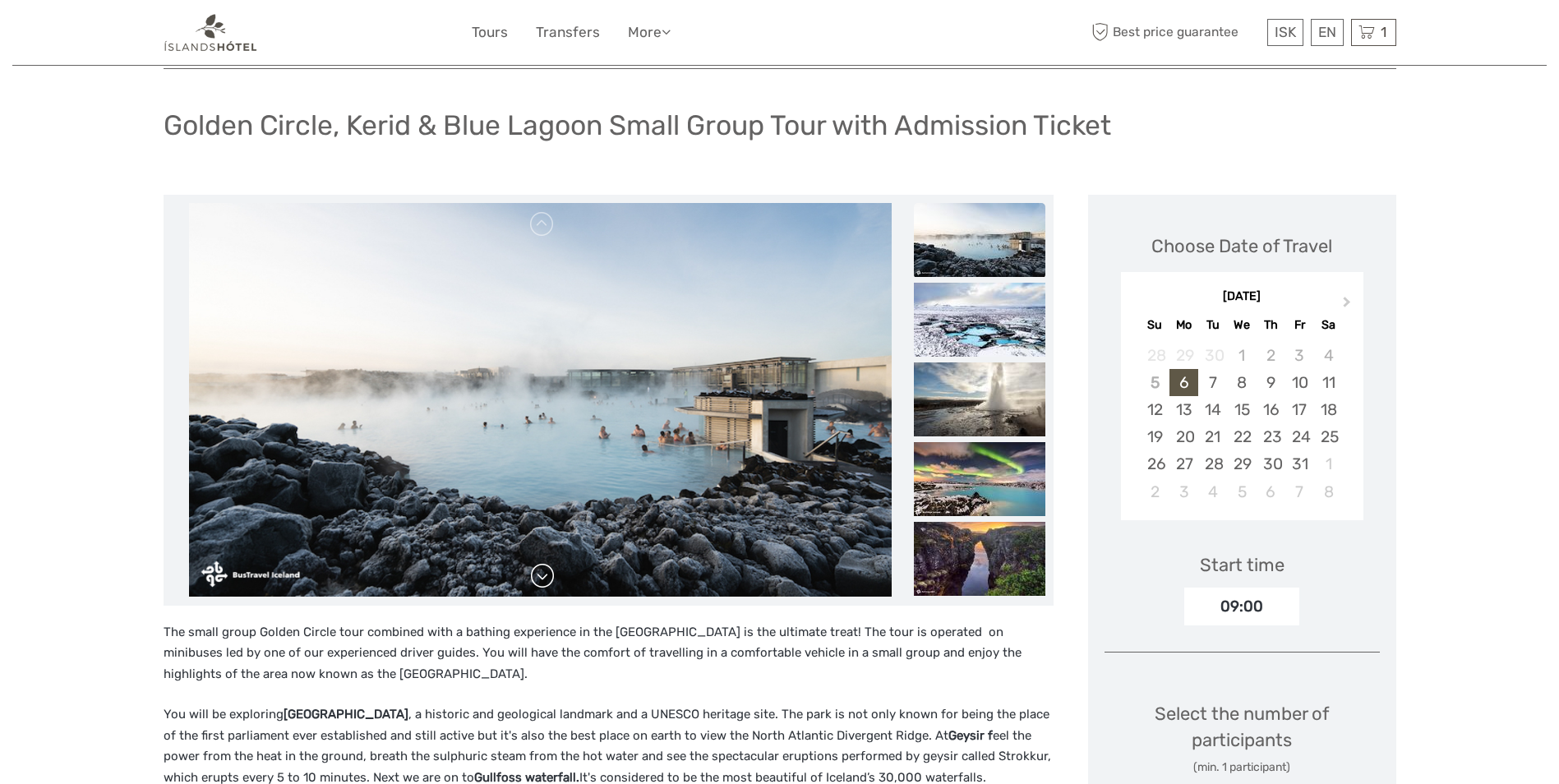
click at [550, 576] on link at bounding box center [542, 576] width 26 height 26
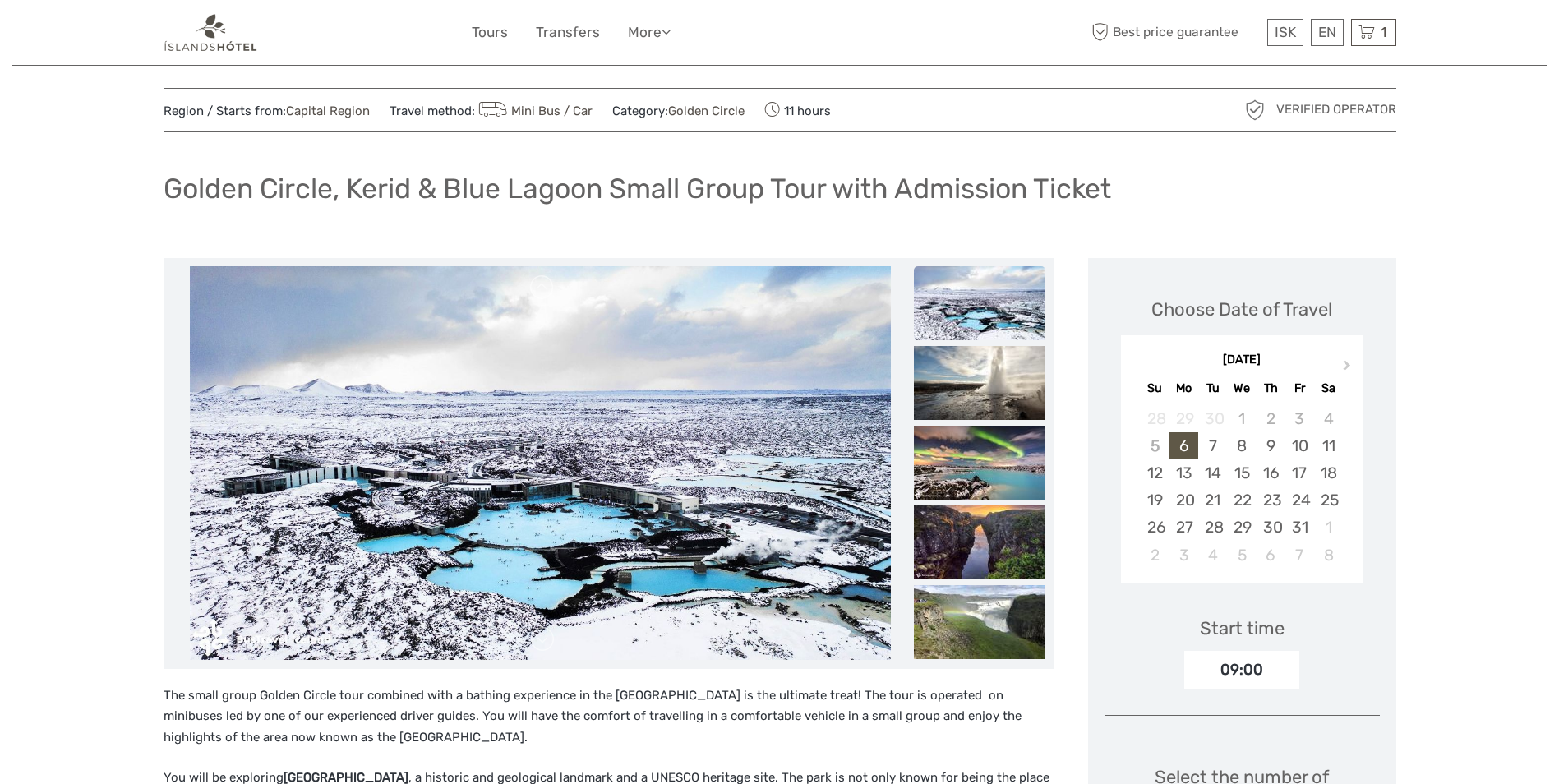
scroll to position [0, 0]
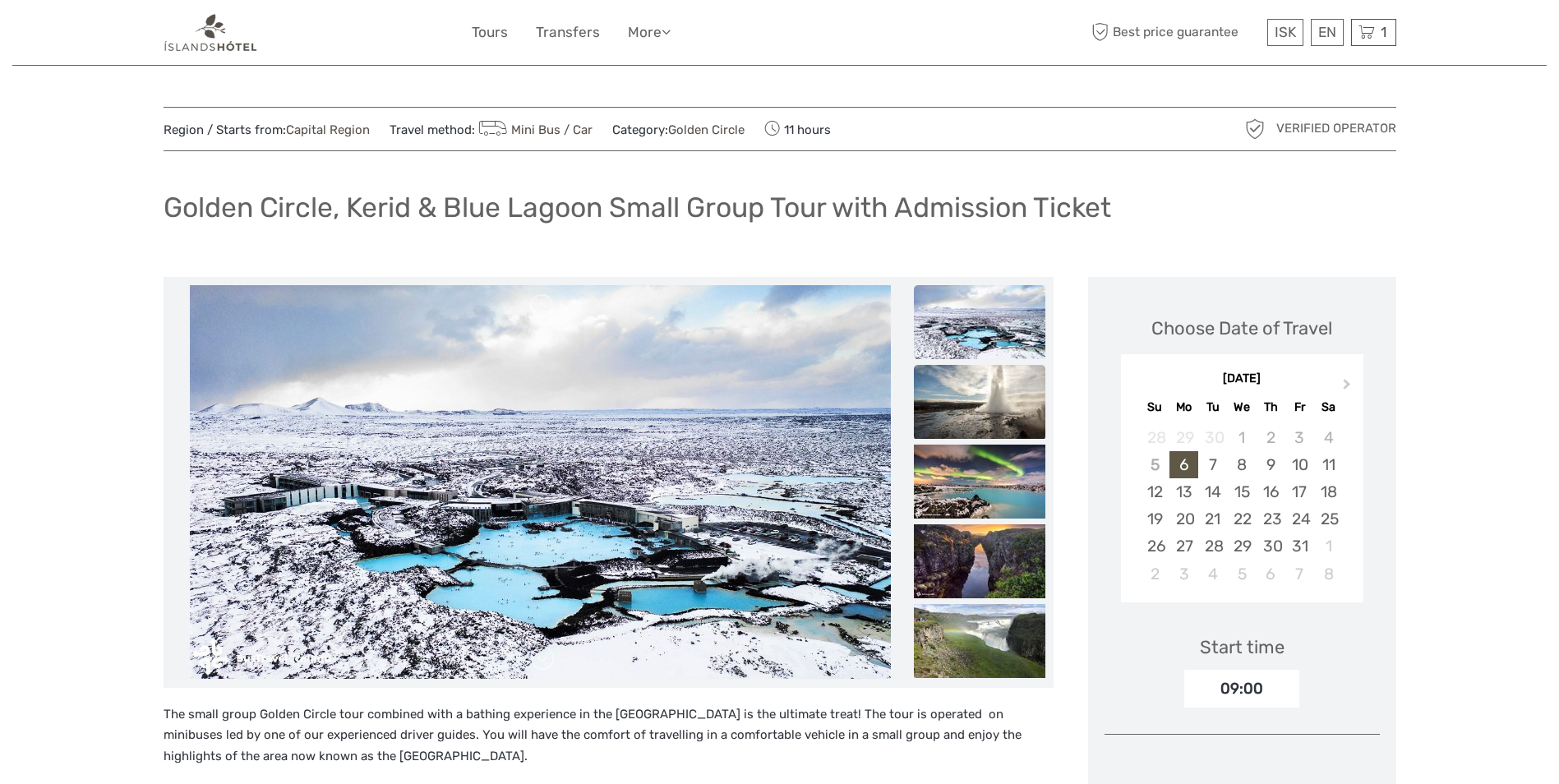
click at [981, 402] on img at bounding box center [979, 402] width 131 height 74
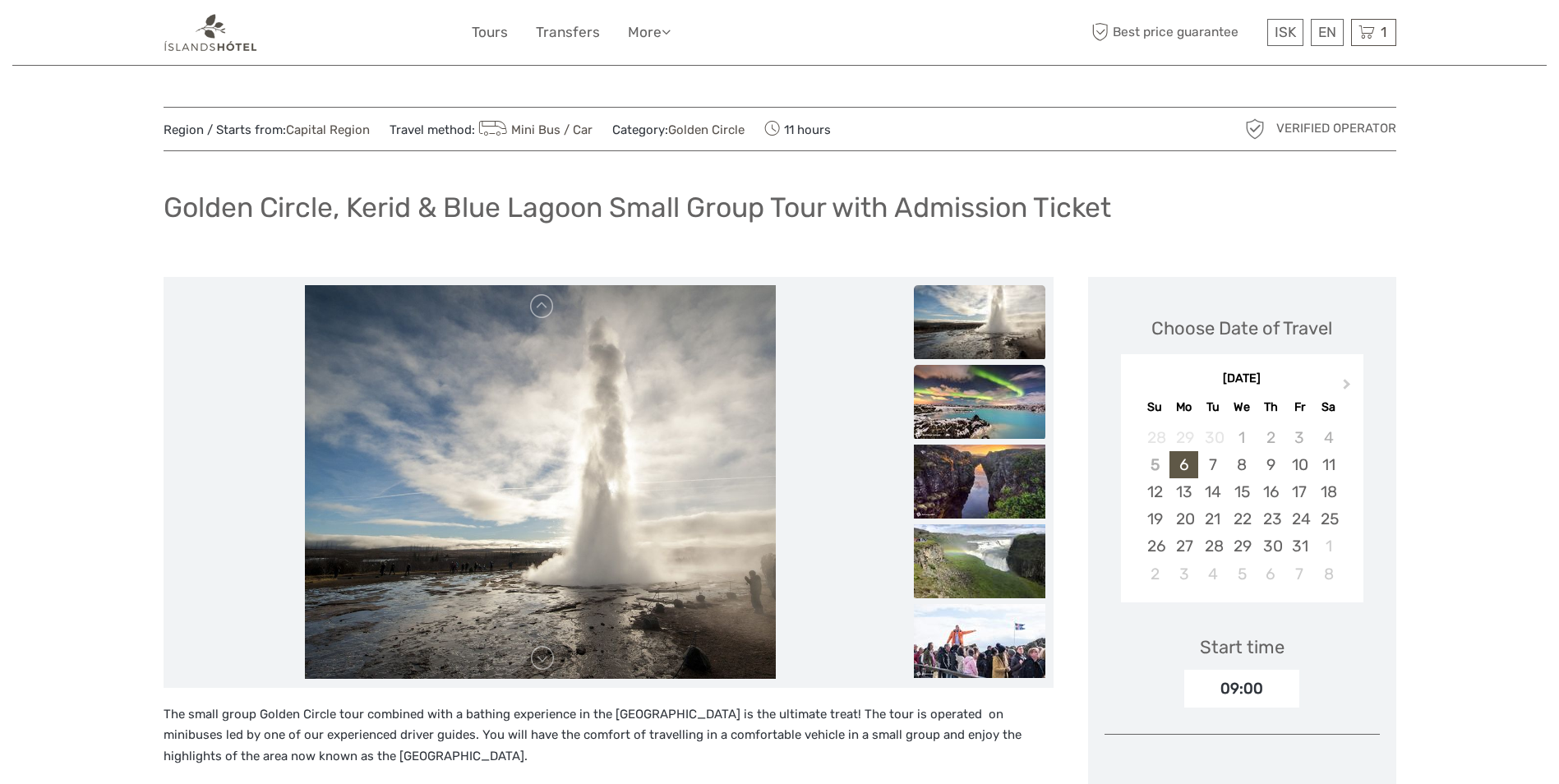
click at [979, 406] on img at bounding box center [979, 402] width 131 height 74
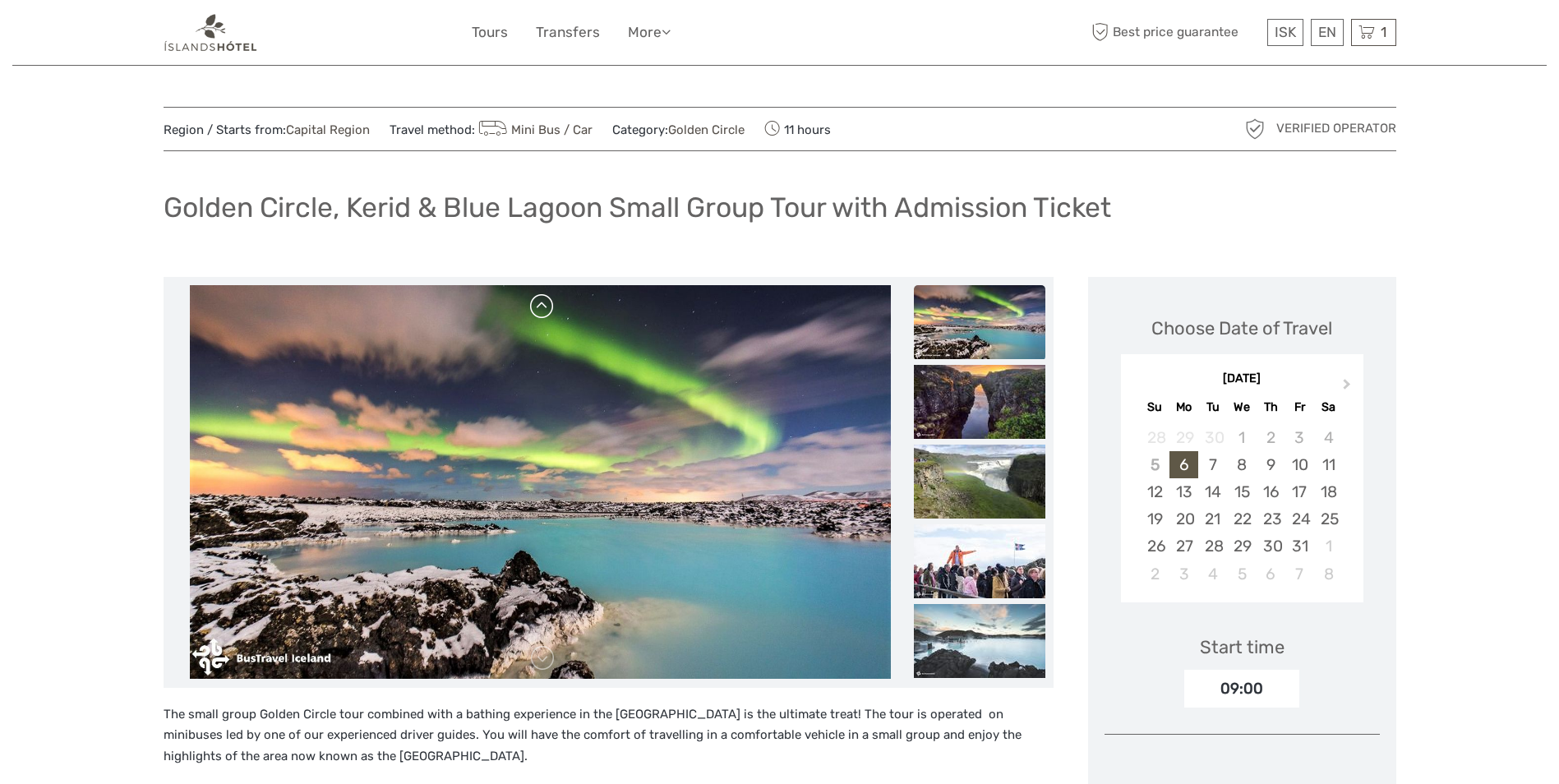
click at [550, 307] on link at bounding box center [542, 307] width 26 height 26
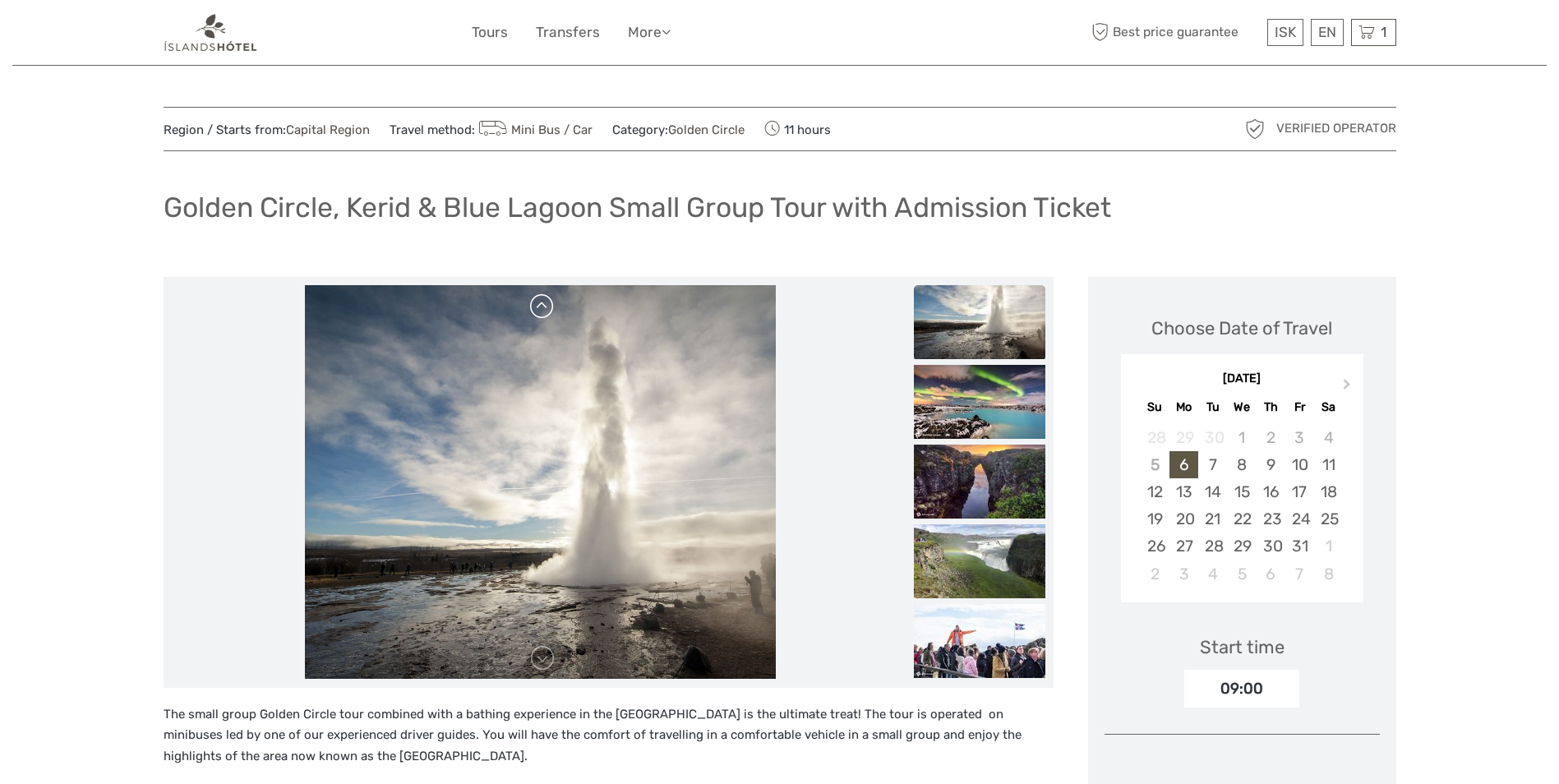
click at [550, 307] on link at bounding box center [542, 307] width 26 height 26
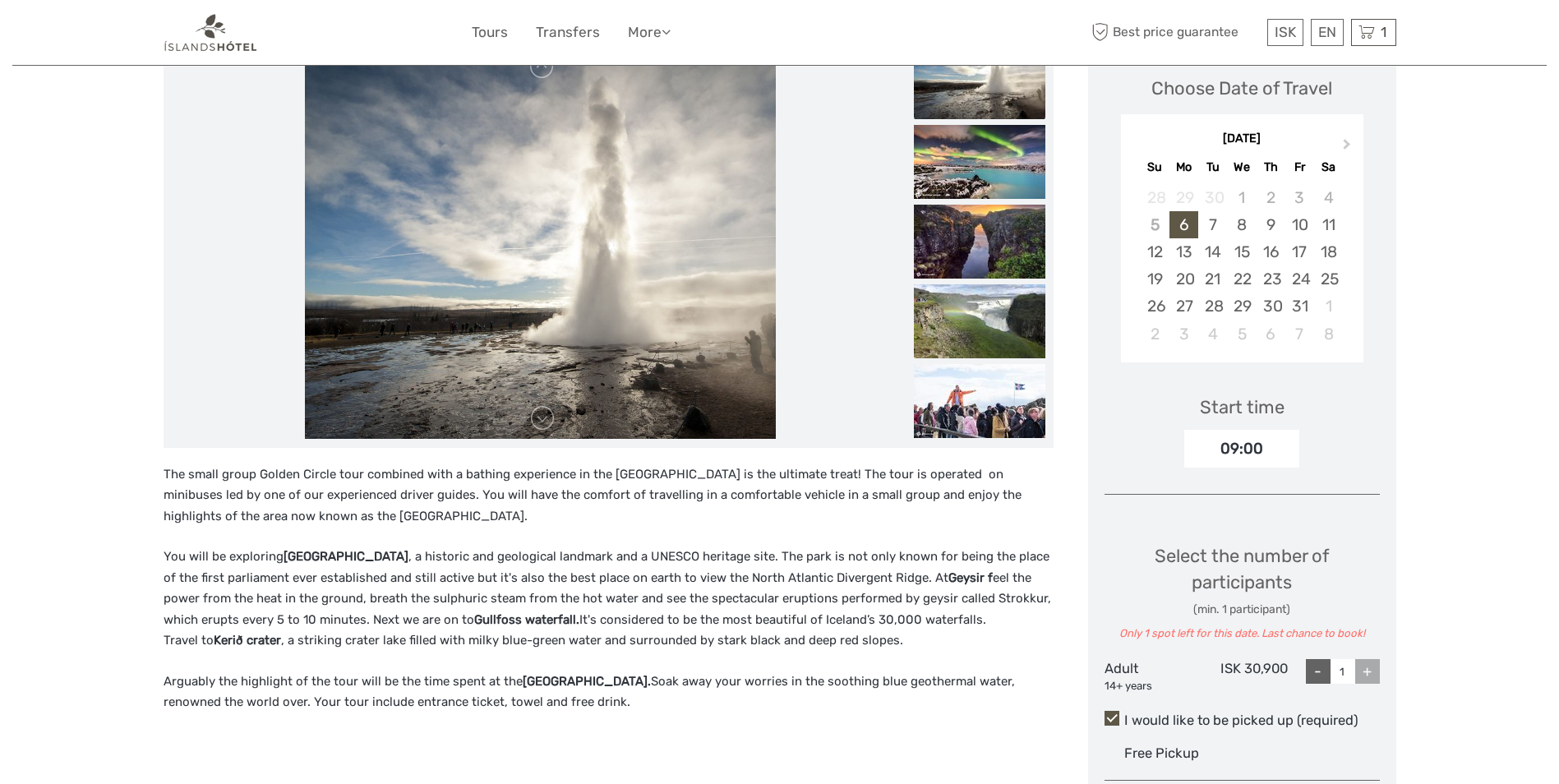
scroll to position [246, 0]
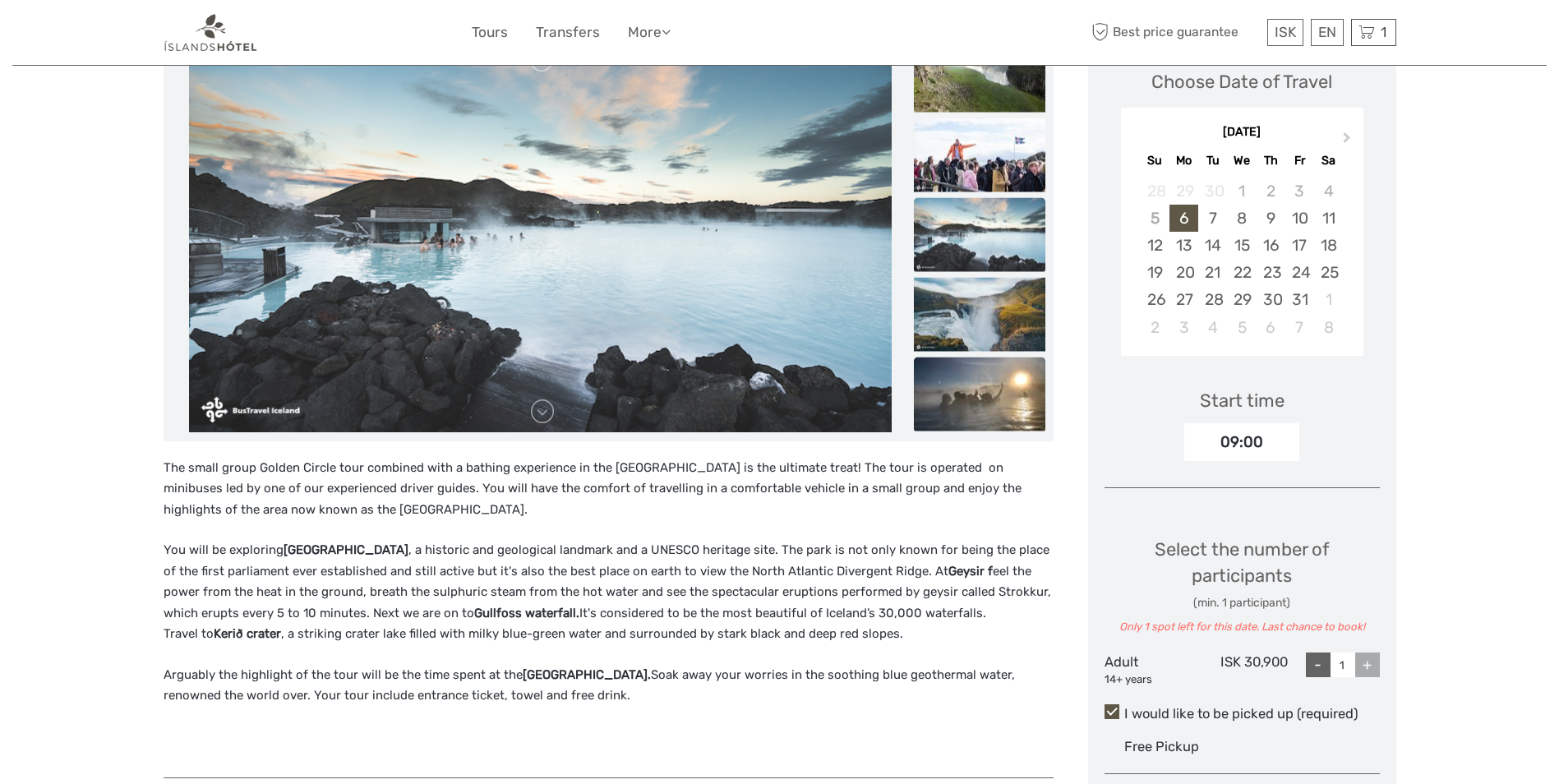
click at [973, 385] on img at bounding box center [979, 394] width 131 height 74
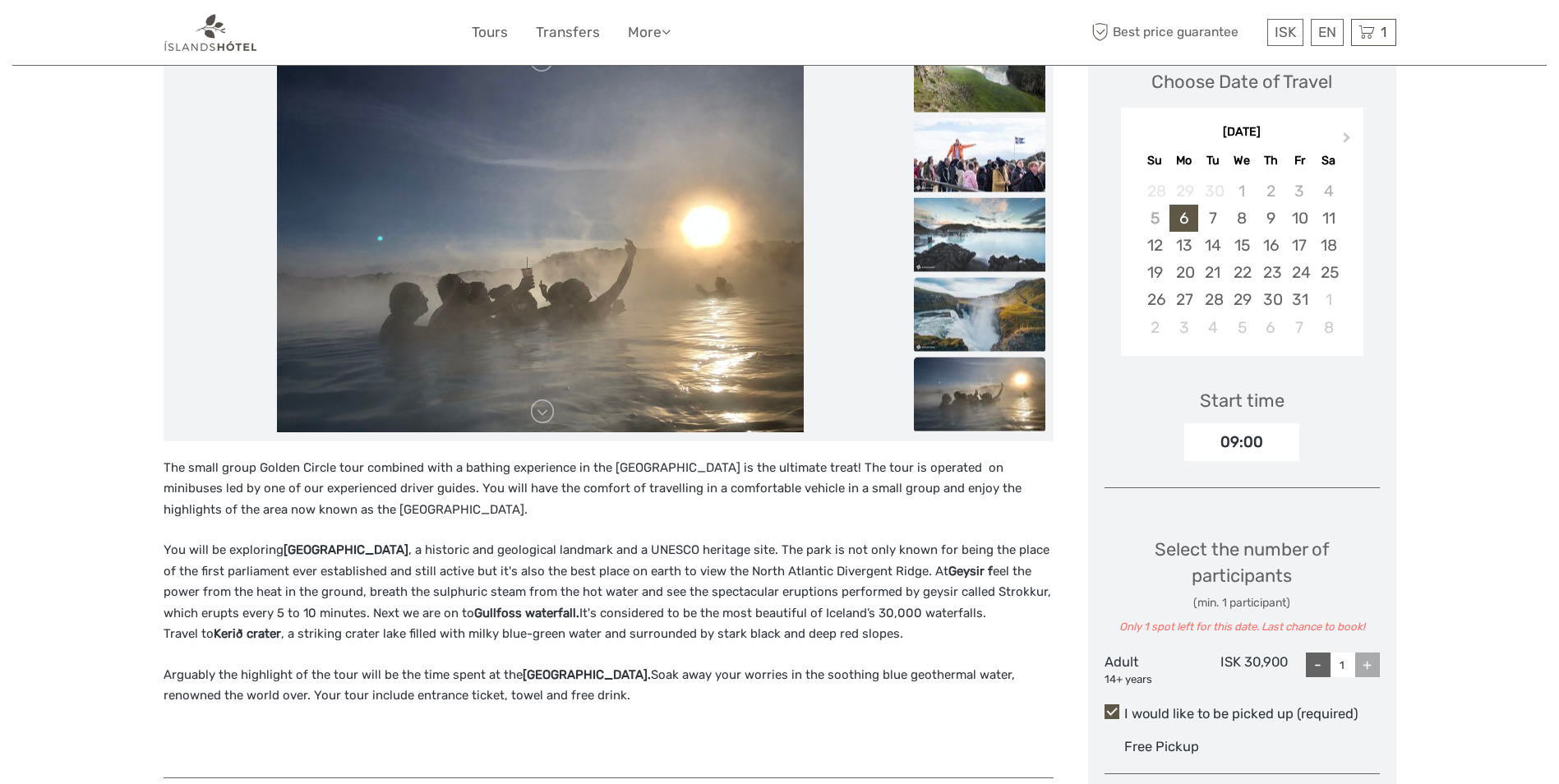
click at [971, 324] on img at bounding box center [979, 314] width 131 height 74
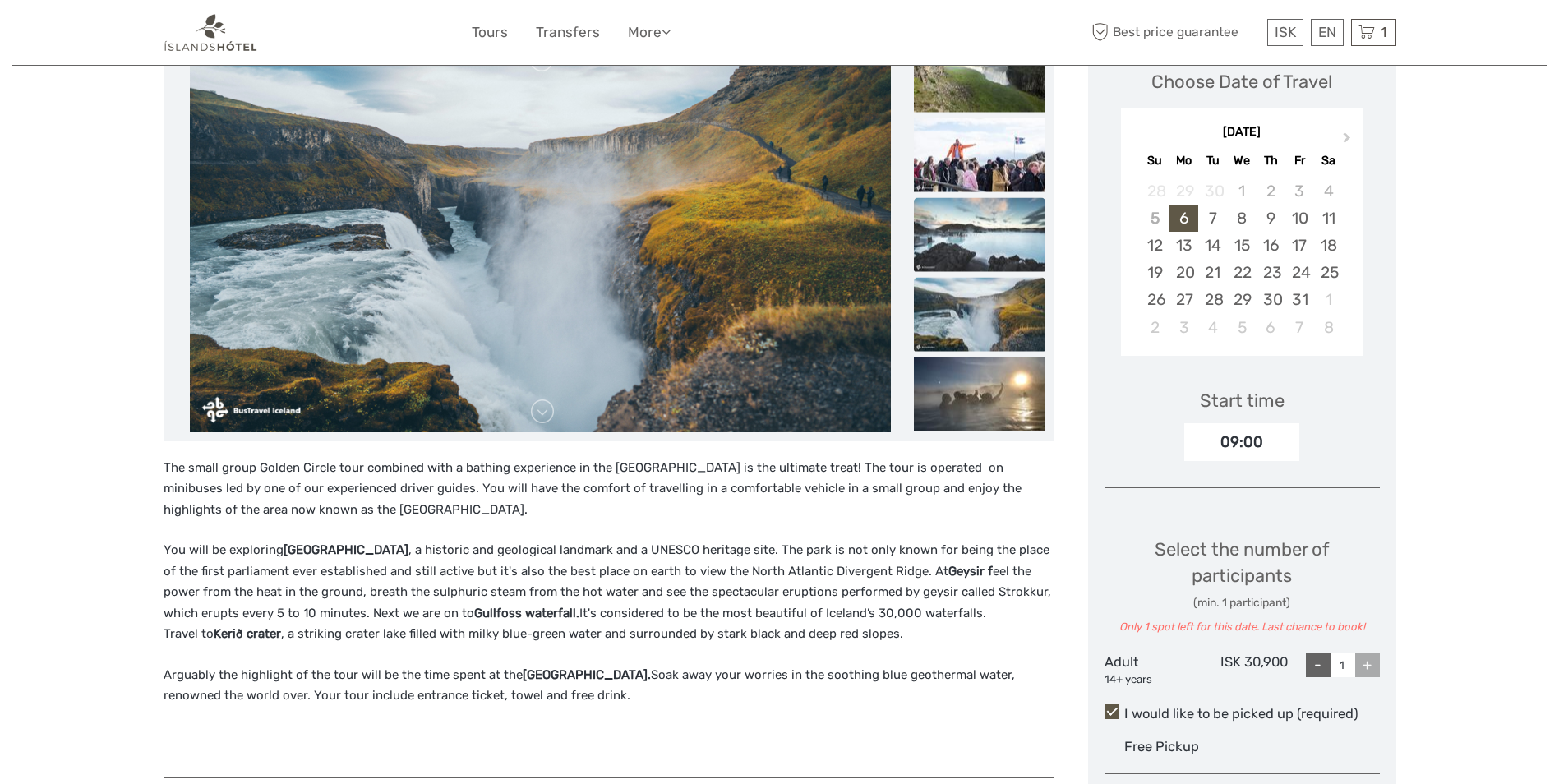
click at [947, 219] on img at bounding box center [979, 234] width 131 height 74
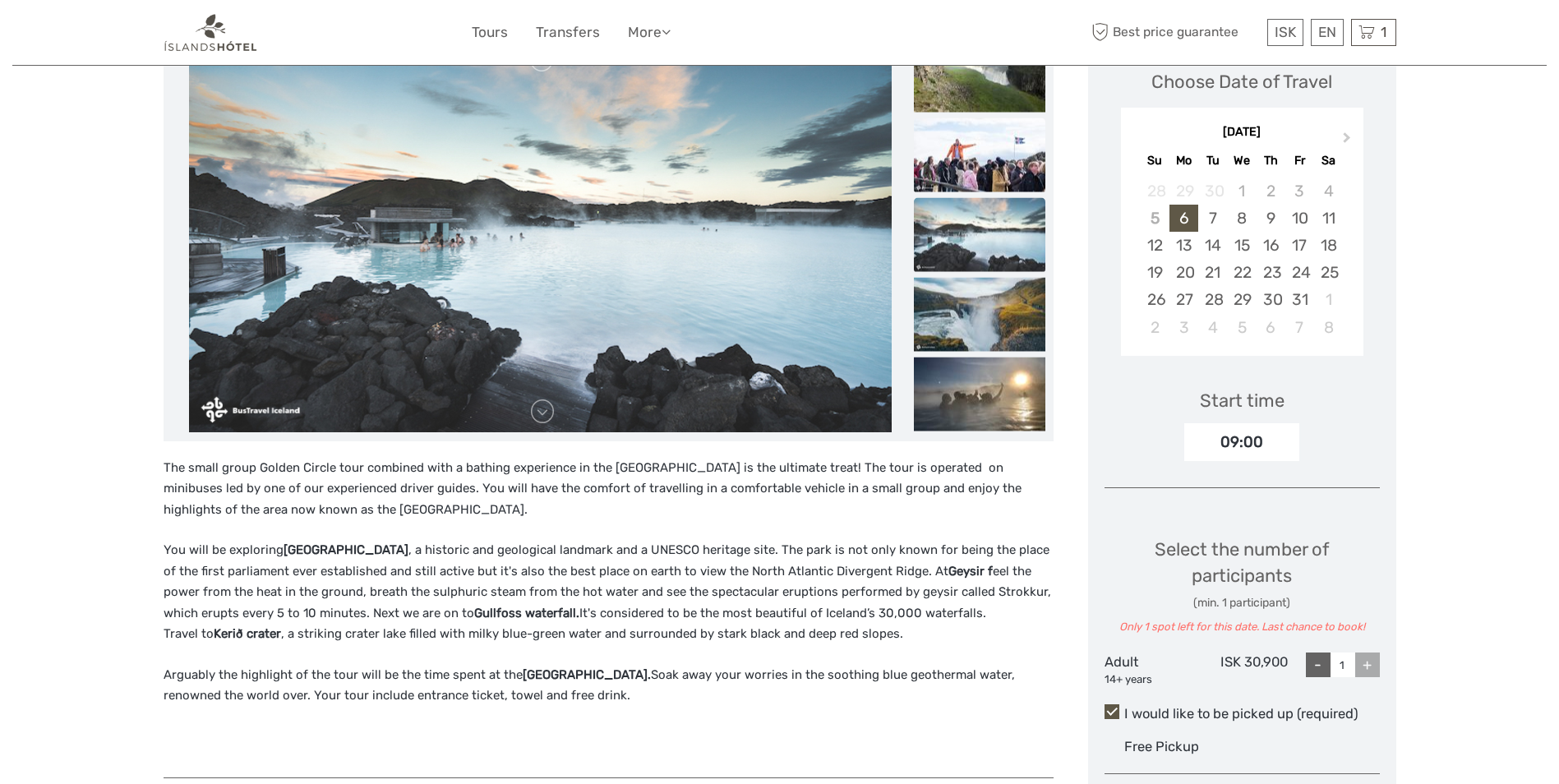
click at [941, 164] on img at bounding box center [979, 155] width 131 height 74
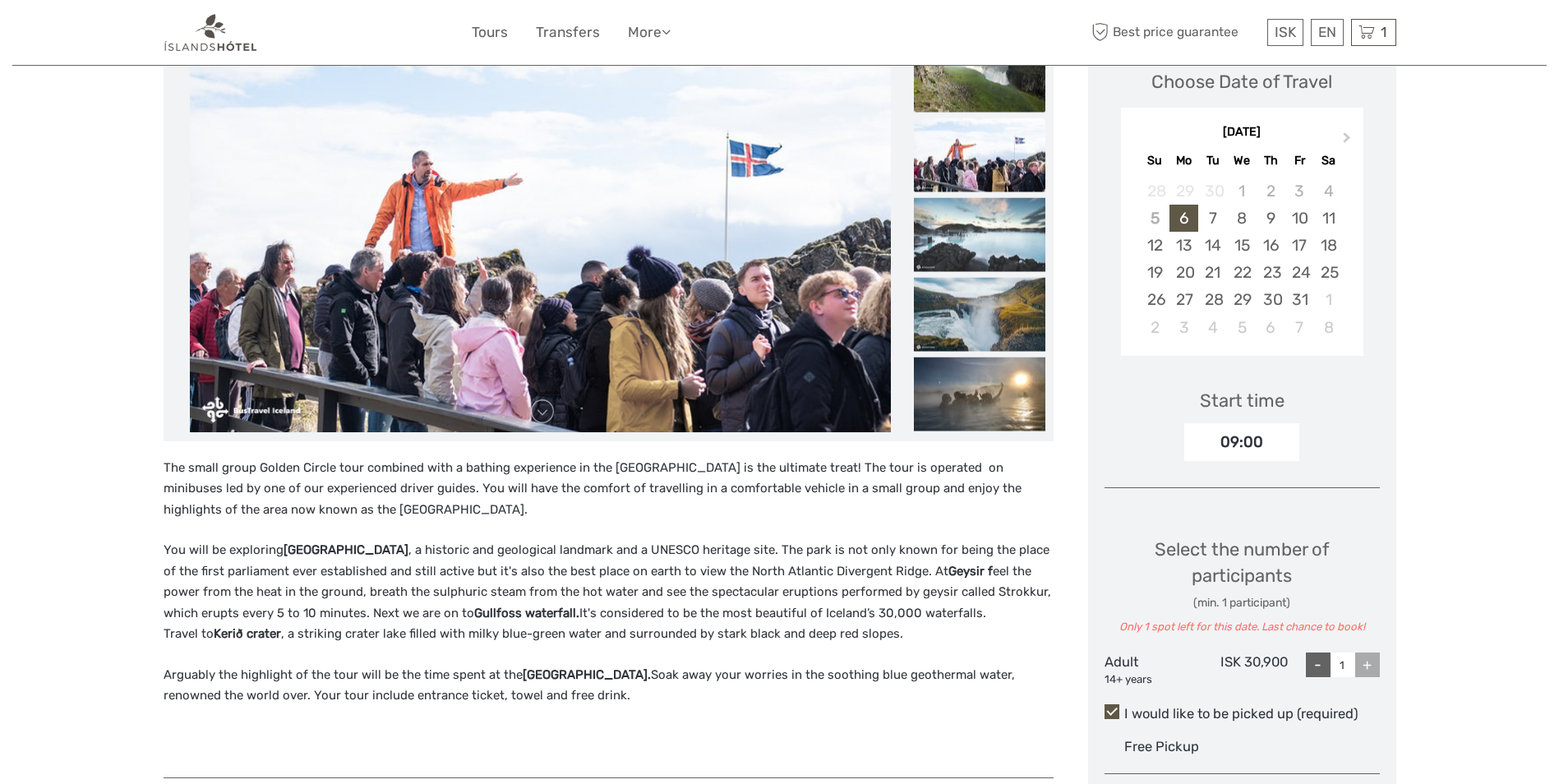
click at [957, 96] on img at bounding box center [979, 75] width 131 height 74
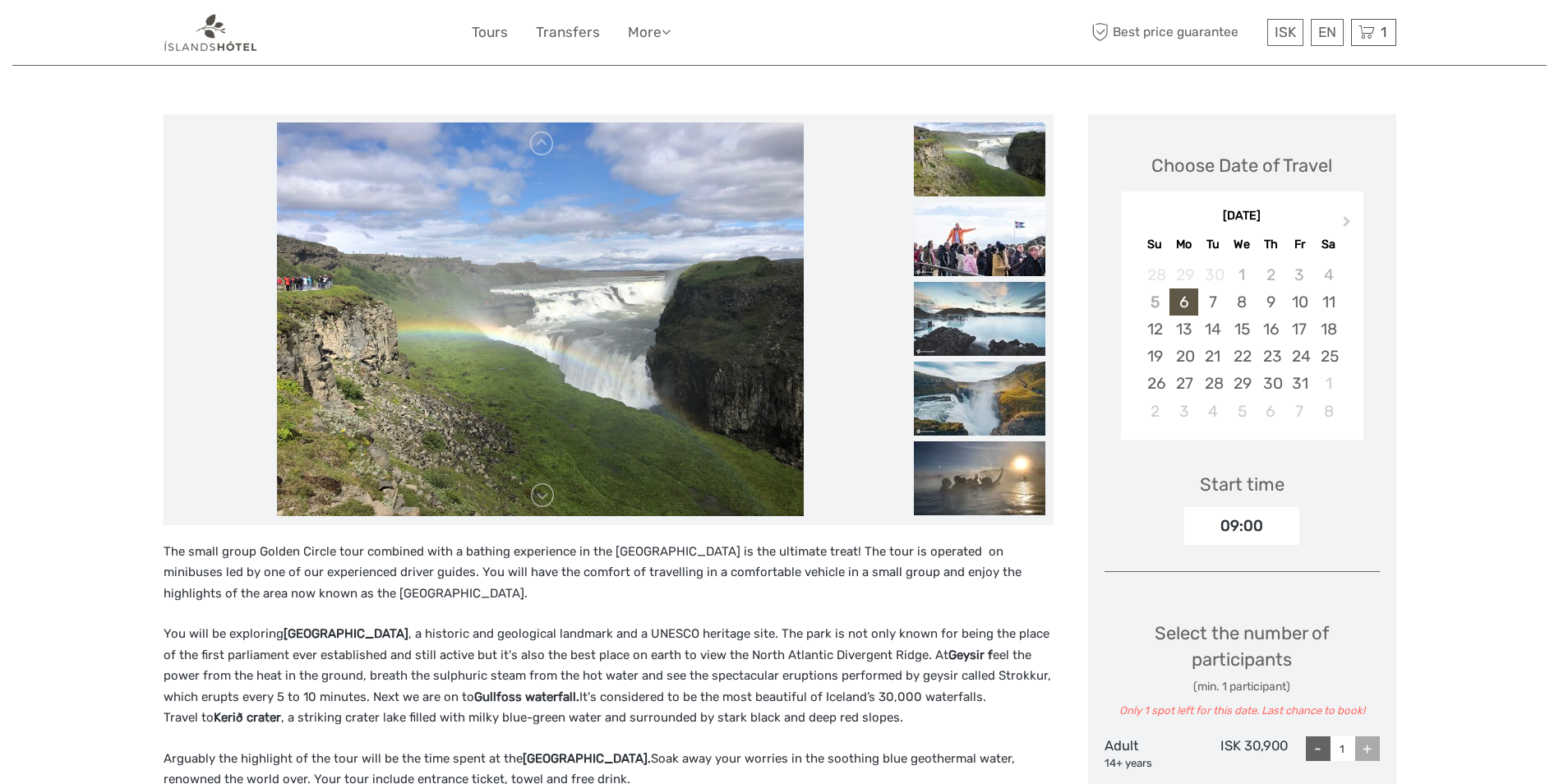
scroll to position [164, 0]
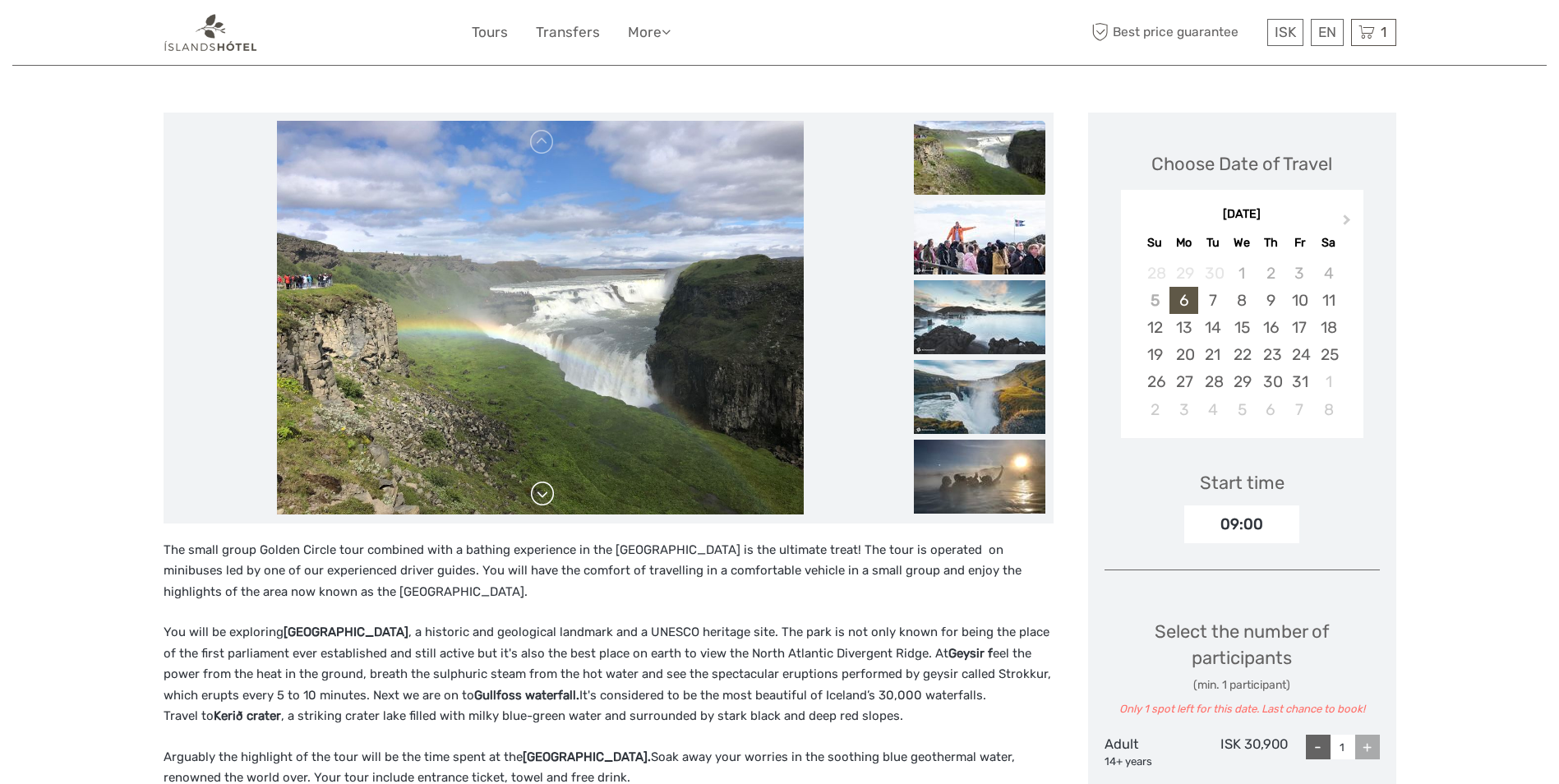
click at [541, 503] on link at bounding box center [542, 494] width 26 height 26
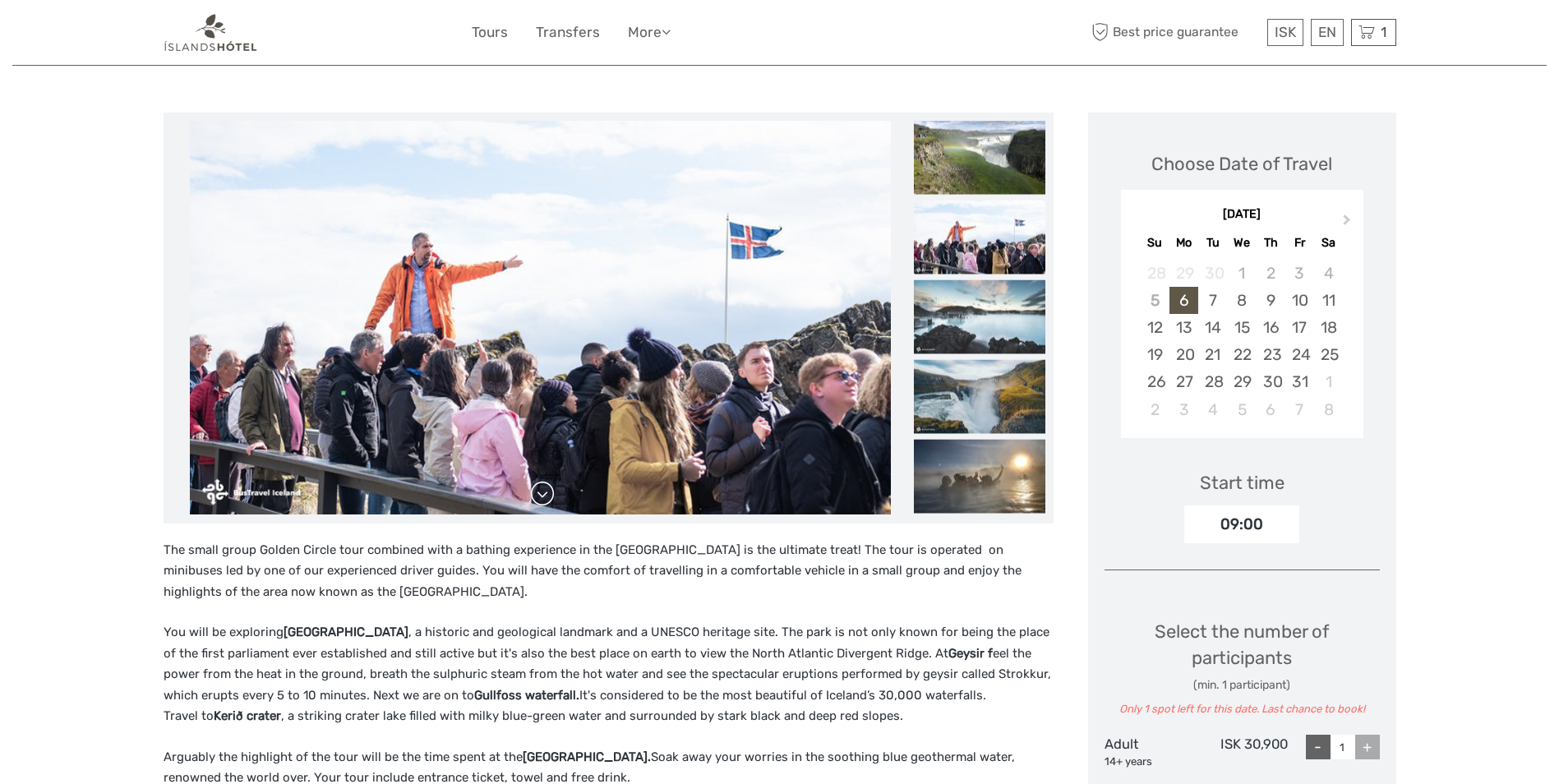
click at [545, 502] on link at bounding box center [542, 494] width 26 height 26
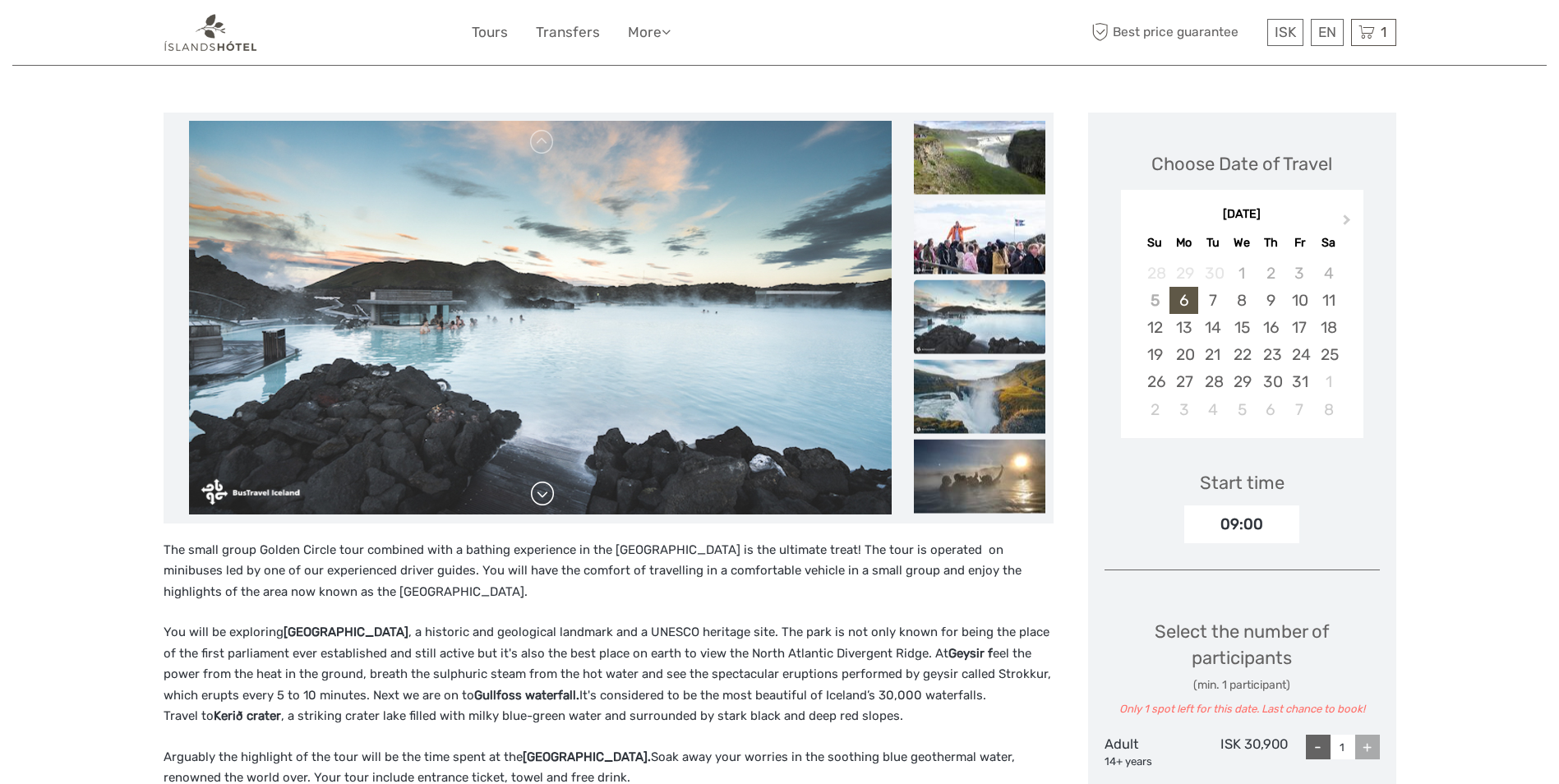
click at [545, 502] on link at bounding box center [542, 494] width 26 height 26
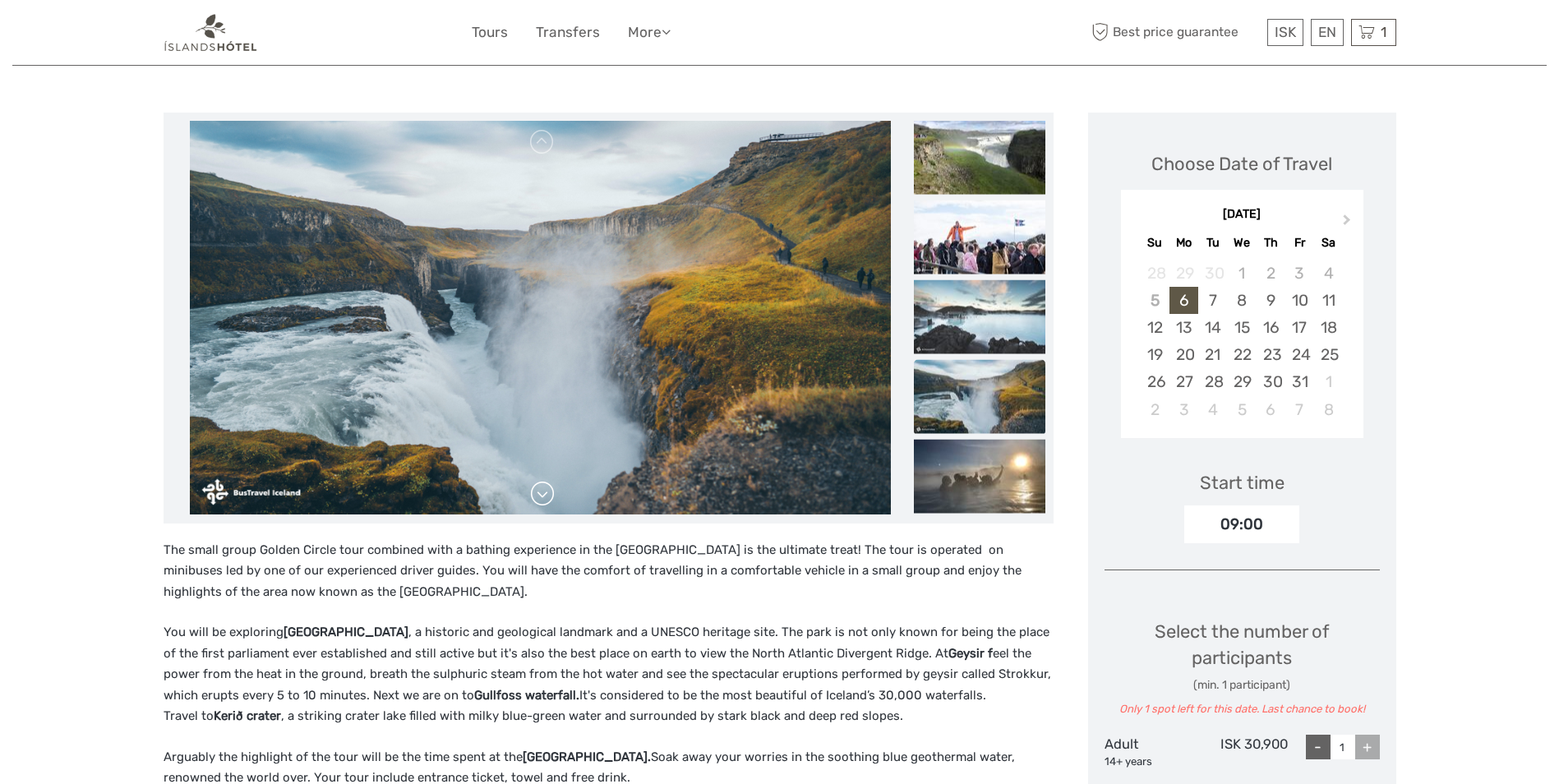
click at [545, 502] on link at bounding box center [542, 494] width 26 height 26
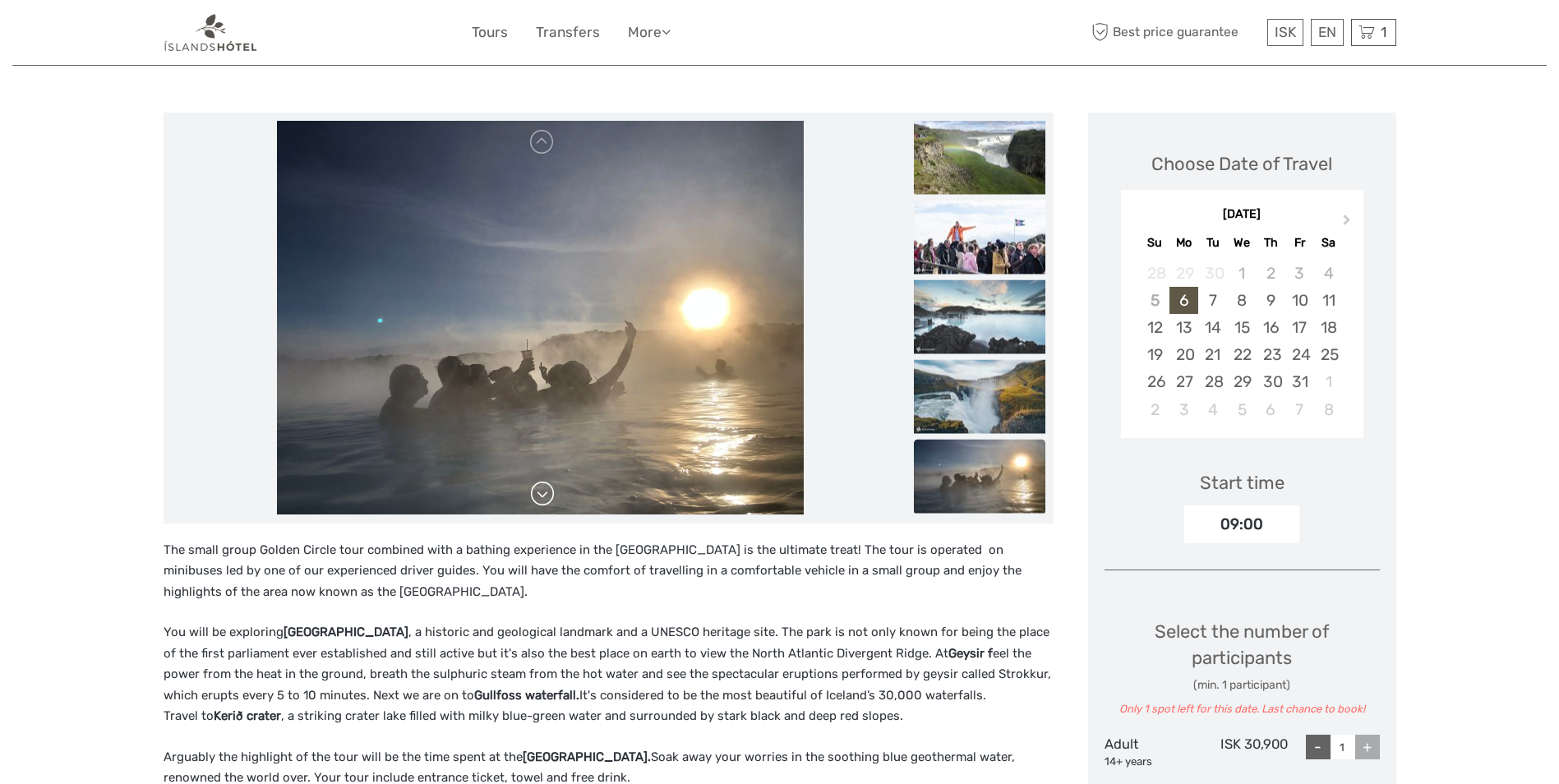
click at [545, 502] on link at bounding box center [542, 494] width 26 height 26
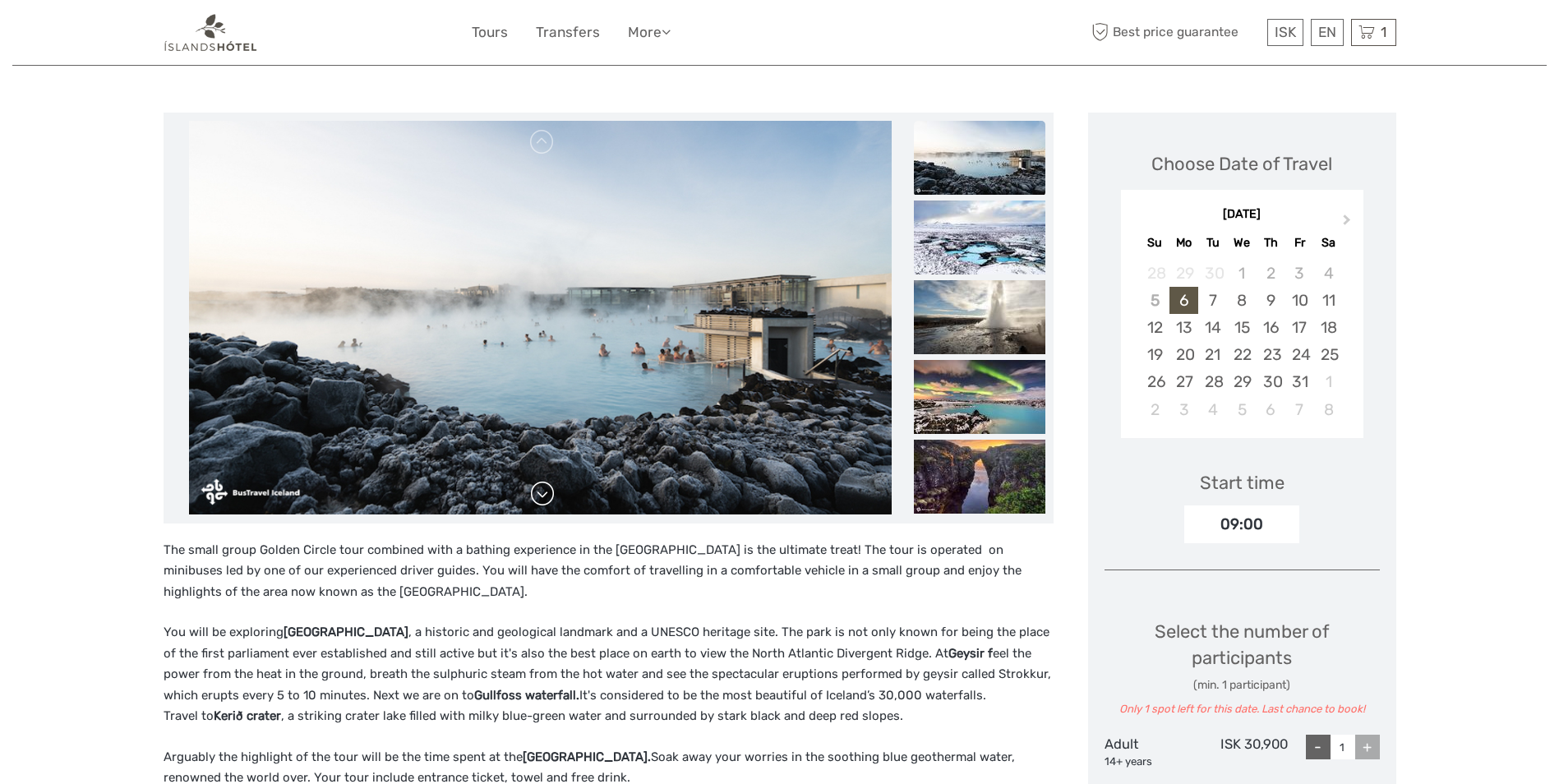
click at [545, 502] on link at bounding box center [542, 494] width 26 height 26
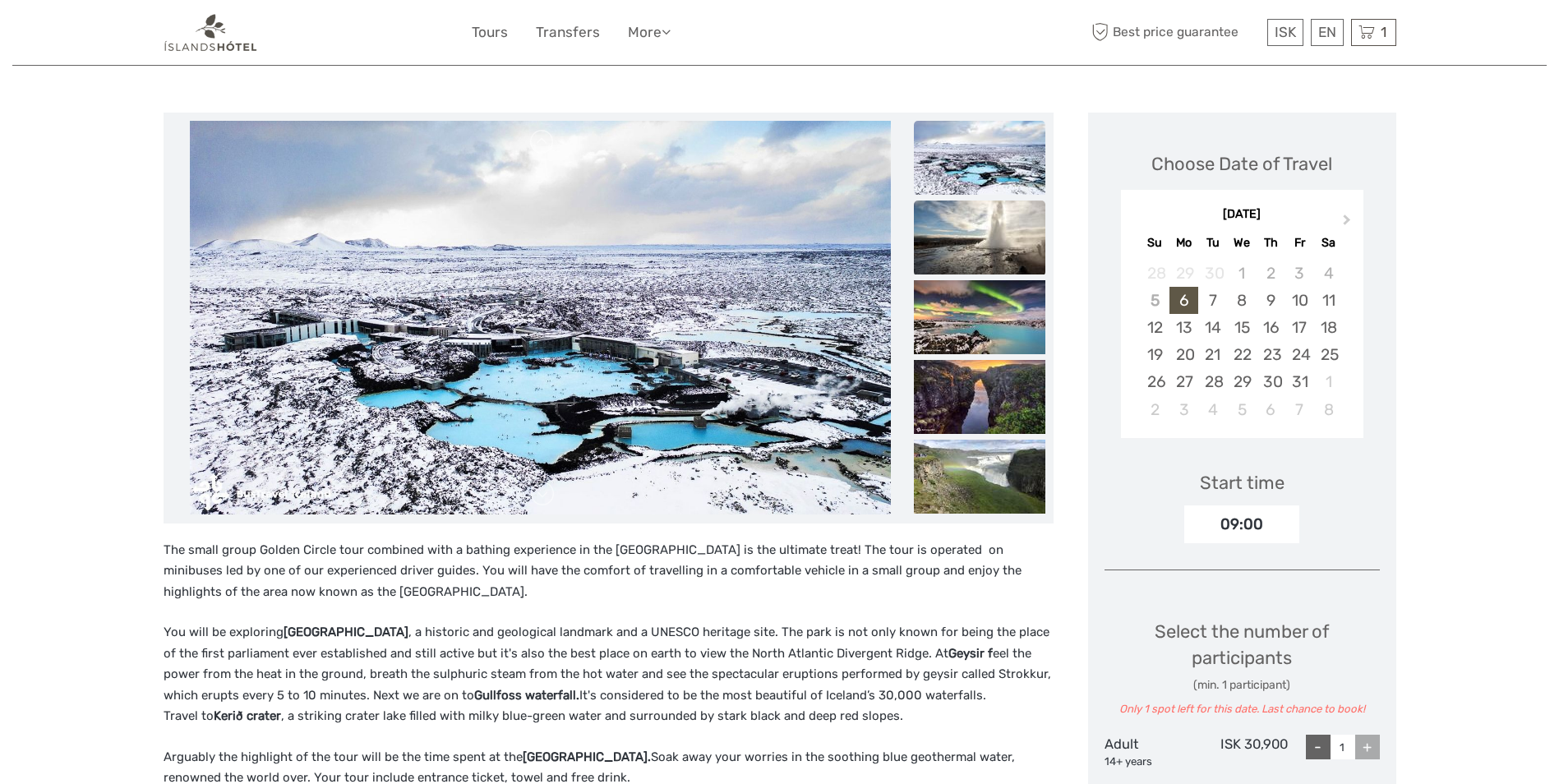
click at [960, 231] on img at bounding box center [979, 237] width 131 height 74
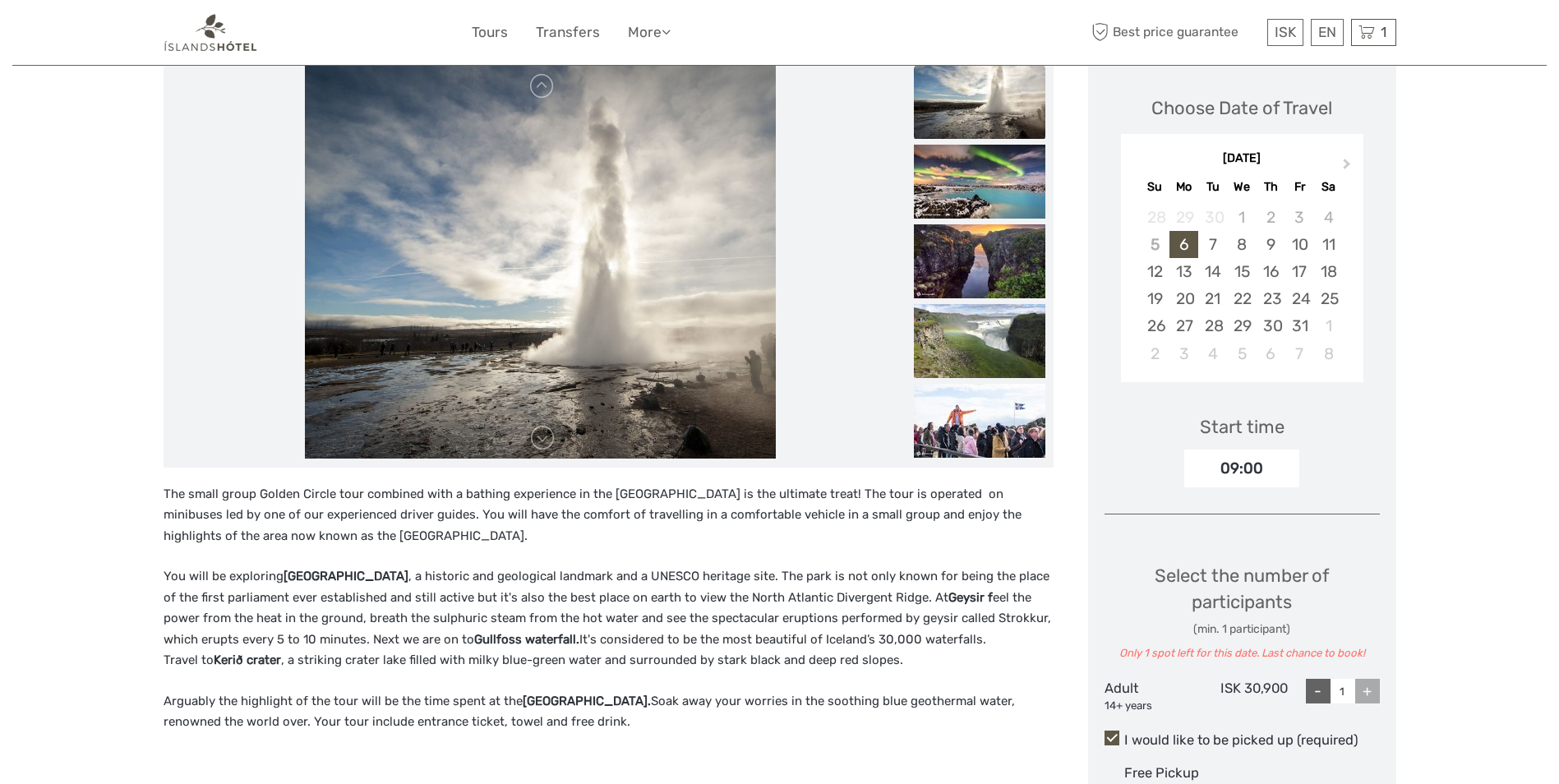
scroll to position [246, 0]
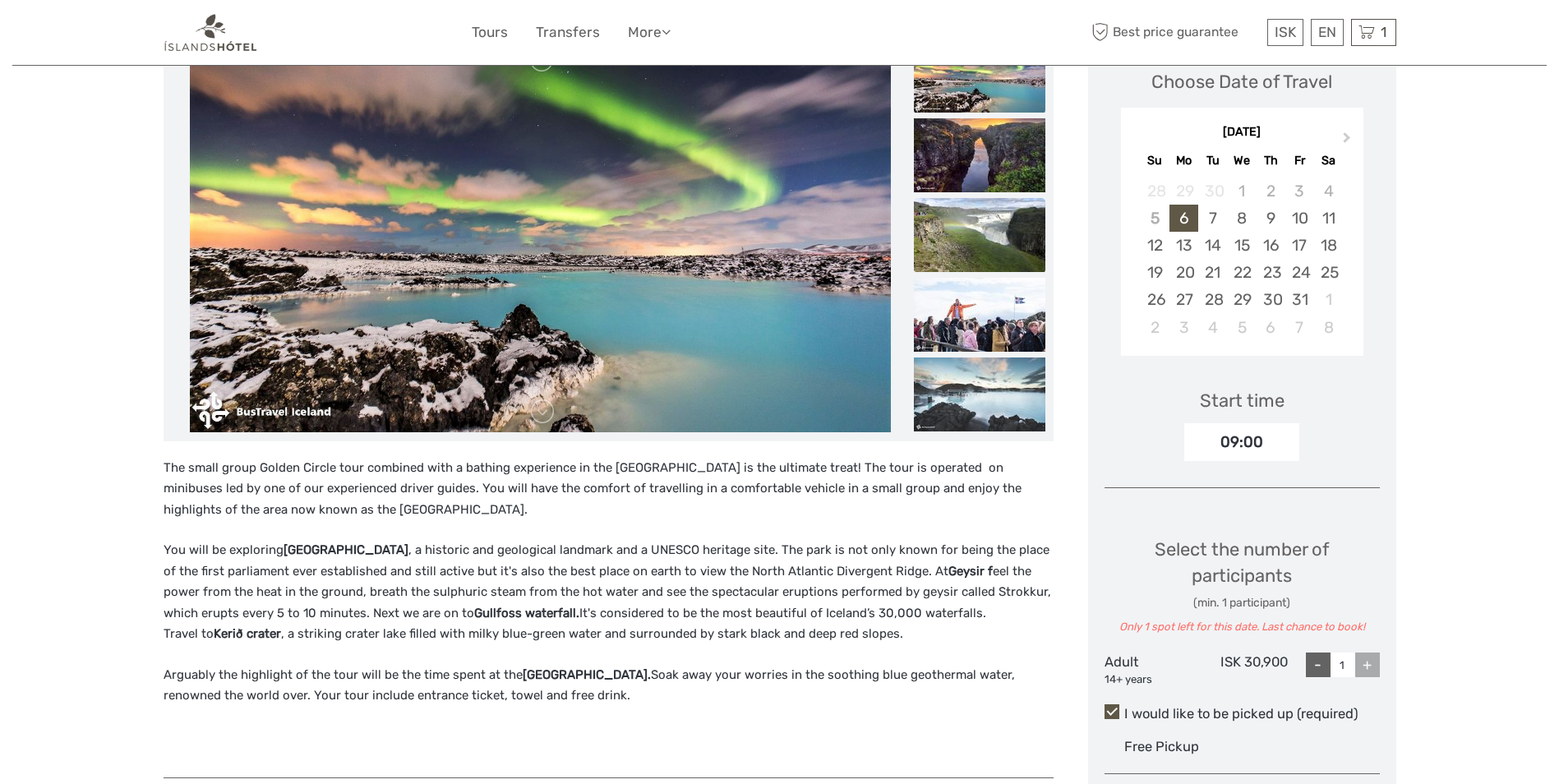
click at [1014, 251] on img at bounding box center [979, 235] width 131 height 74
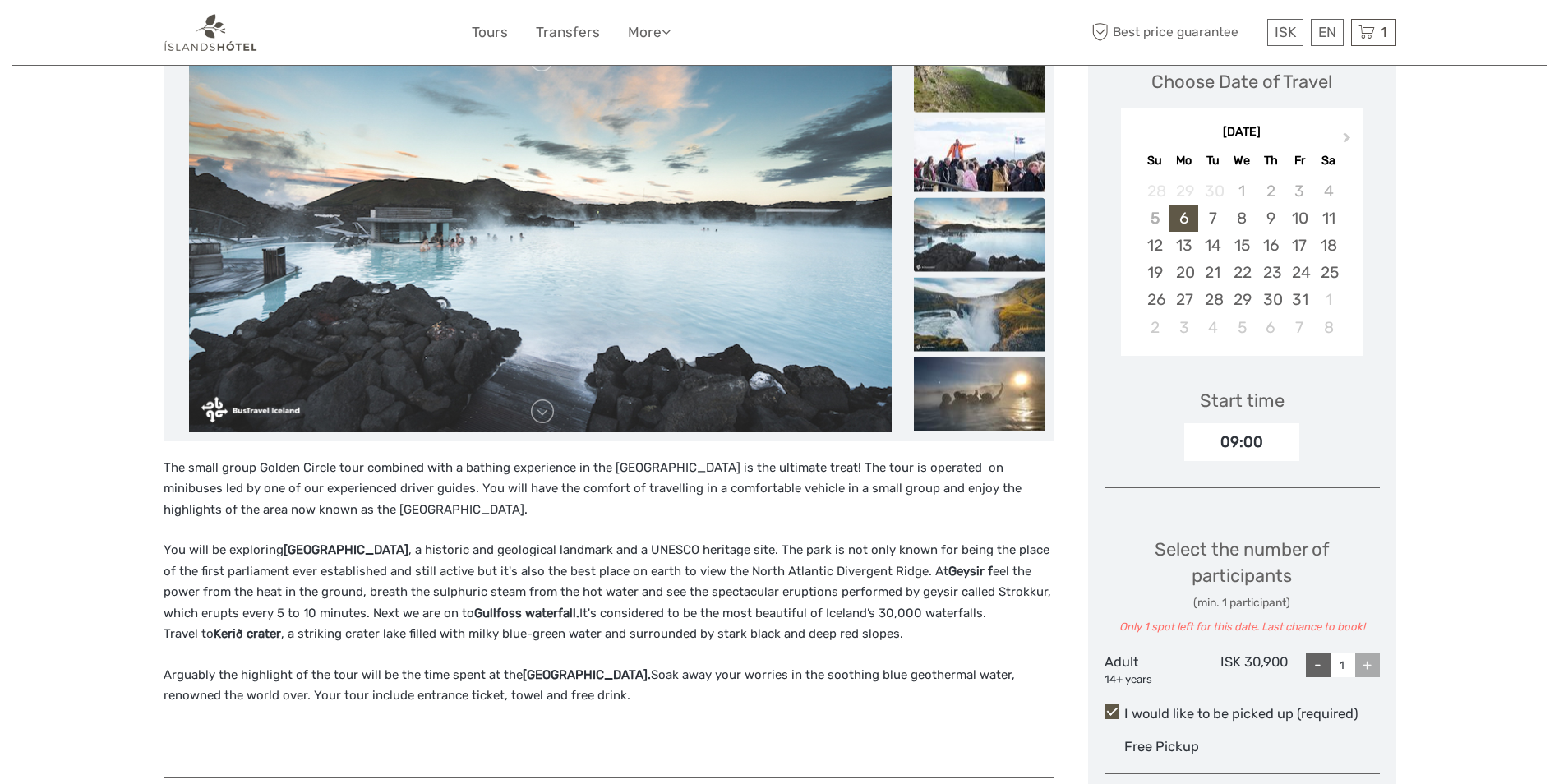
click at [966, 99] on img at bounding box center [979, 75] width 131 height 74
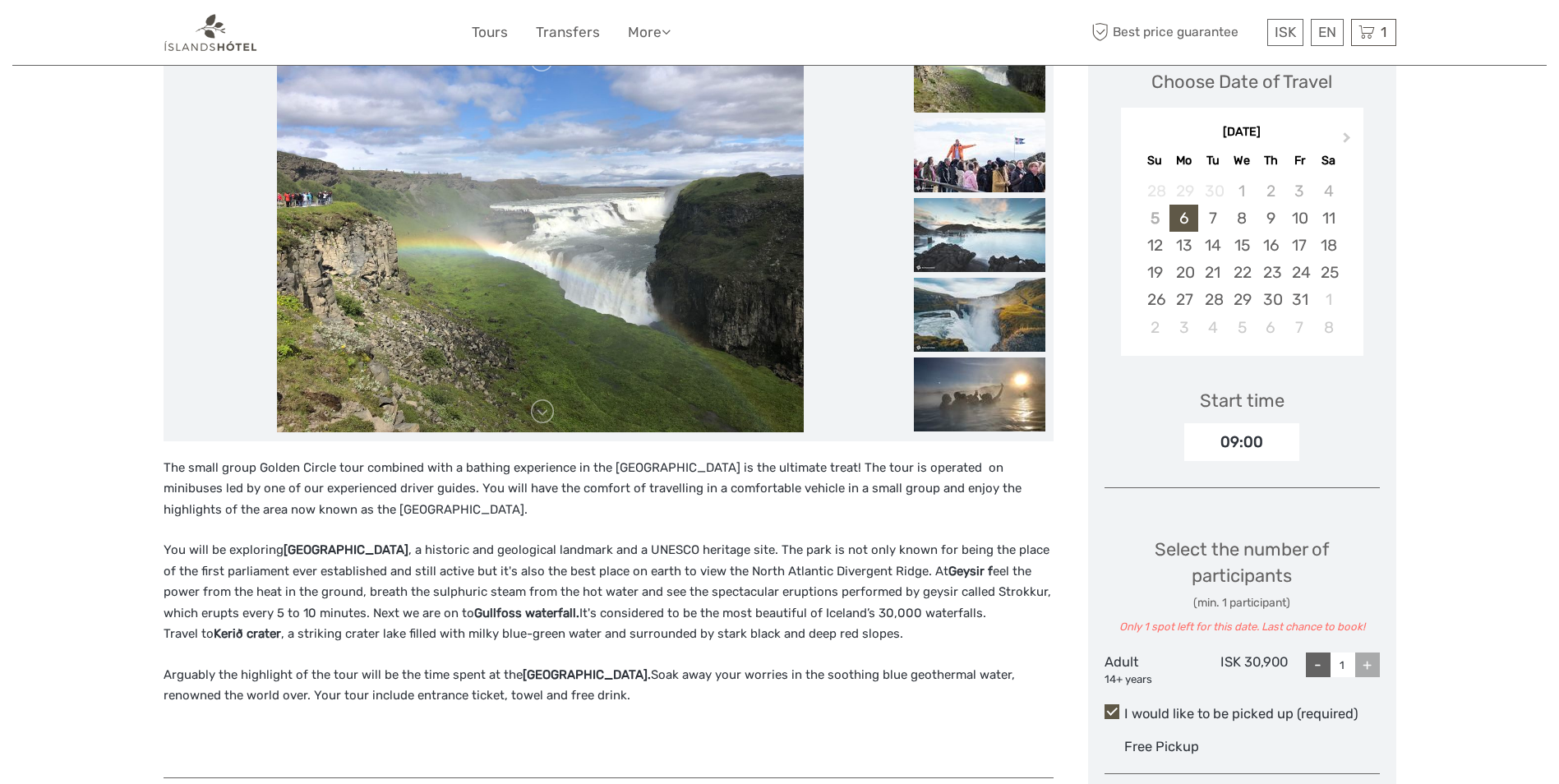
click at [970, 147] on img at bounding box center [979, 155] width 131 height 74
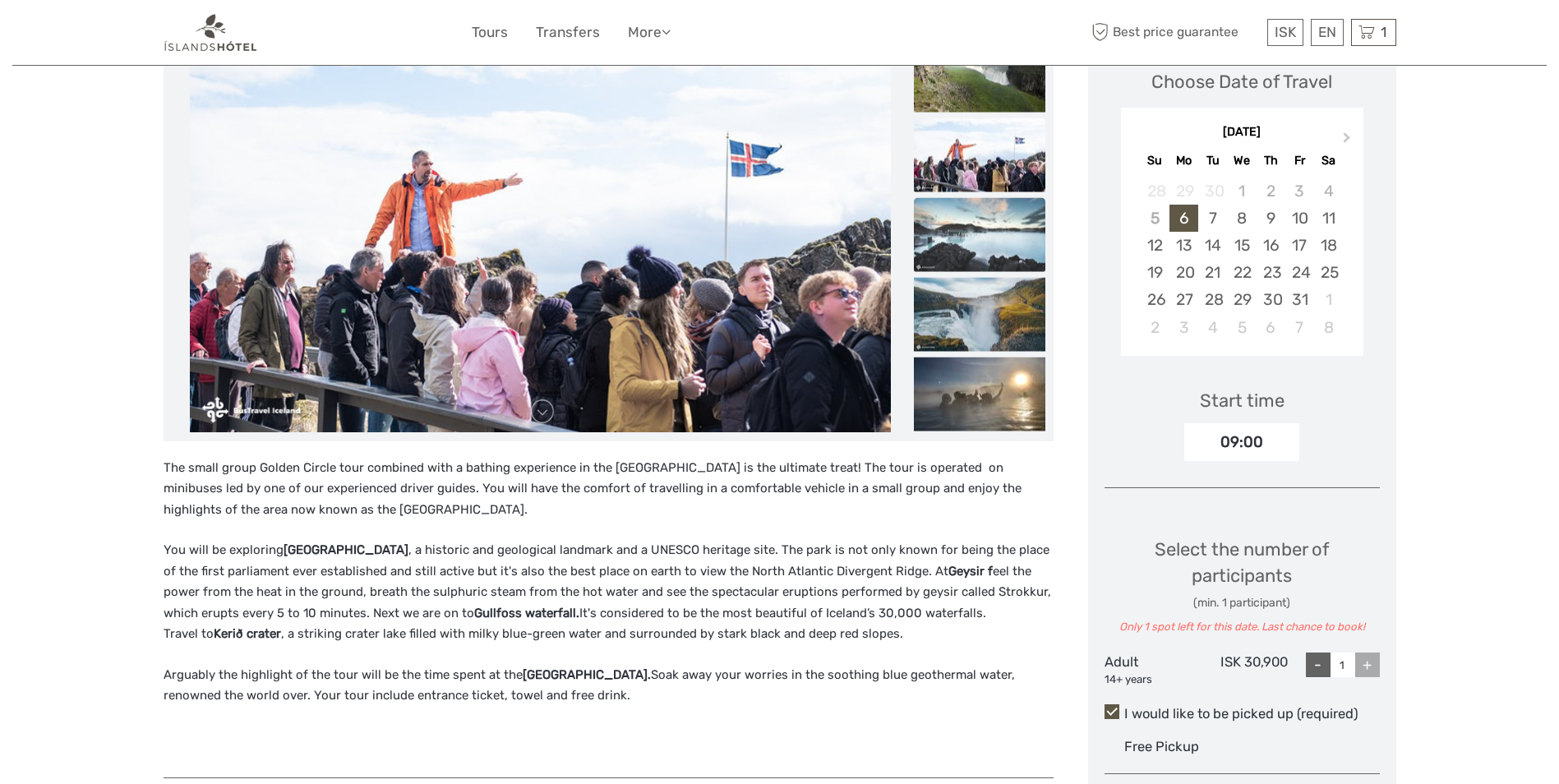
click at [971, 217] on img at bounding box center [979, 234] width 131 height 74
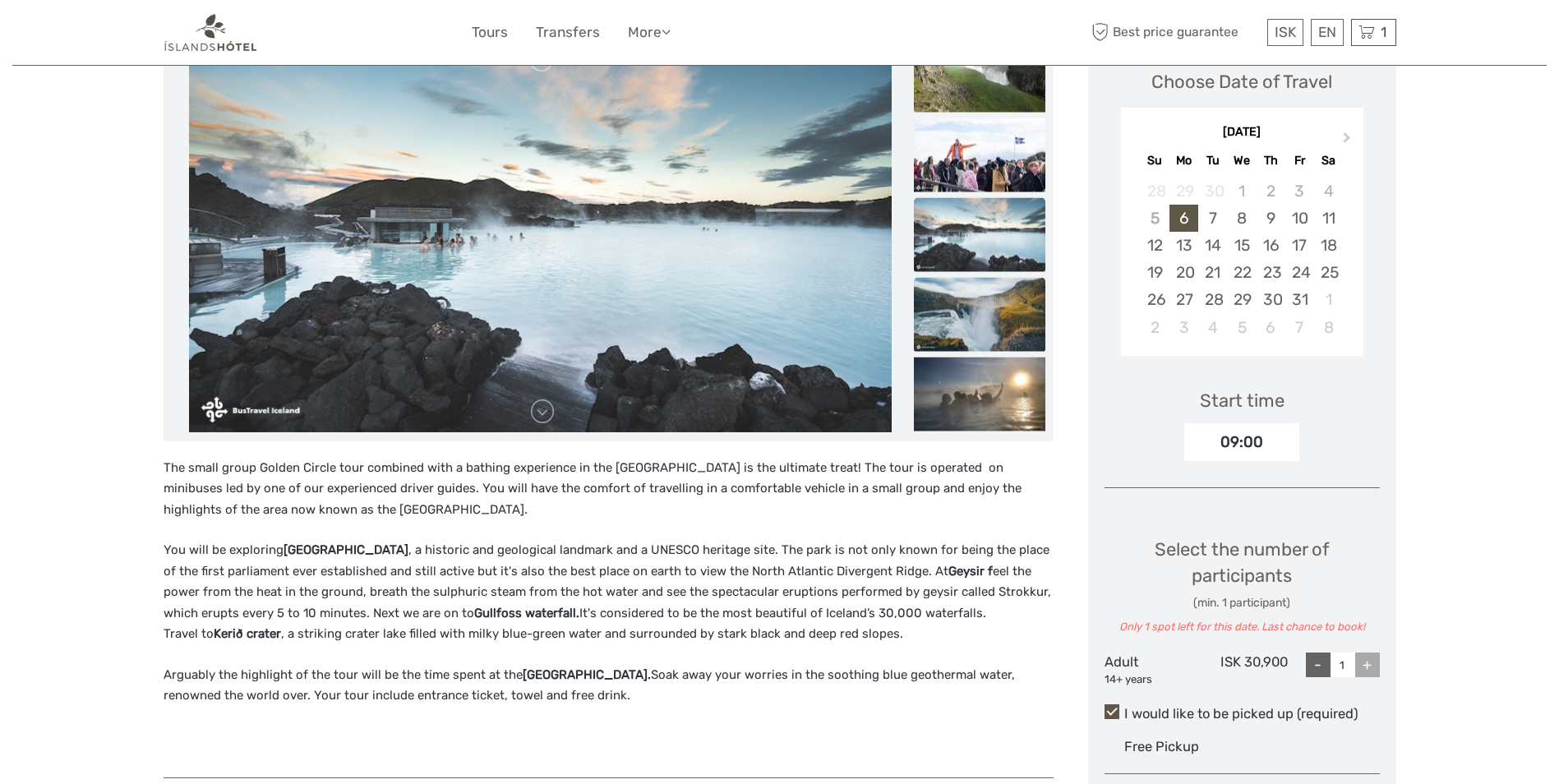
click at [975, 294] on img at bounding box center [979, 314] width 131 height 74
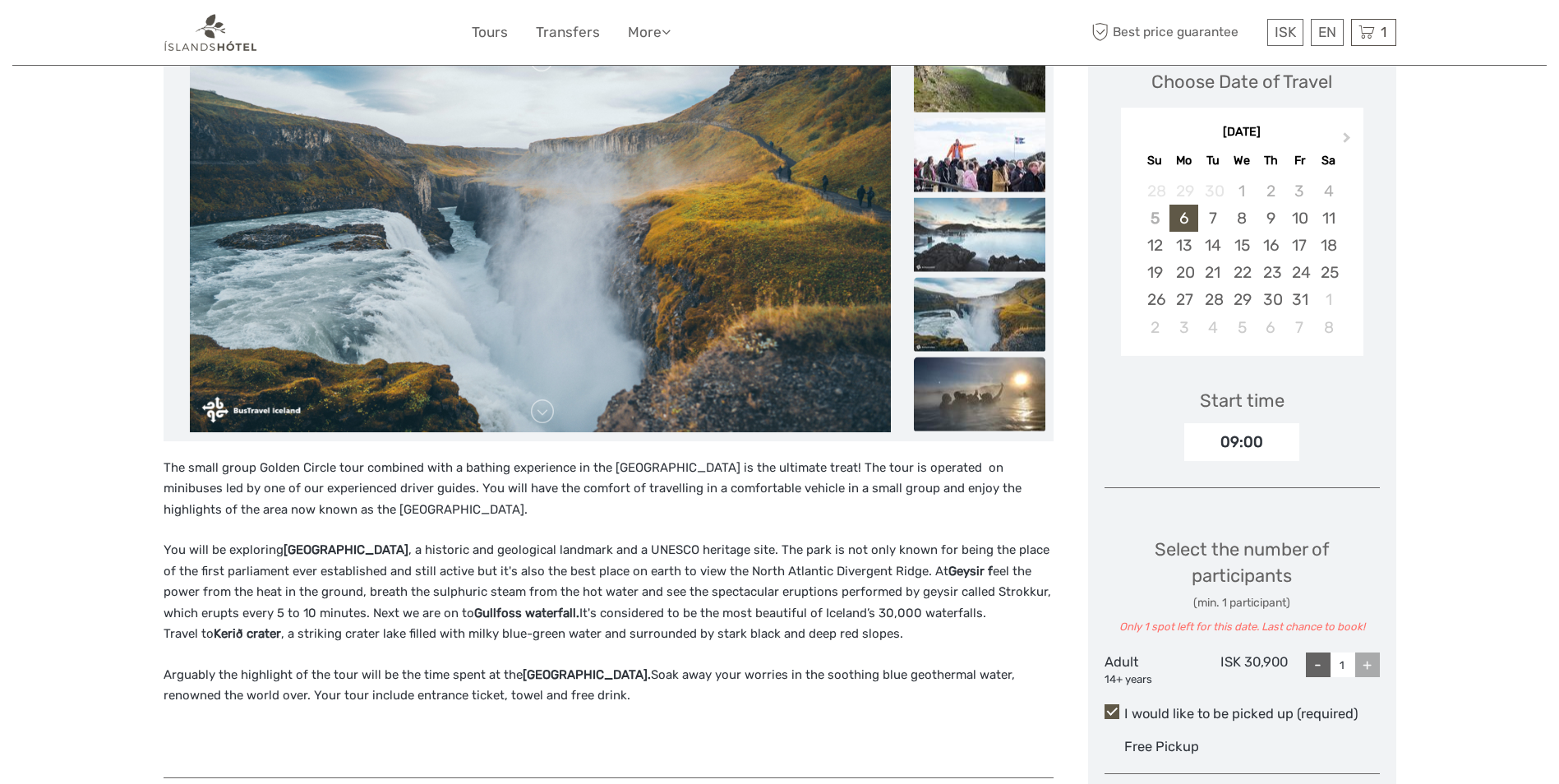
click at [981, 383] on img at bounding box center [979, 394] width 131 height 74
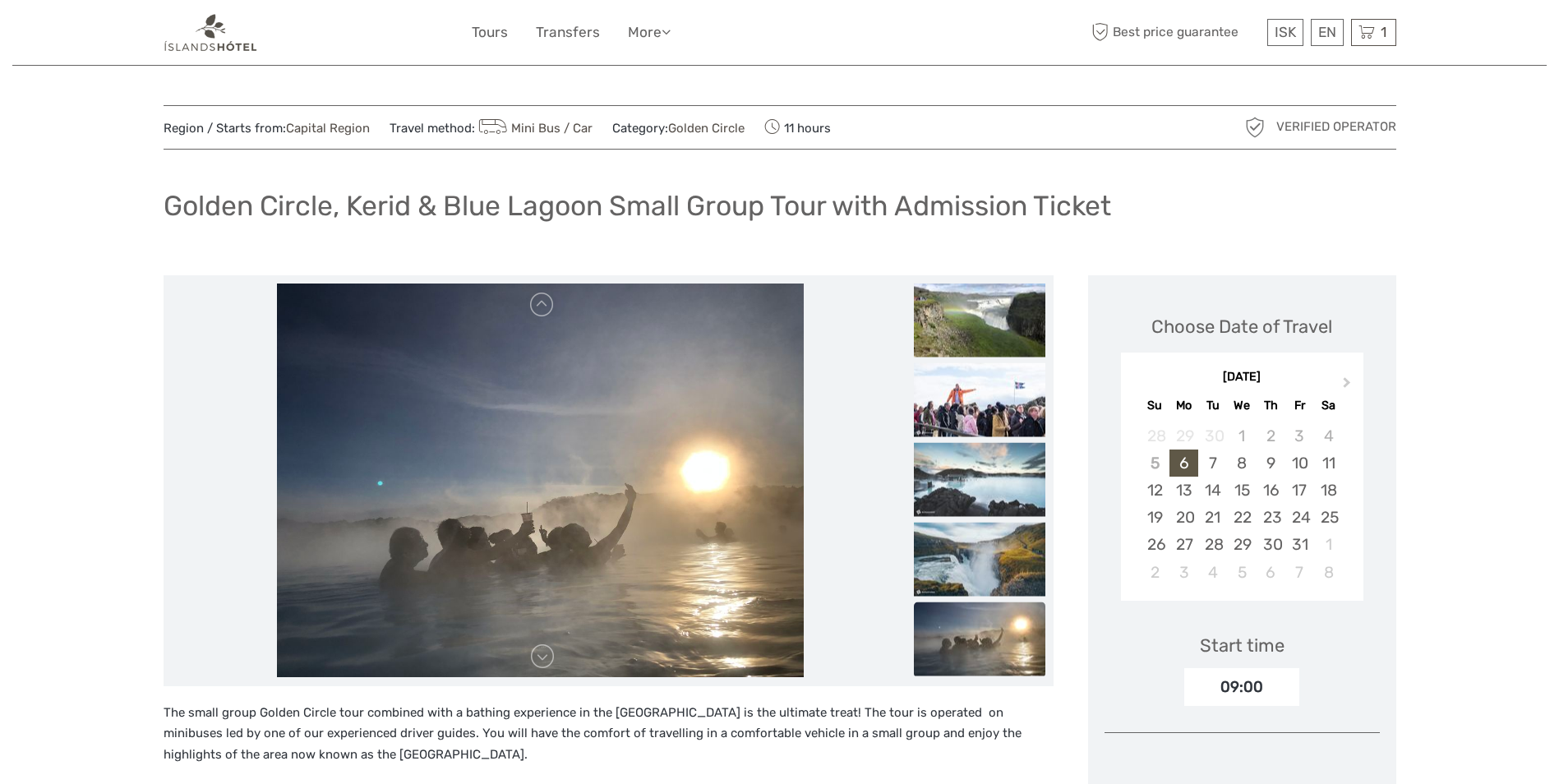
scroll to position [0, 0]
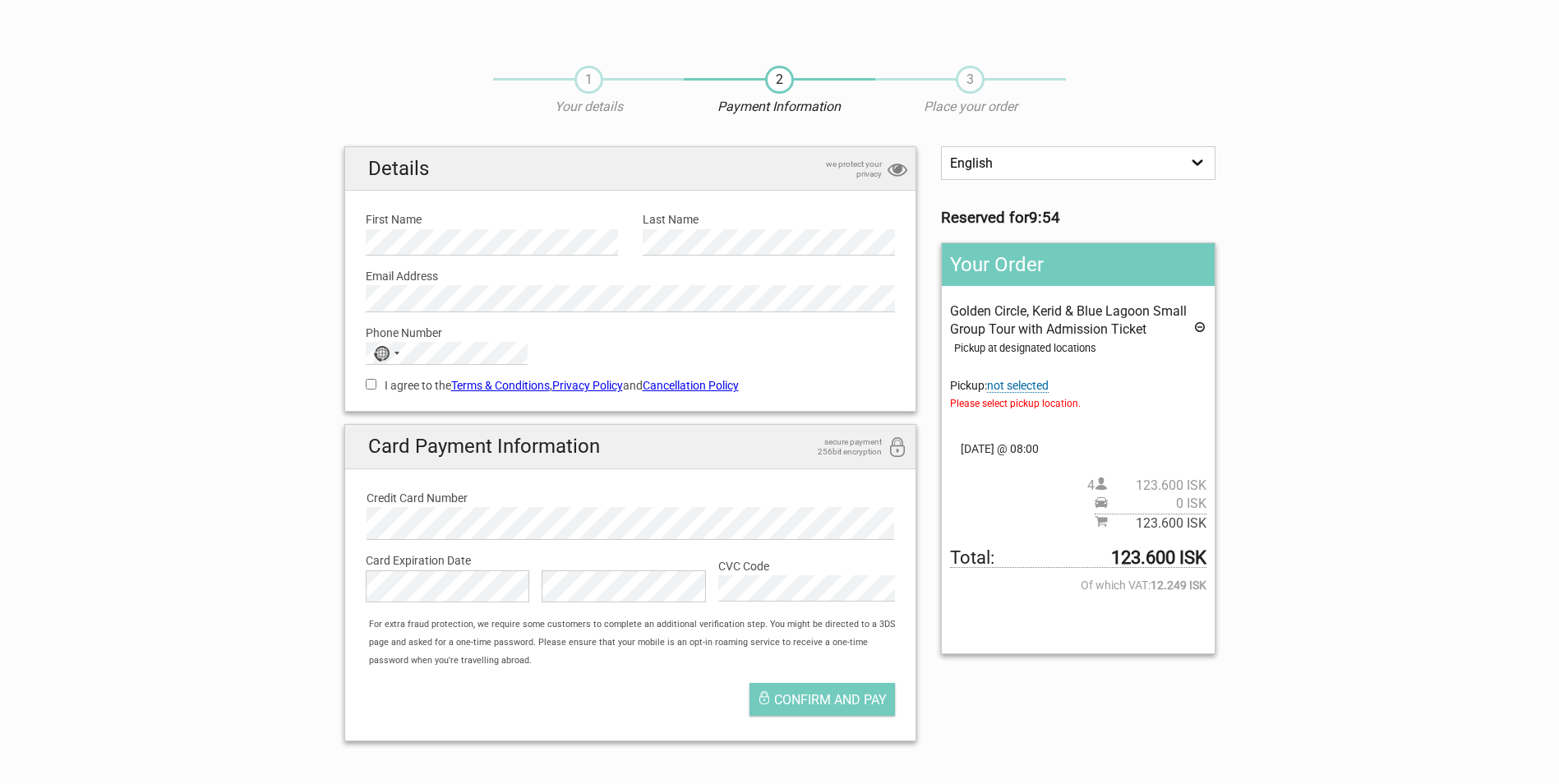
click at [1018, 383] on span "not selected" at bounding box center [1017, 386] width 61 height 14
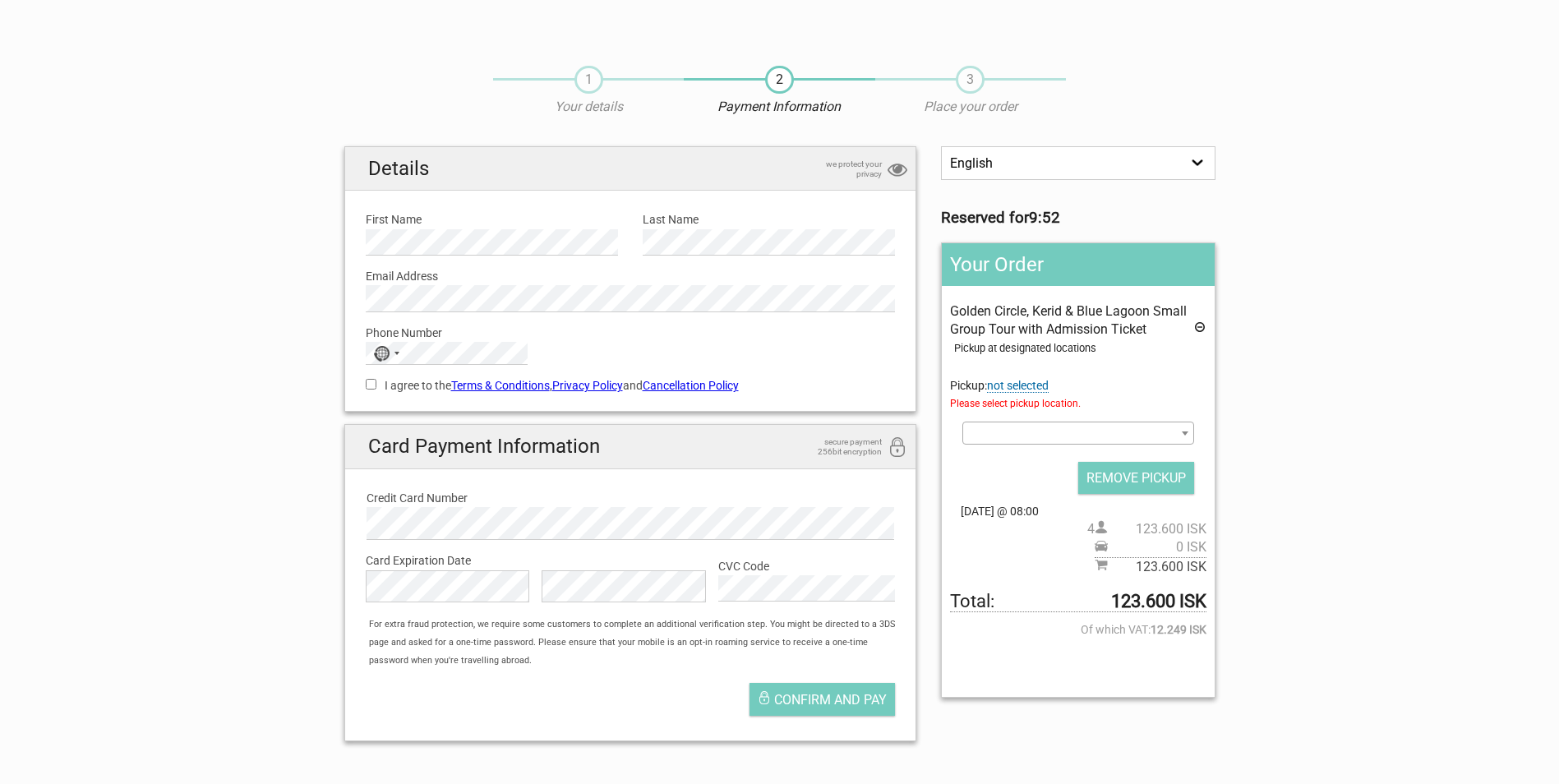
click at [1009, 432] on span at bounding box center [1077, 433] width 231 height 23
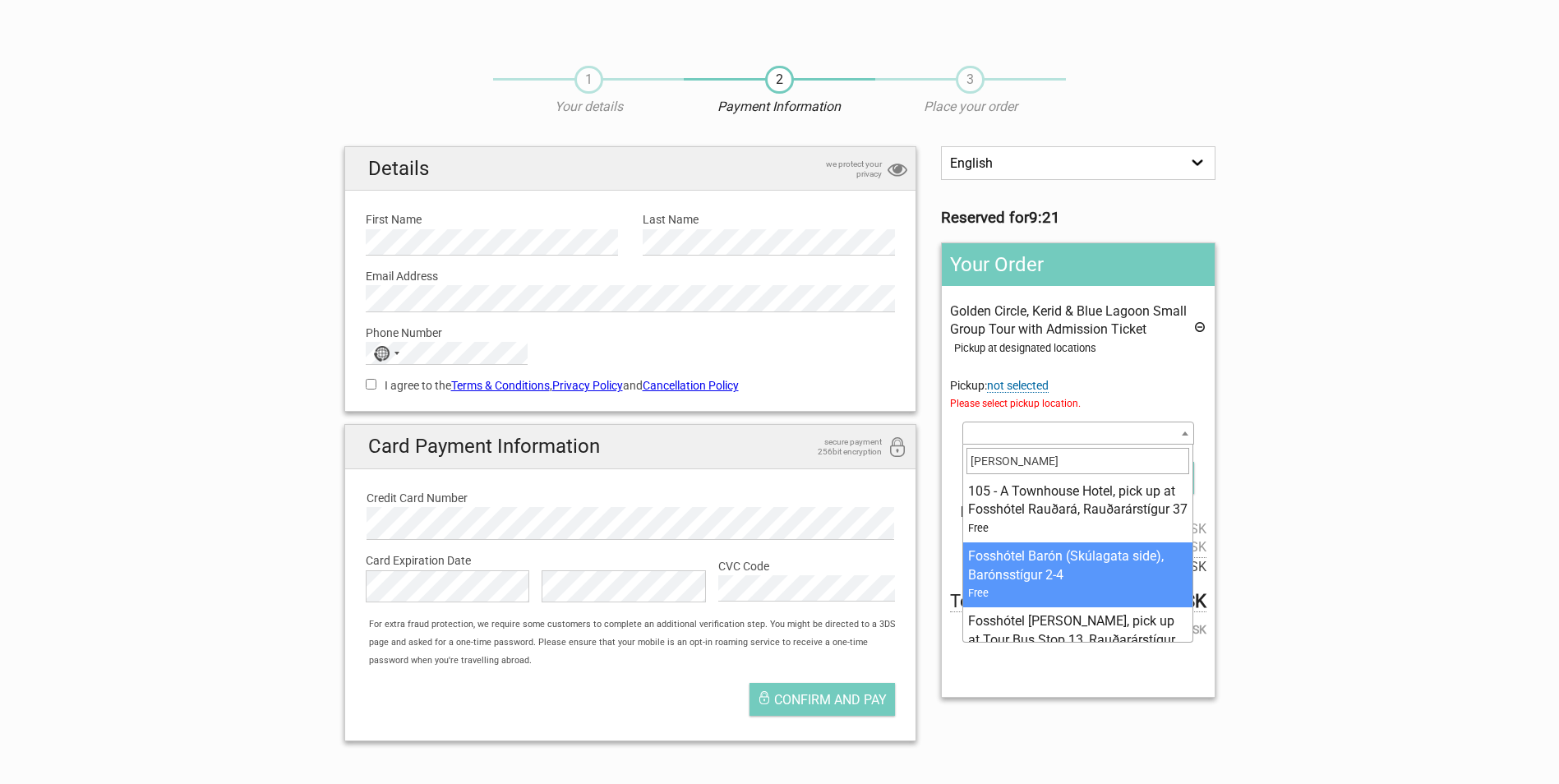
scroll to position [82, 0]
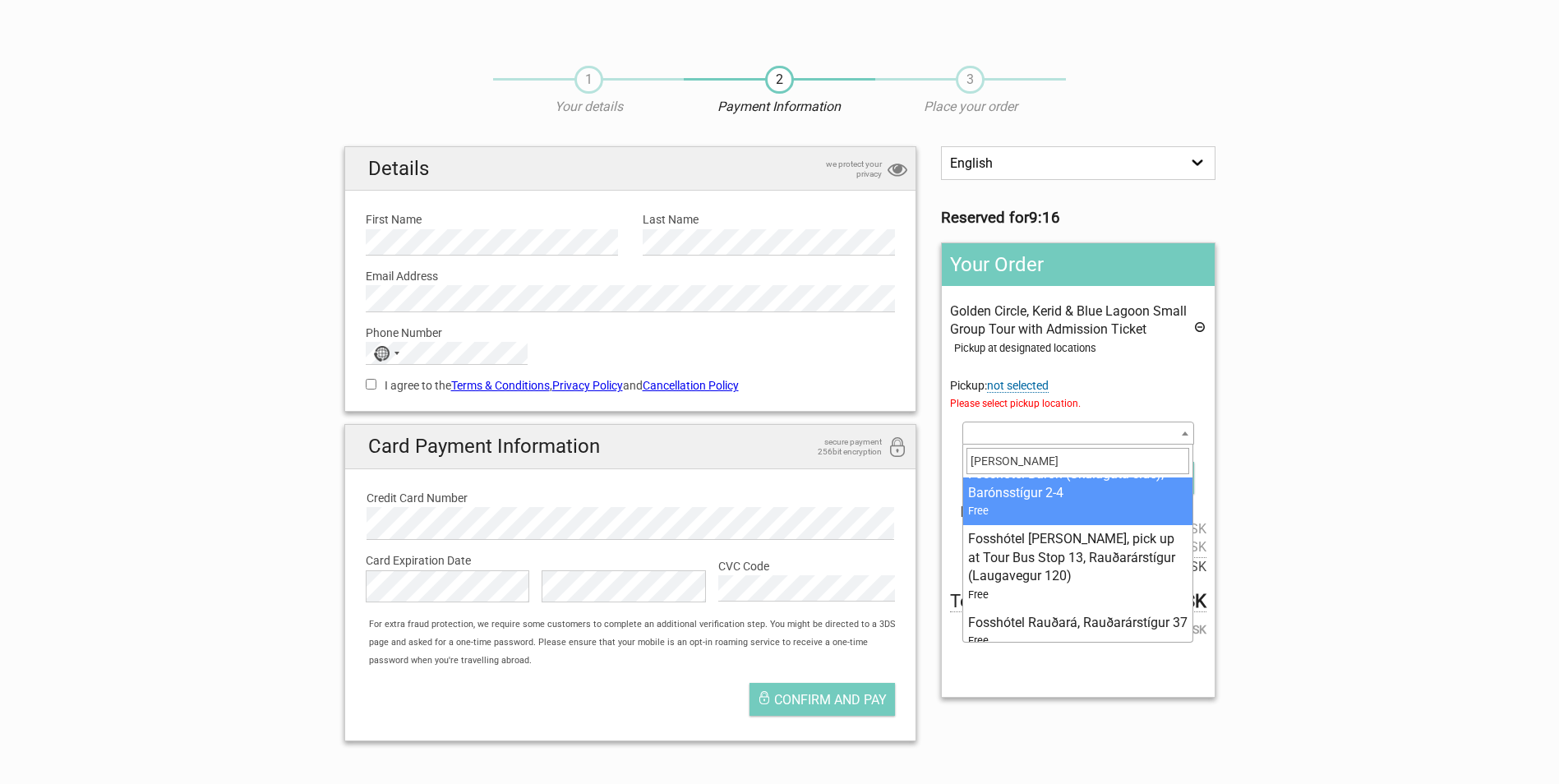
type input "[PERSON_NAME]"
select select "231058"
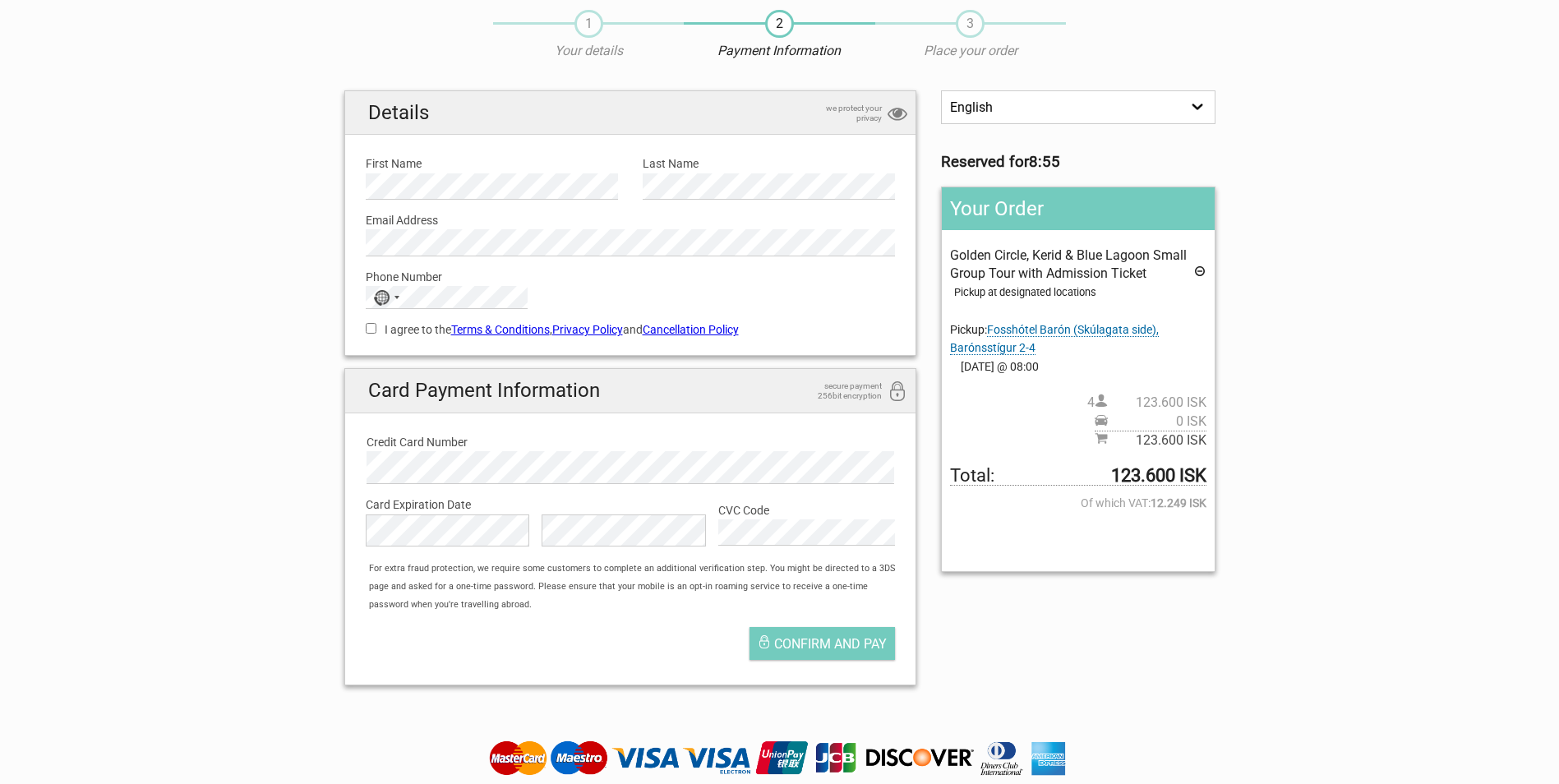
scroll to position [0, 0]
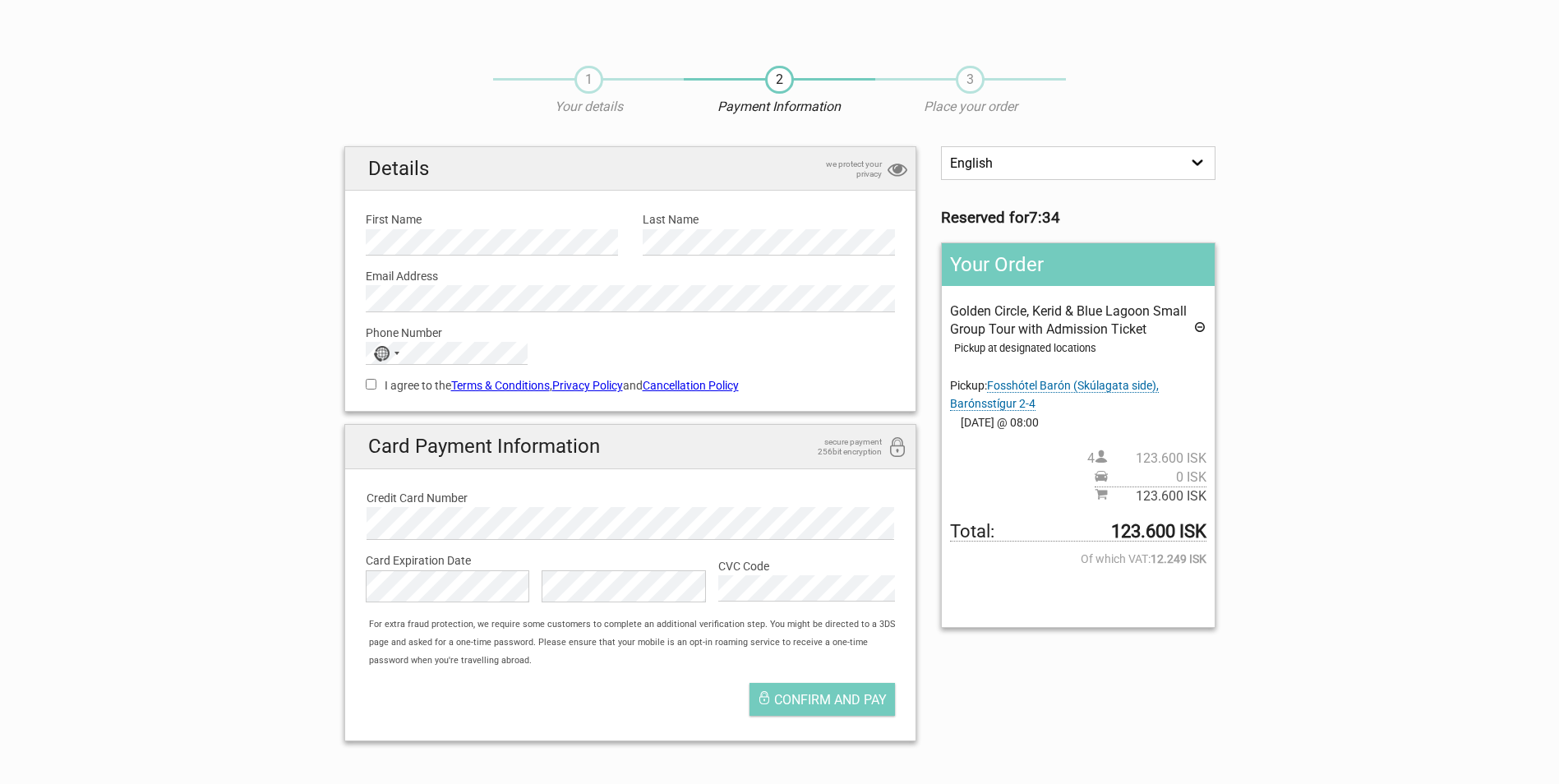
click at [1016, 315] on span "Golden Circle, Kerid & Blue Lagoon Small Group Tour with Admission Ticket" at bounding box center [1068, 319] width 237 height 34
